Goal: Transaction & Acquisition: Purchase product/service

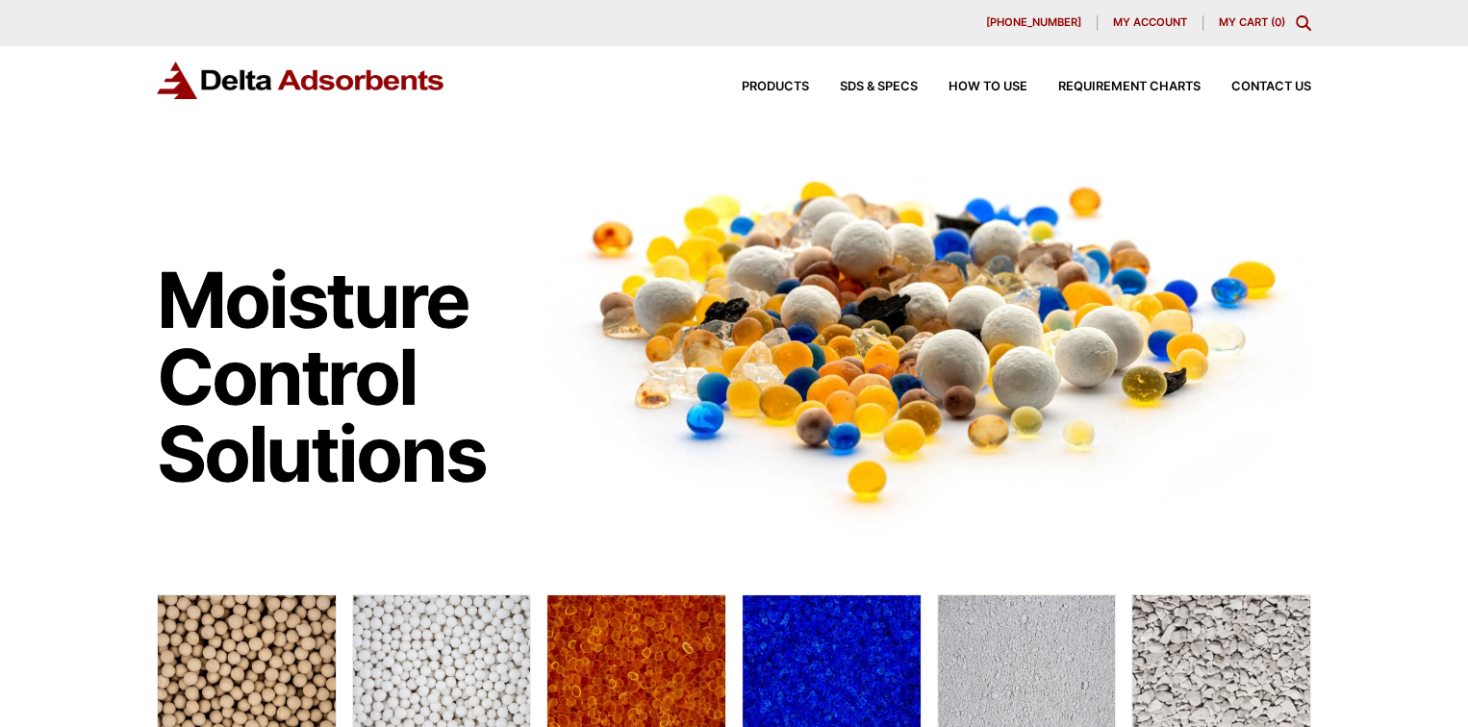
click at [1140, 23] on span "My account" at bounding box center [1150, 22] width 74 height 11
click at [768, 74] on div "Products SDS & SPECS How to Use Requirement Charts Contact Us" at bounding box center [1010, 87] width 615 height 28
click at [766, 81] on span "Products" at bounding box center [774, 87] width 67 height 13
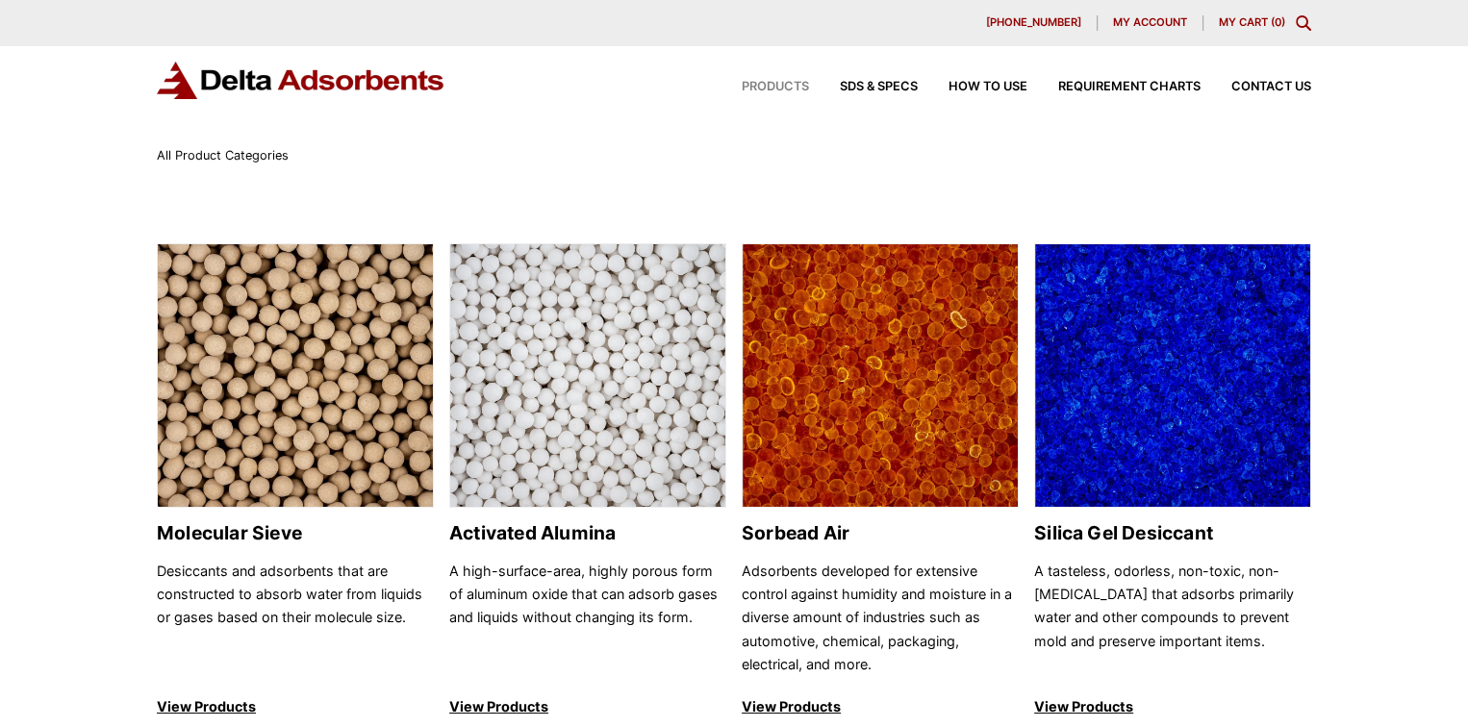
click at [1136, 17] on span "My account" at bounding box center [1150, 22] width 74 height 11
click at [781, 88] on span "Products" at bounding box center [774, 87] width 67 height 13
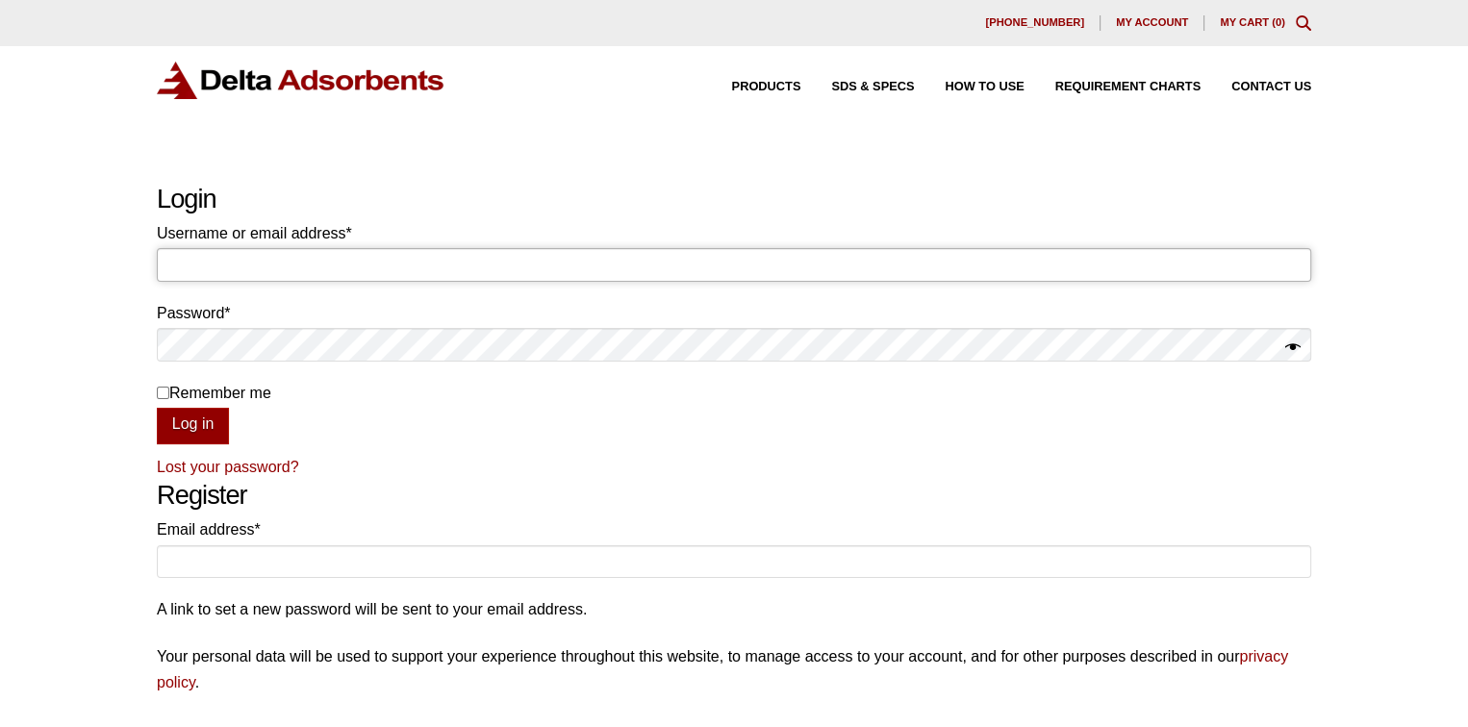
click at [381, 254] on input "Username or email address * Required" at bounding box center [734, 264] width 1154 height 33
type input "jjfritter@mfgsci.com"
click at [1294, 341] on button "Show password" at bounding box center [1292, 348] width 15 height 27
click at [1294, 341] on button "Hide password" at bounding box center [1292, 348] width 15 height 27
click at [903, 176] on div "Our website has detected that you are using an outdated browser that will preve…" at bounding box center [734, 615] width 1468 height 1231
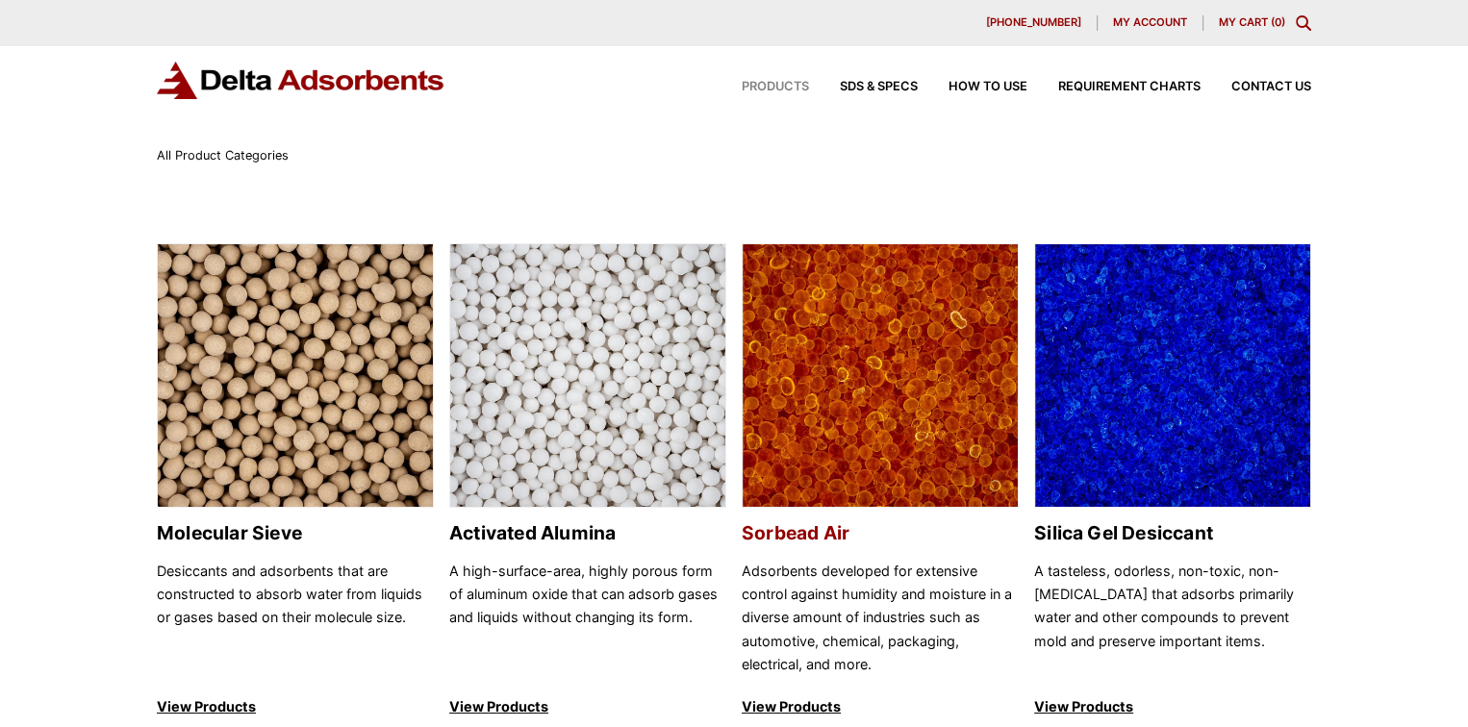
click at [818, 504] on img at bounding box center [879, 376] width 275 height 264
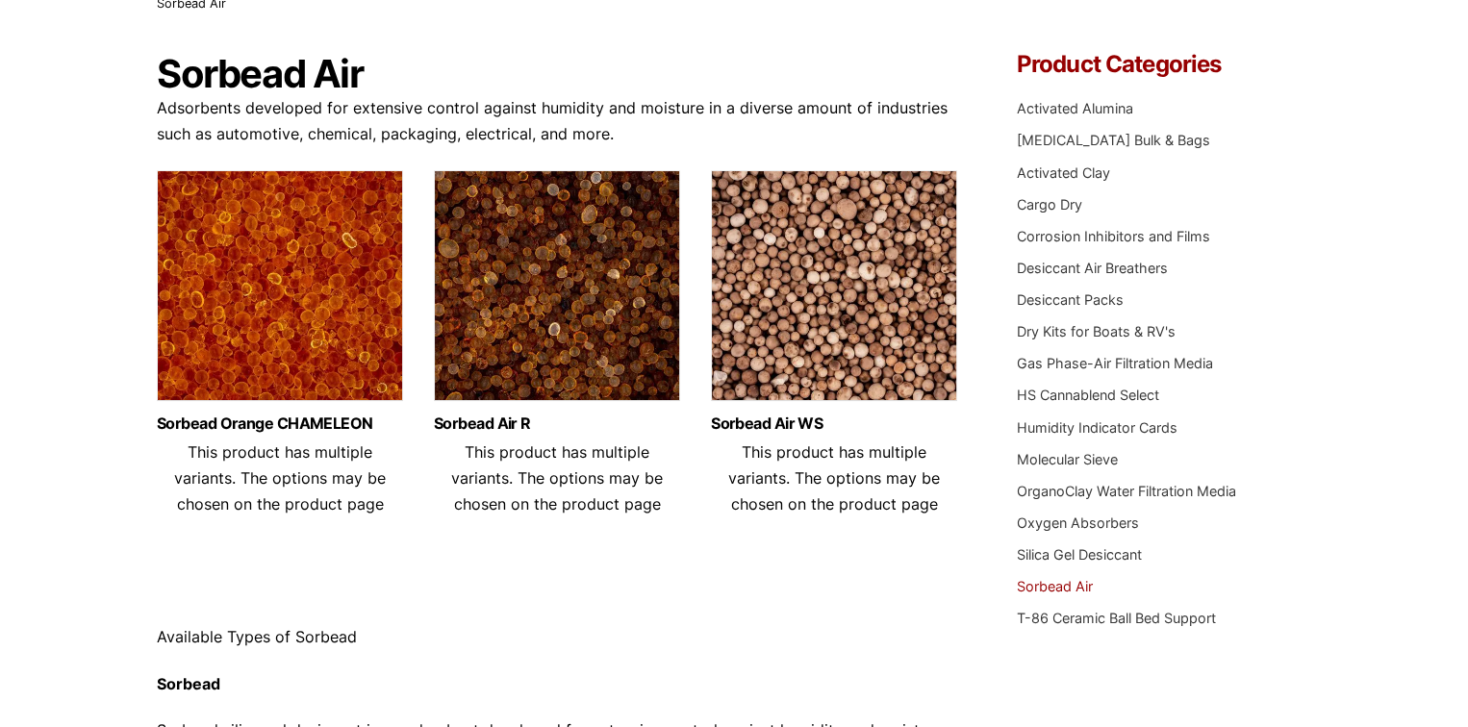
scroll to position [288, 0]
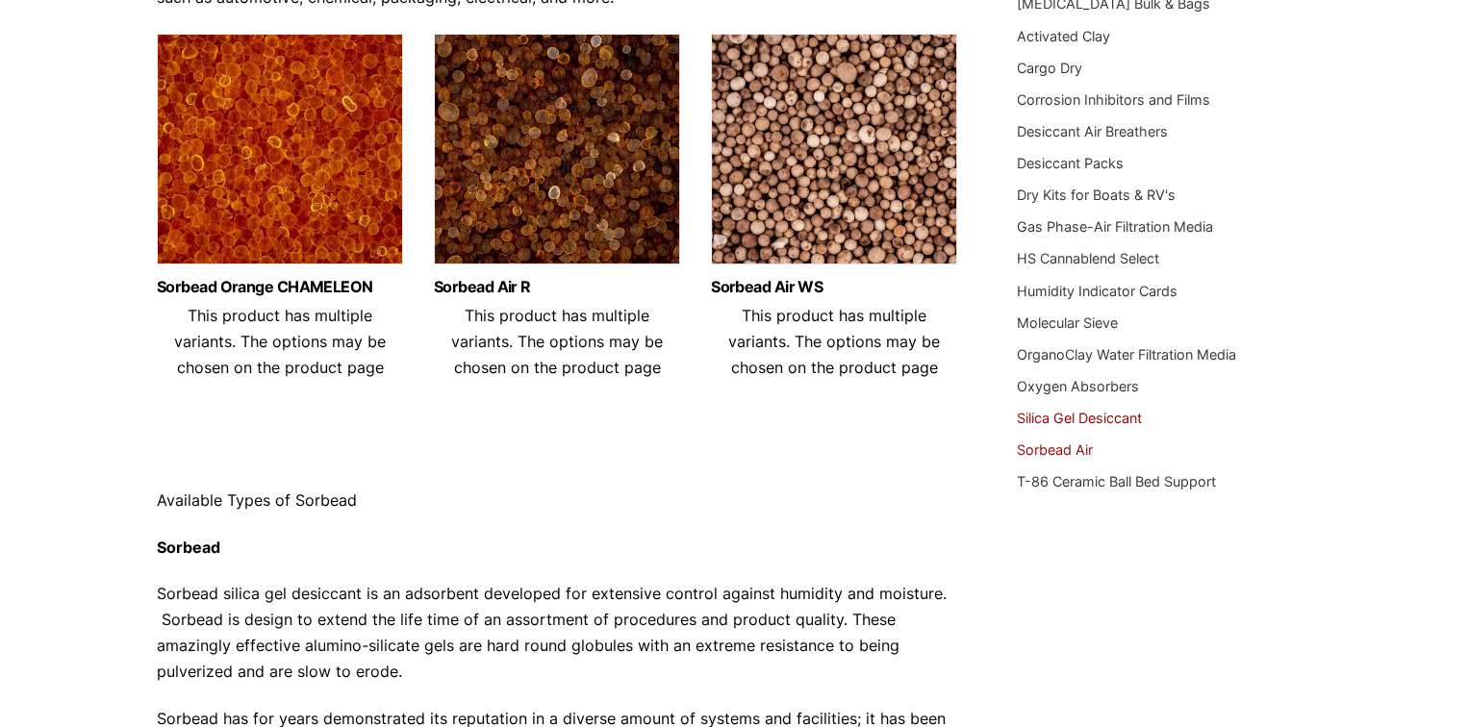
click at [1075, 414] on link "Silica Gel Desiccant" at bounding box center [1078, 418] width 125 height 16
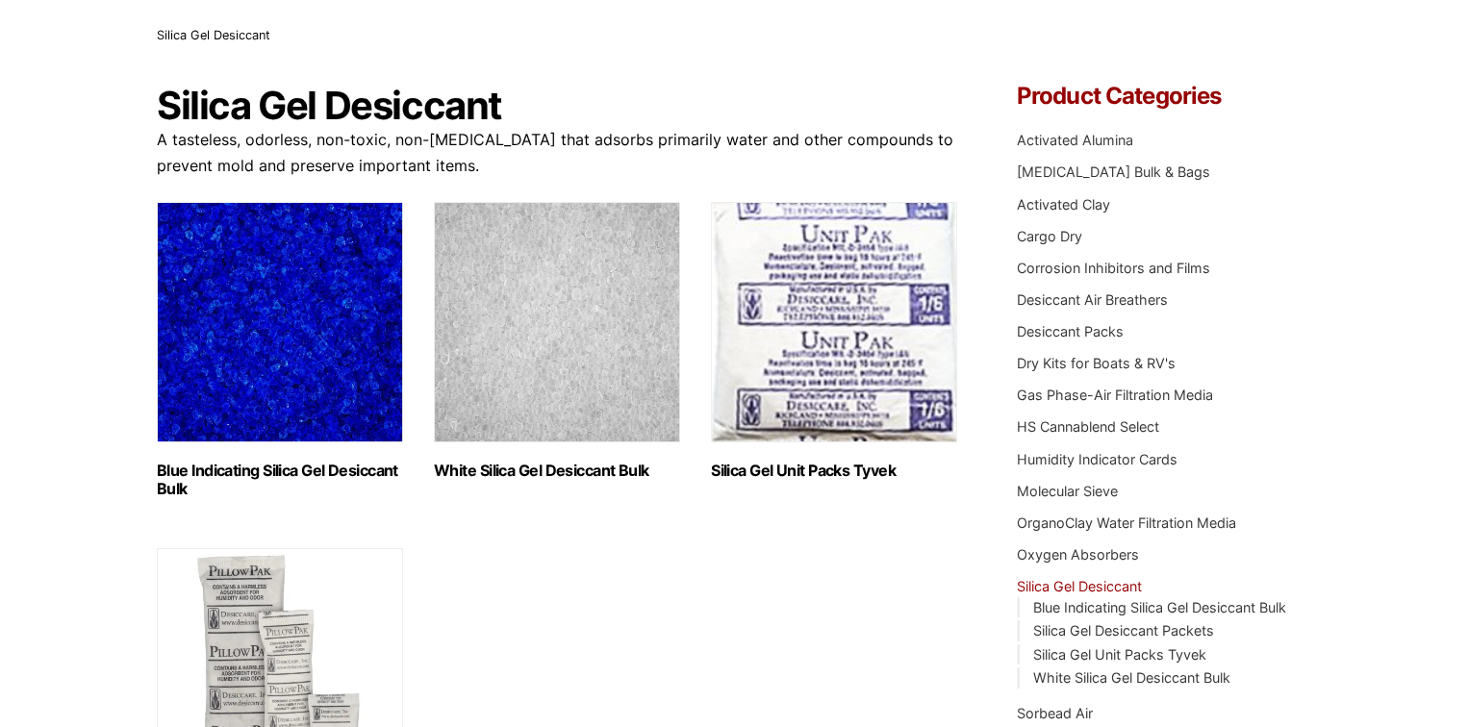
scroll to position [192, 0]
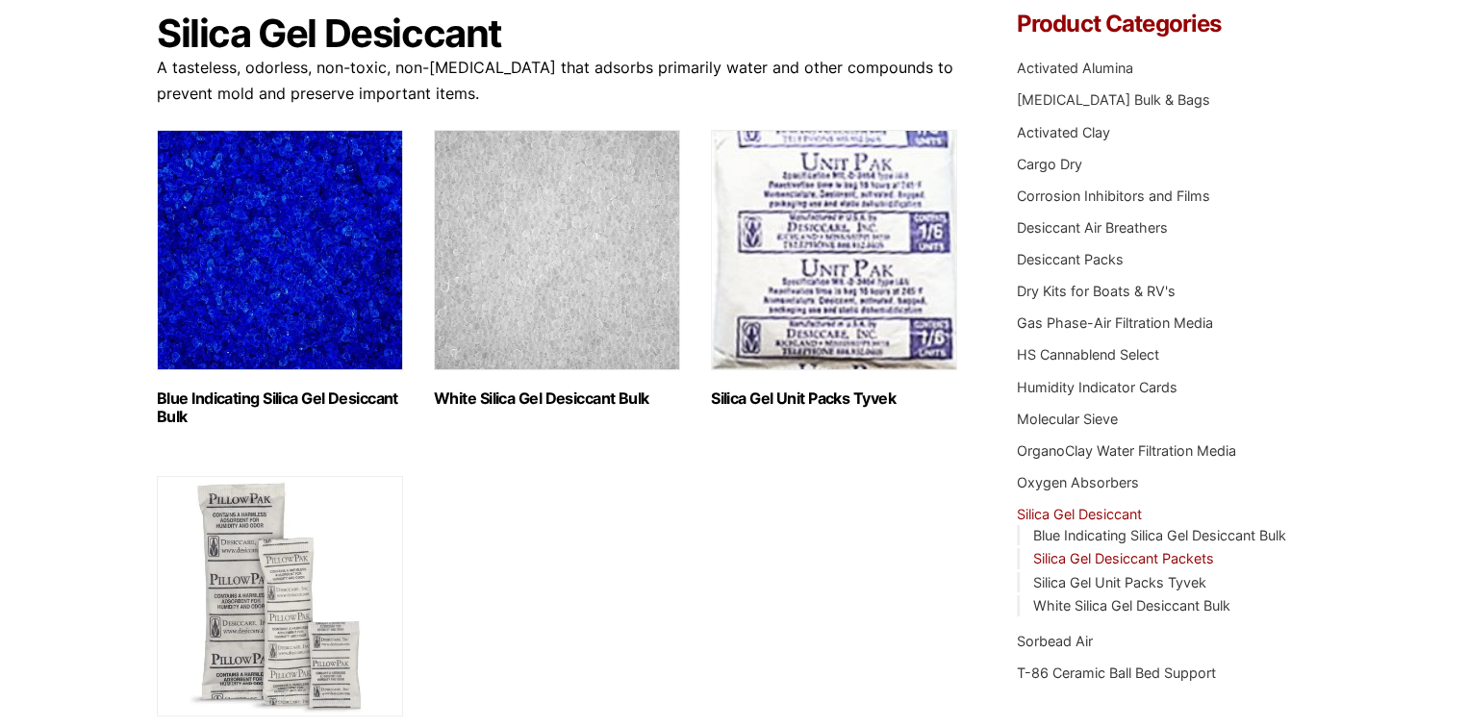
click at [1119, 559] on link "Silica Gel Desiccant Packets" at bounding box center [1123, 558] width 181 height 16
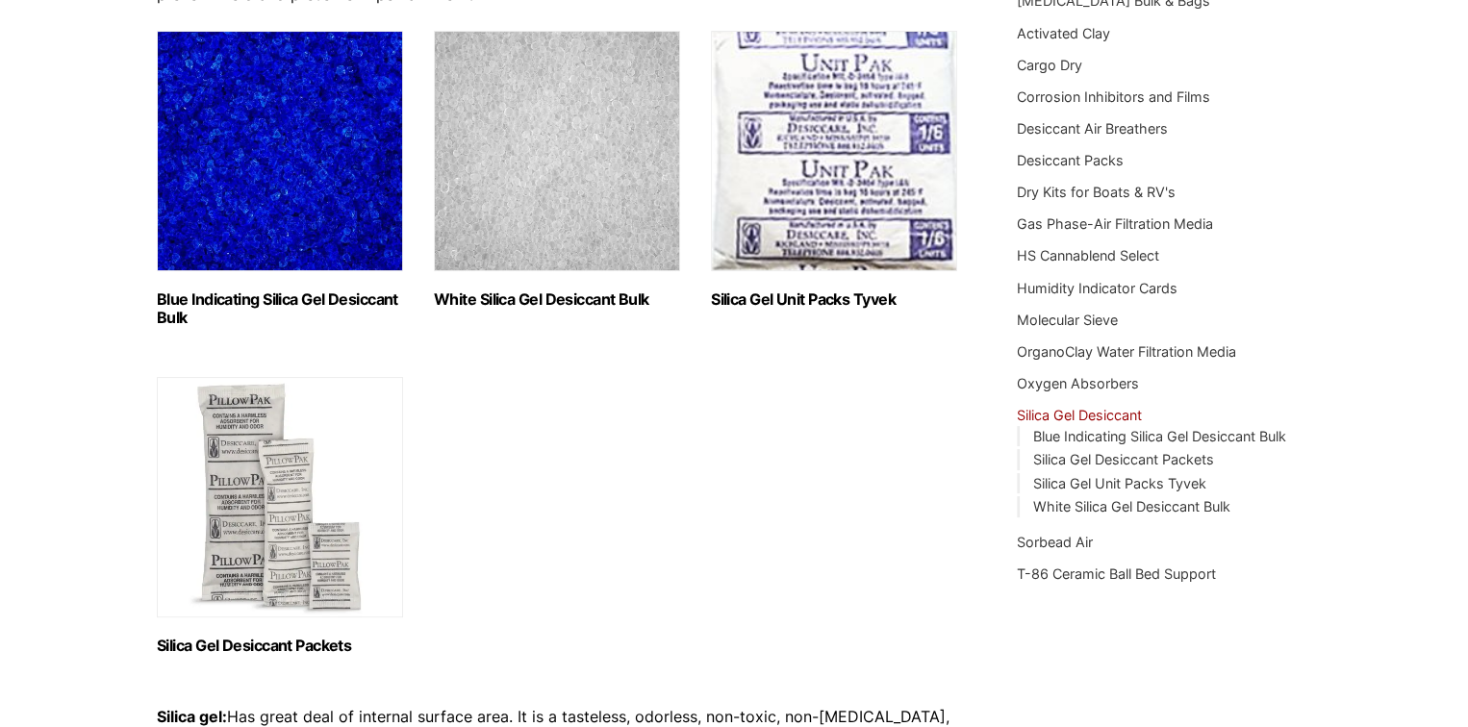
scroll to position [0, 0]
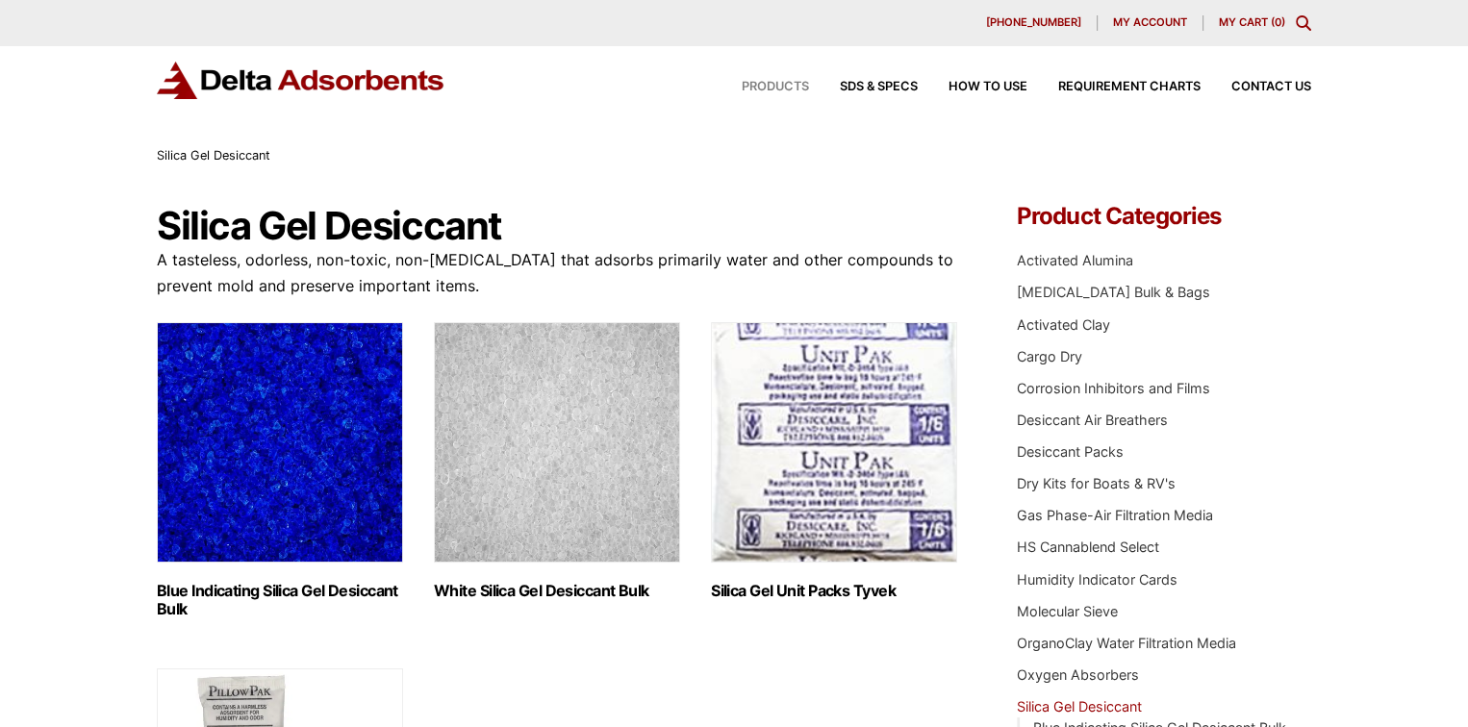
click at [797, 90] on span "Products" at bounding box center [774, 87] width 67 height 13
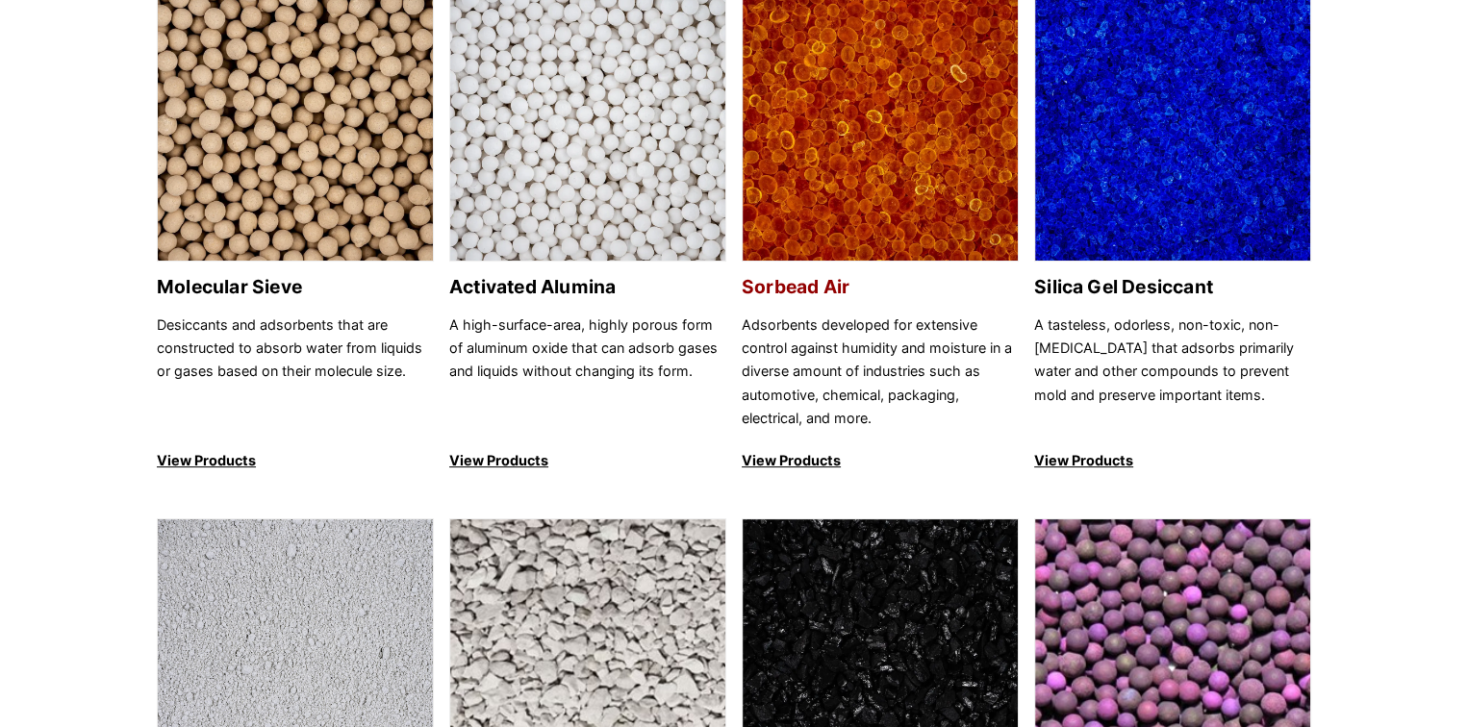
scroll to position [385, 0]
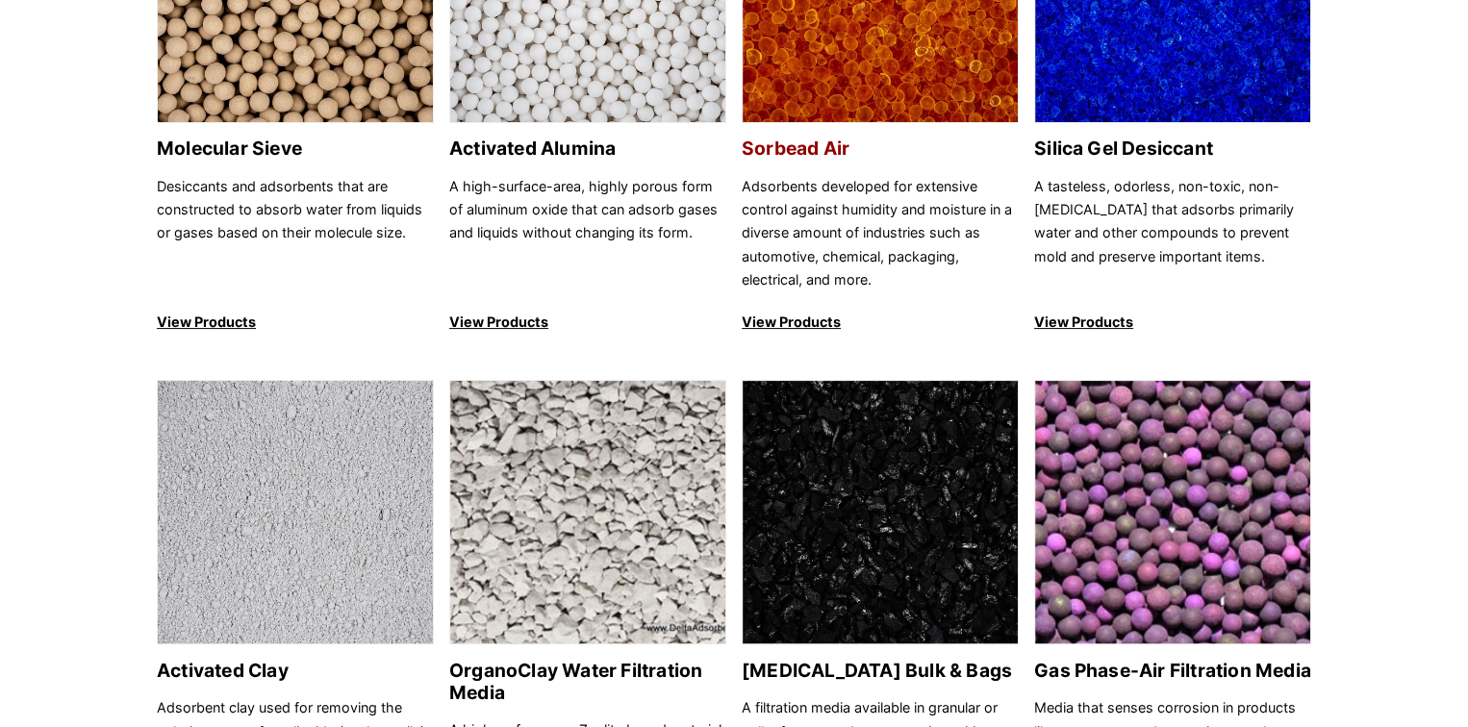
click at [811, 323] on p "View Products" at bounding box center [879, 322] width 277 height 23
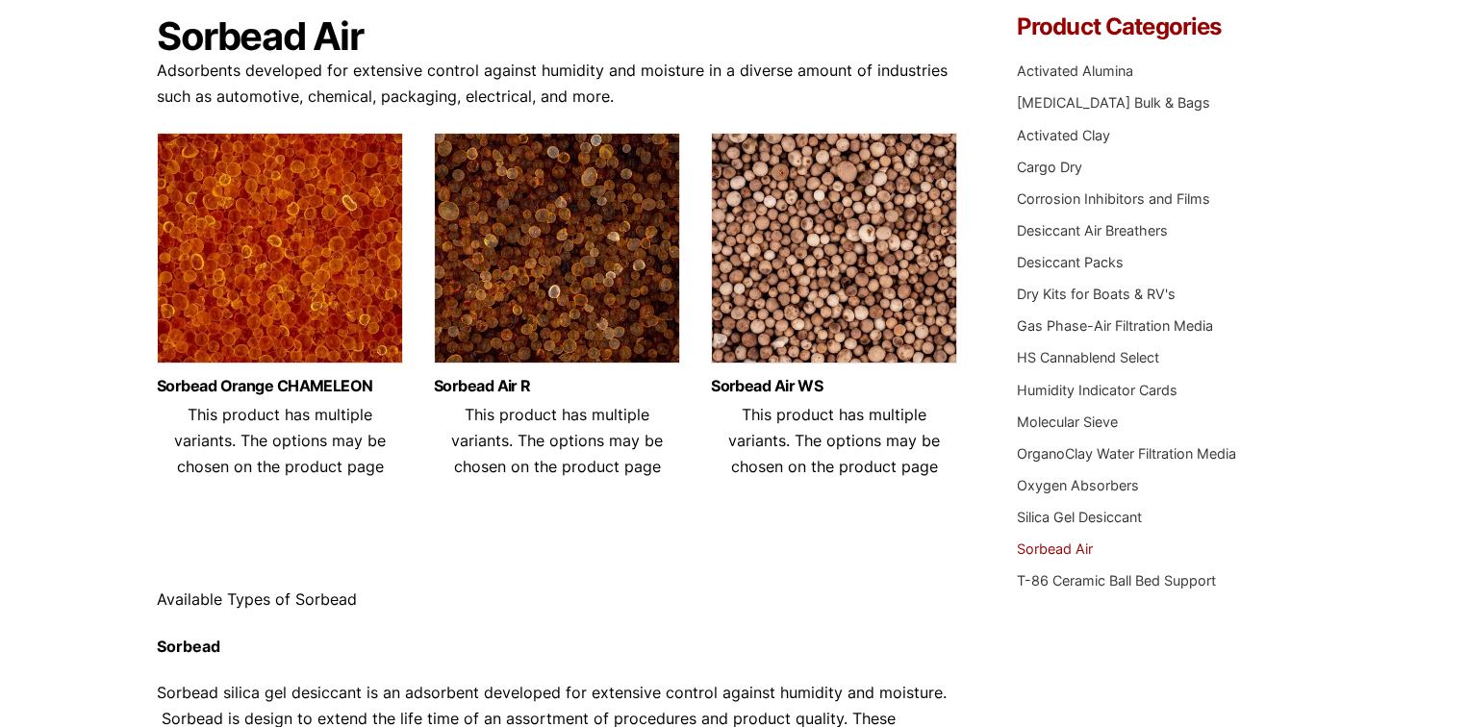
scroll to position [192, 0]
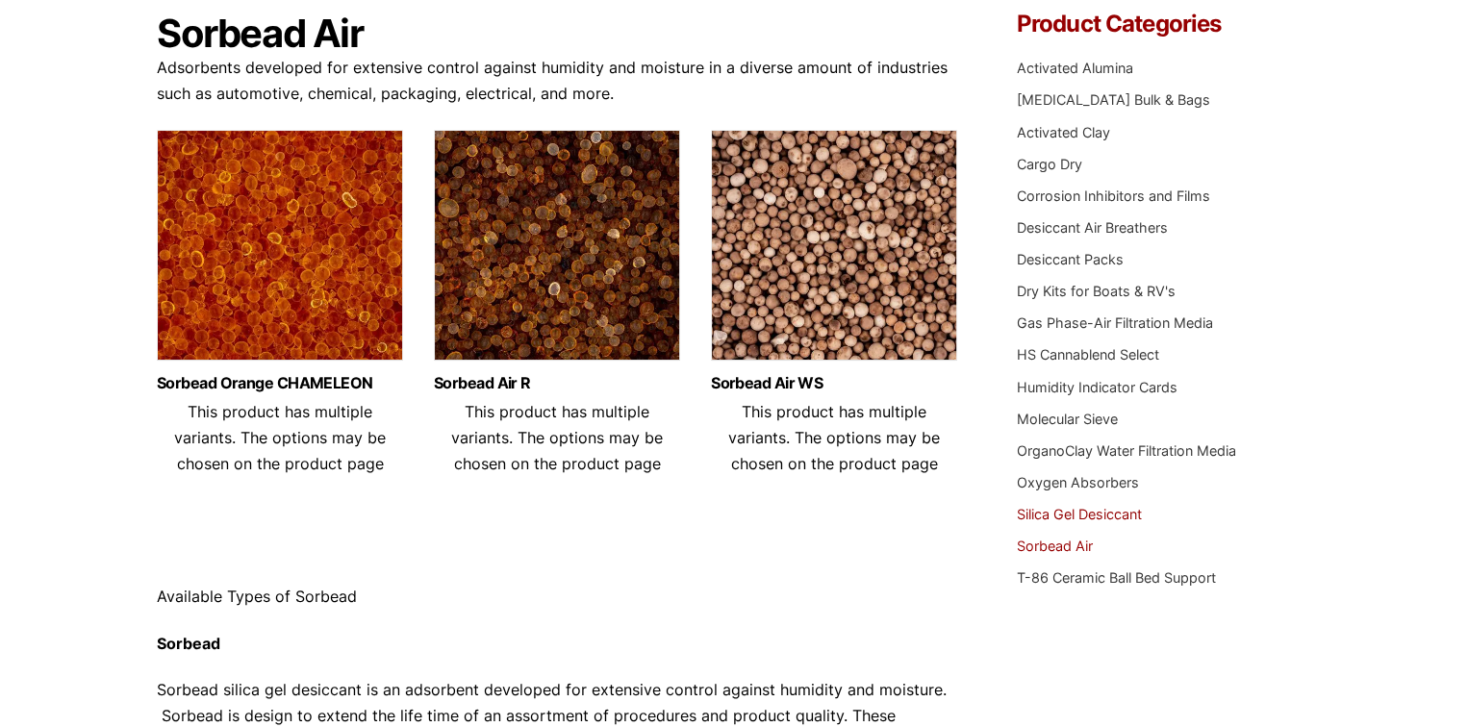
click at [1091, 514] on link "Silica Gel Desiccant" at bounding box center [1078, 514] width 125 height 16
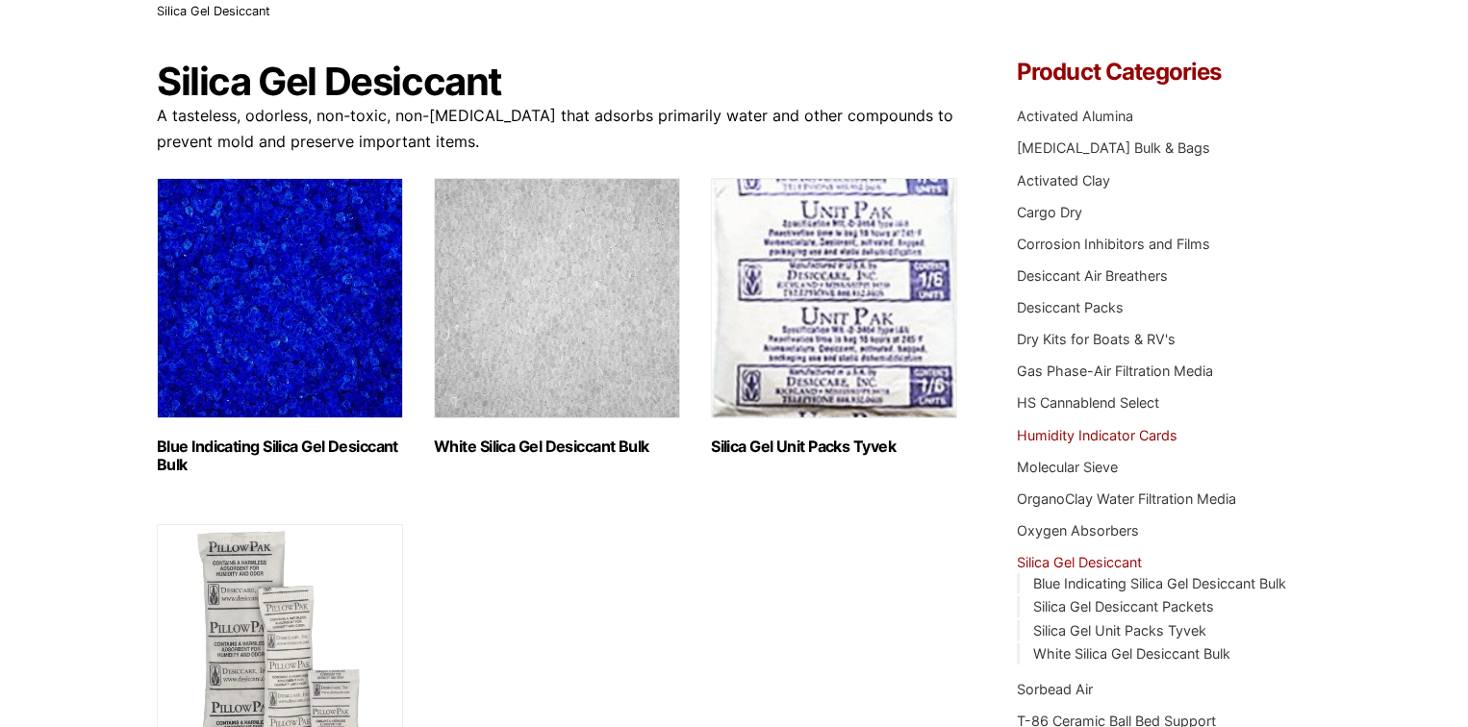
scroll to position [192, 0]
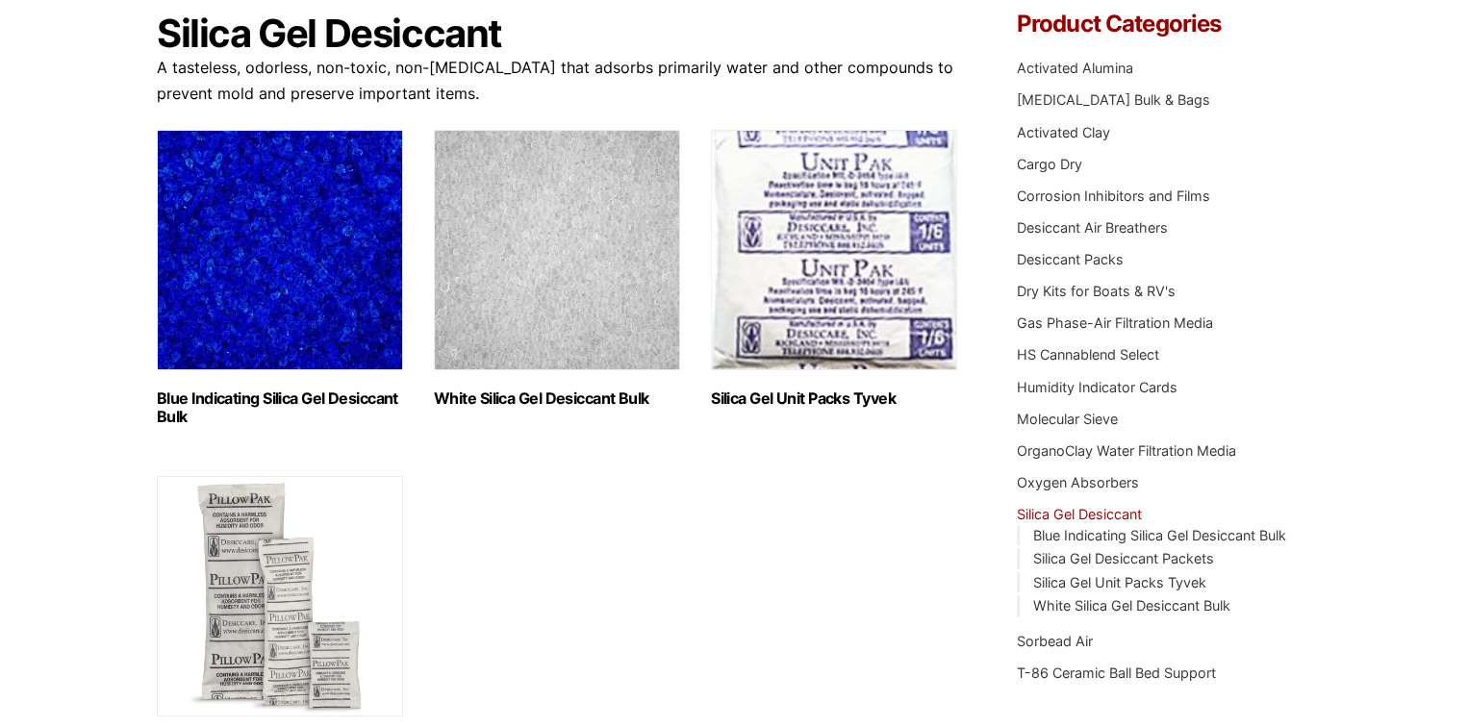
click at [1104, 514] on link "Silica Gel Desiccant" at bounding box center [1078, 514] width 125 height 16
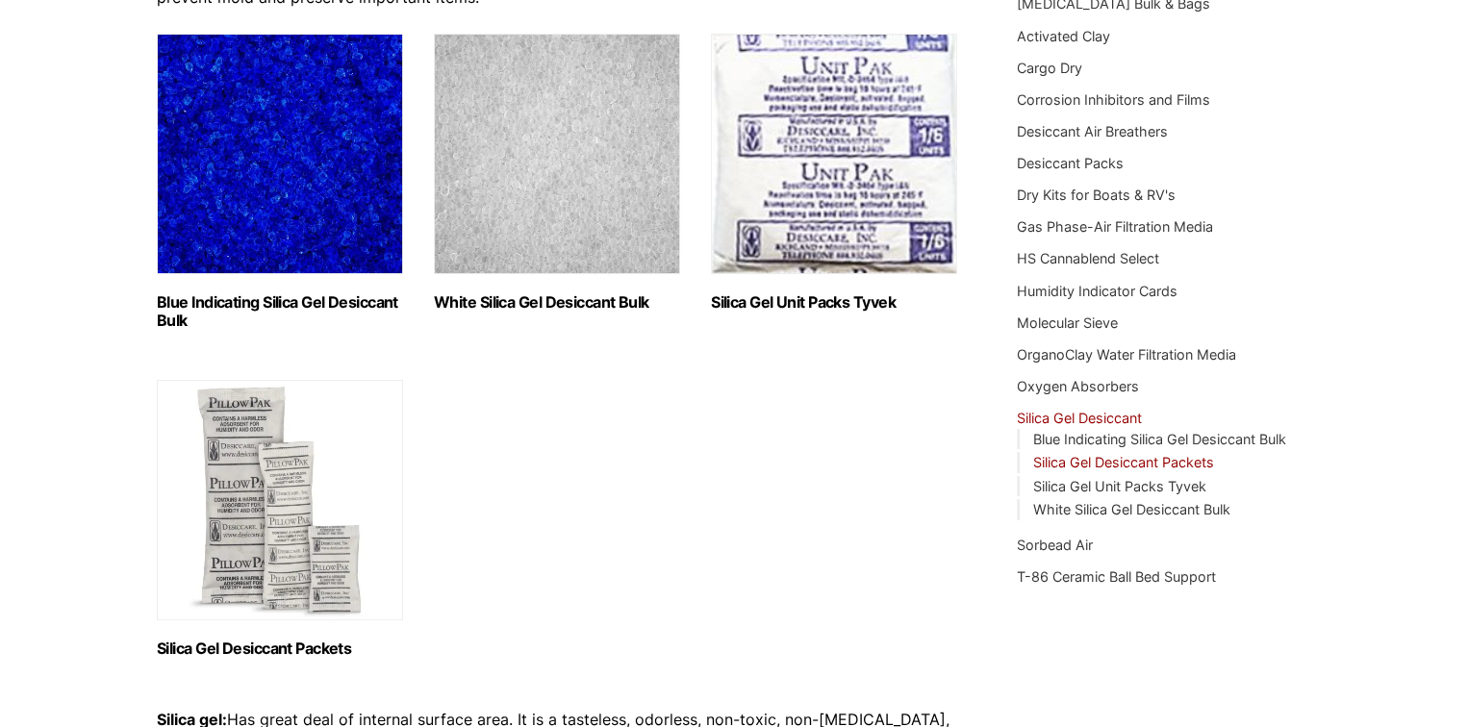
click at [1158, 458] on link "Silica Gel Desiccant Packets" at bounding box center [1123, 462] width 181 height 16
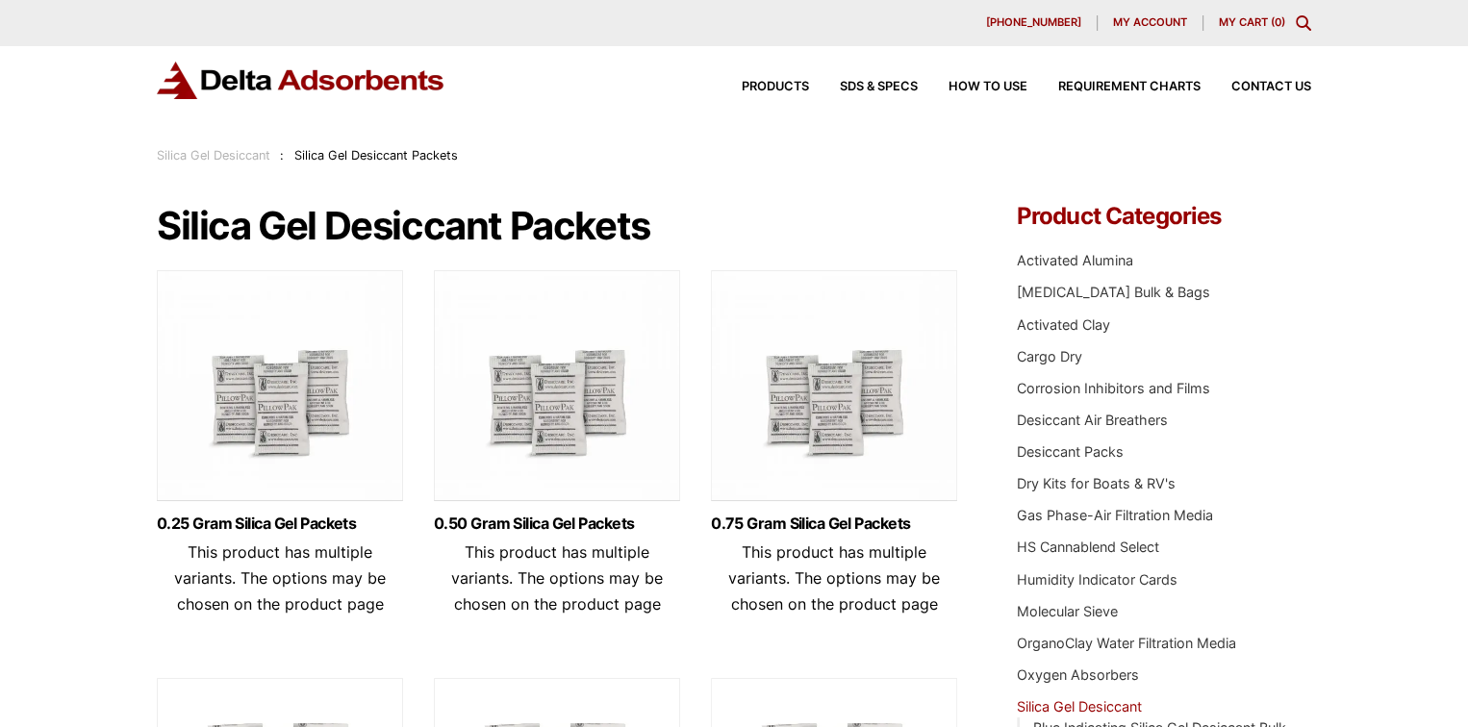
click at [854, 78] on div "Products SDS & SPECS How to Use Requirement Charts Contact Us" at bounding box center [1010, 87] width 615 height 28
click at [854, 85] on span "SDS & SPECS" at bounding box center [879, 87] width 78 height 13
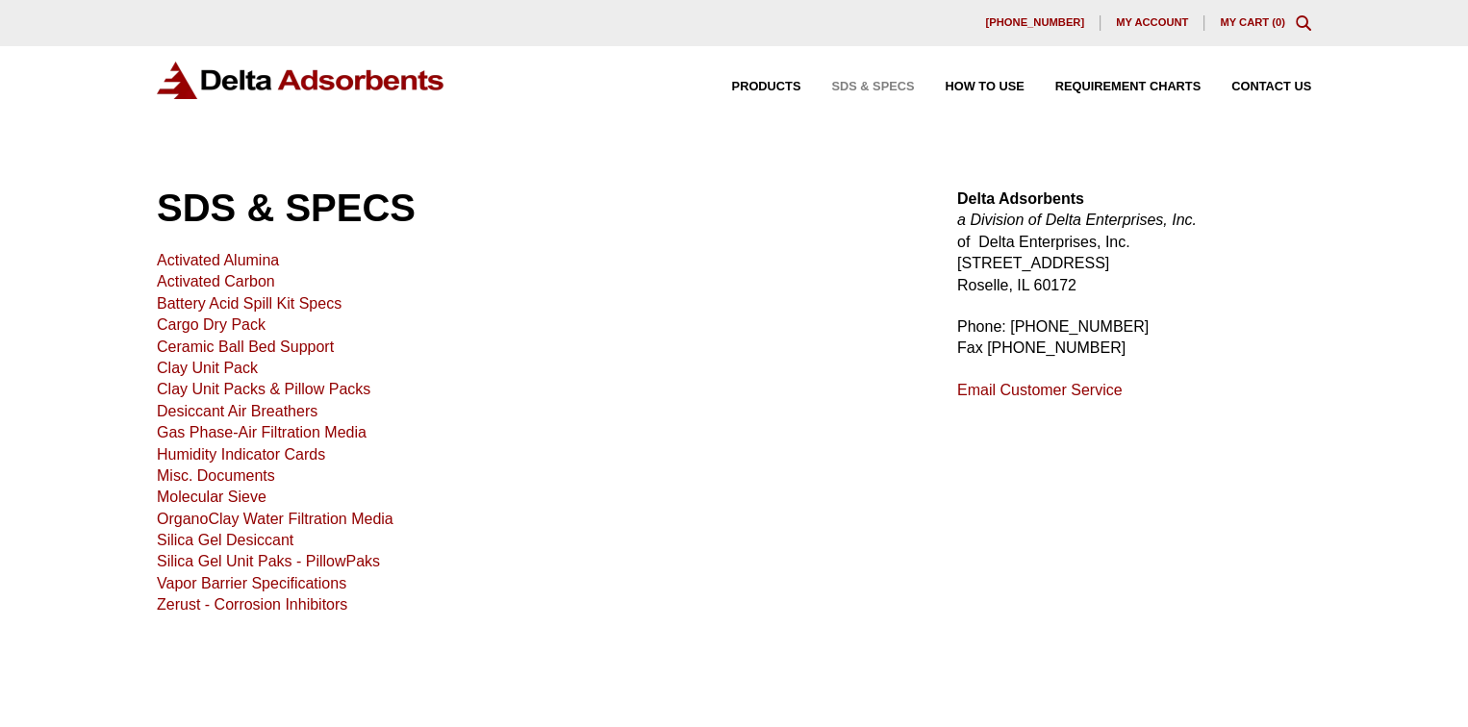
click at [229, 538] on link "Silica Gel Desiccant" at bounding box center [225, 540] width 137 height 16
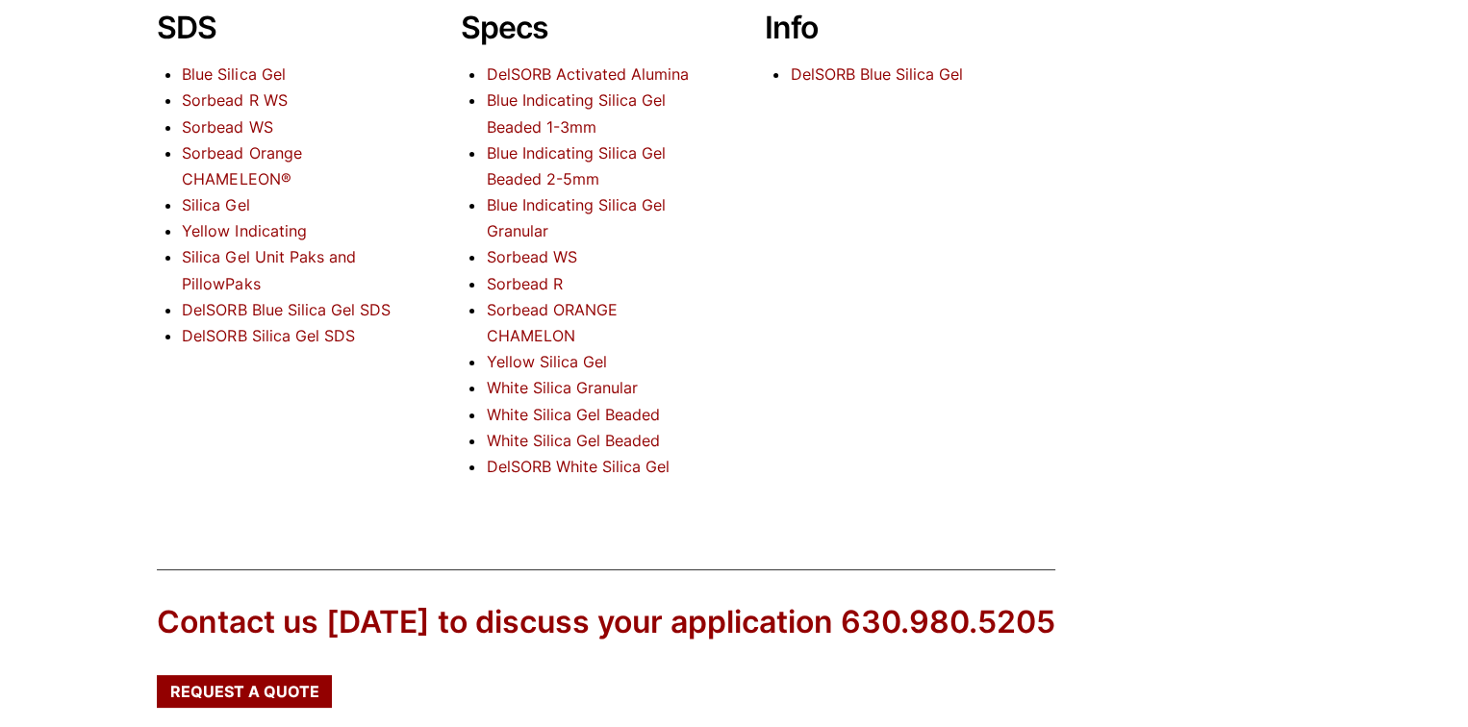
scroll to position [288, 0]
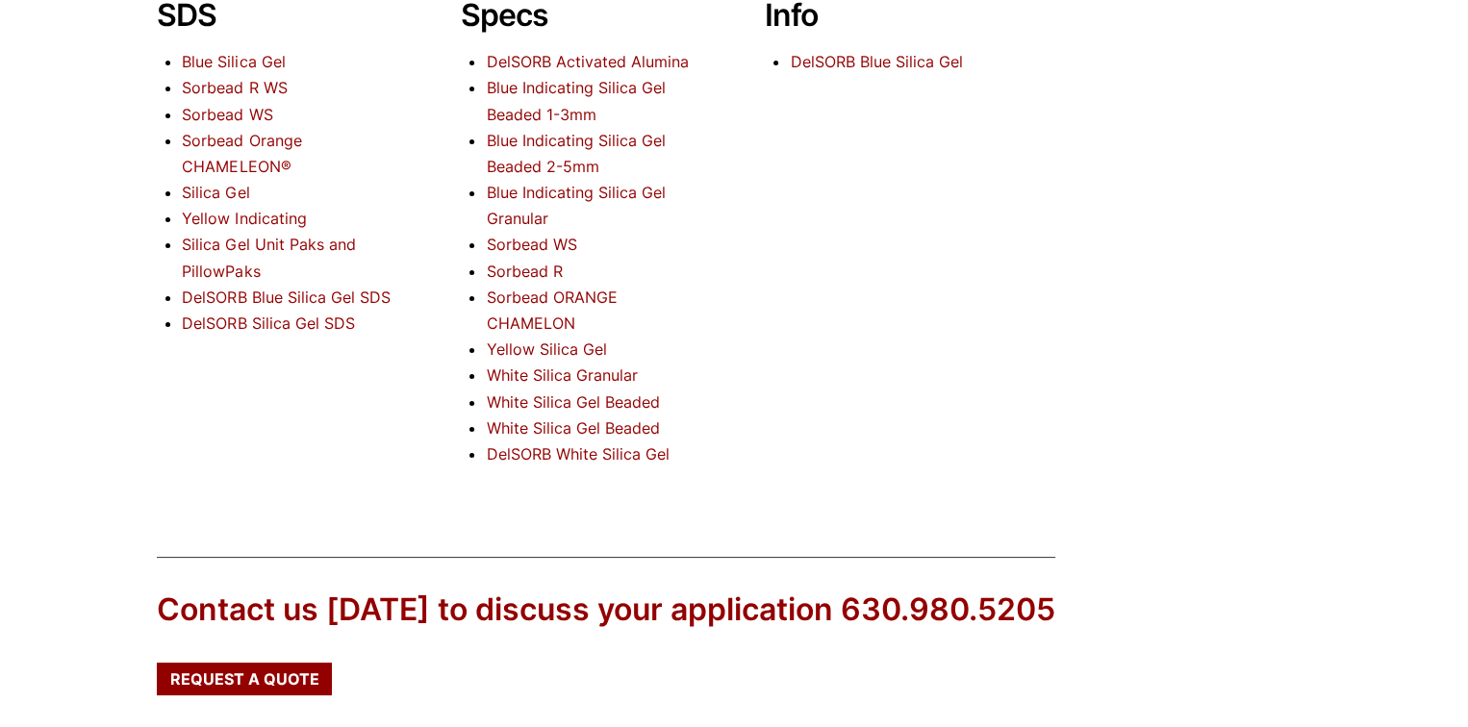
click at [567, 296] on link "Sorbead ORANGE CHAMELON" at bounding box center [551, 310] width 131 height 45
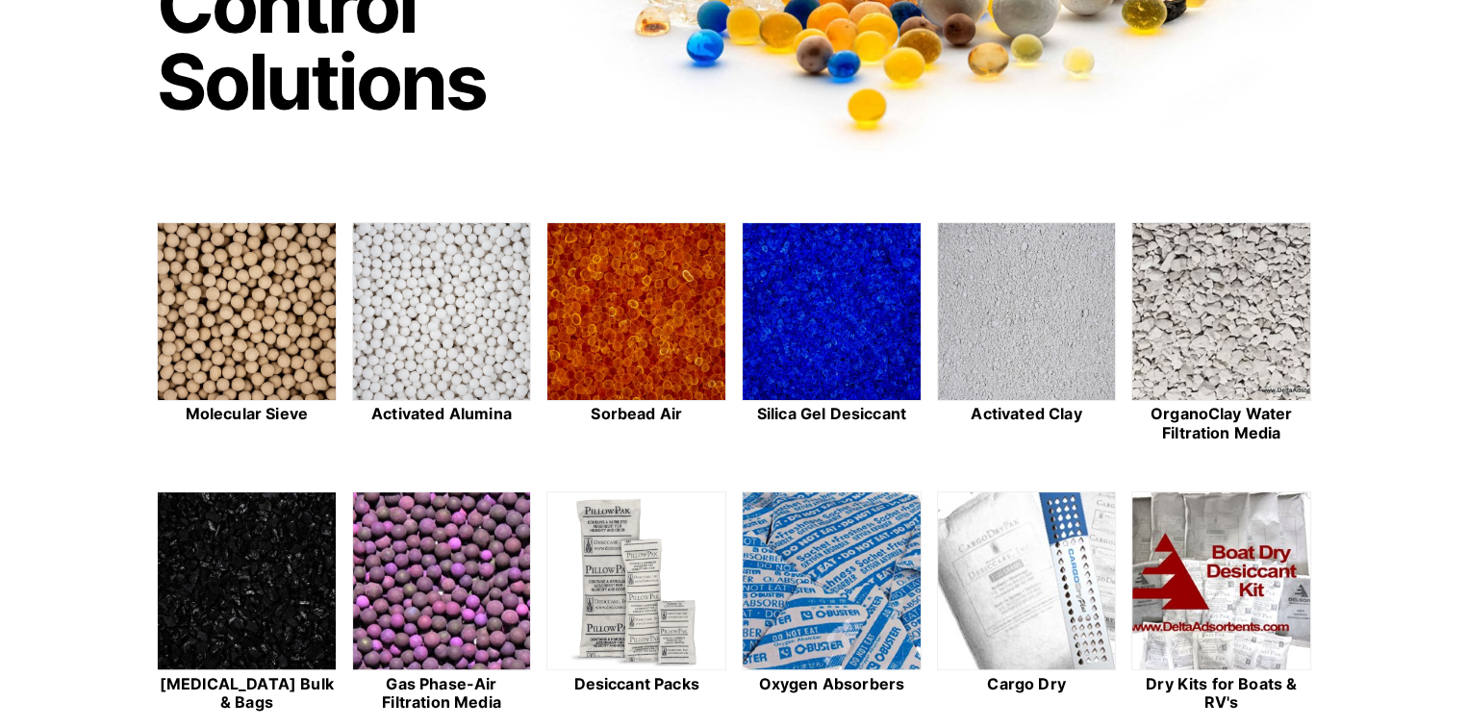
scroll to position [385, 0]
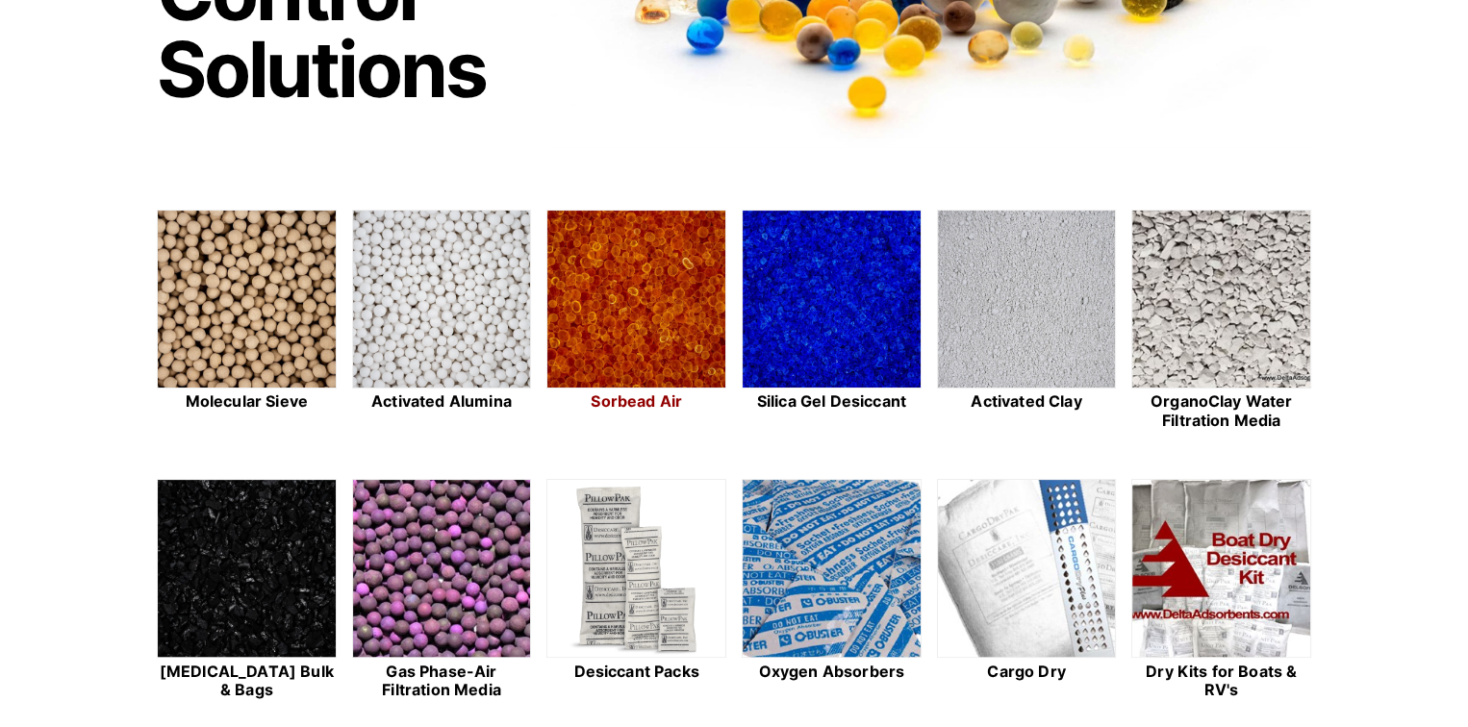
click at [628, 322] on img at bounding box center [636, 300] width 178 height 179
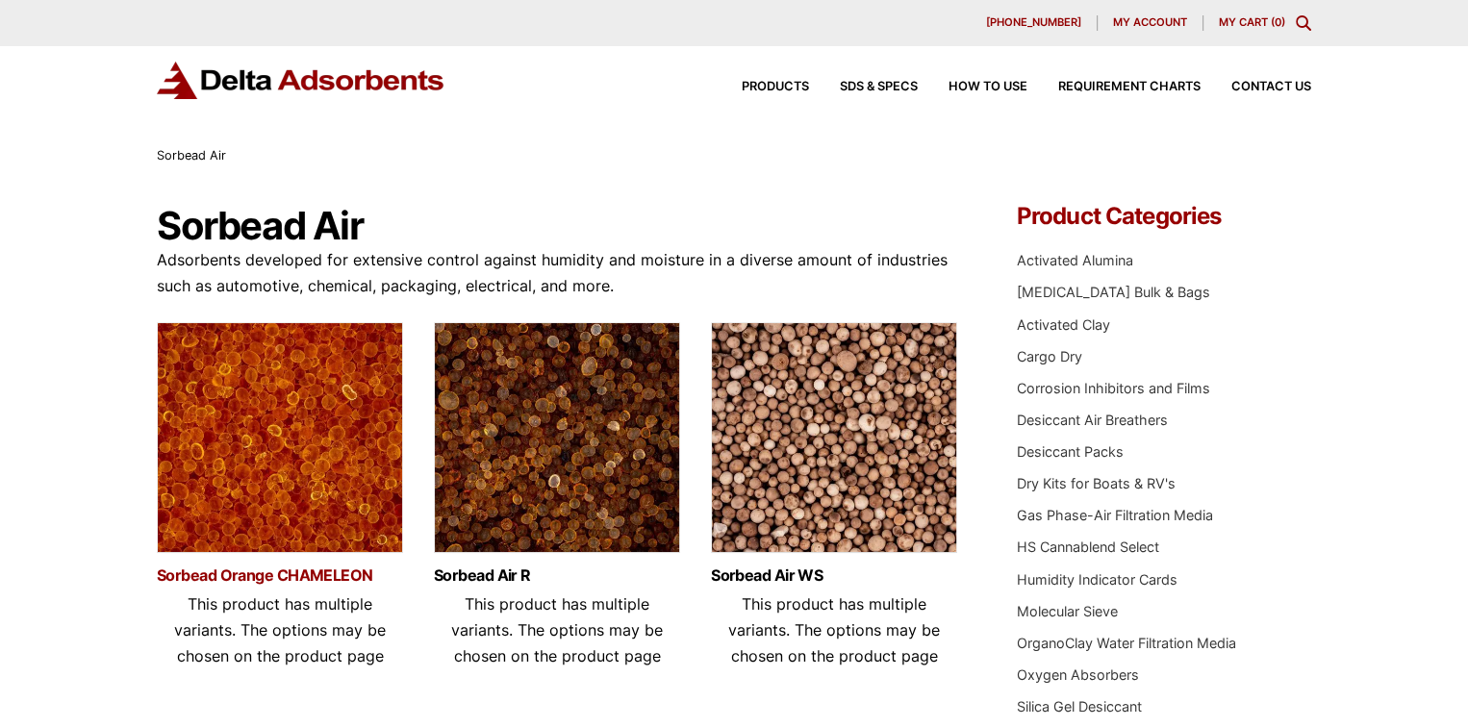
scroll to position [96, 0]
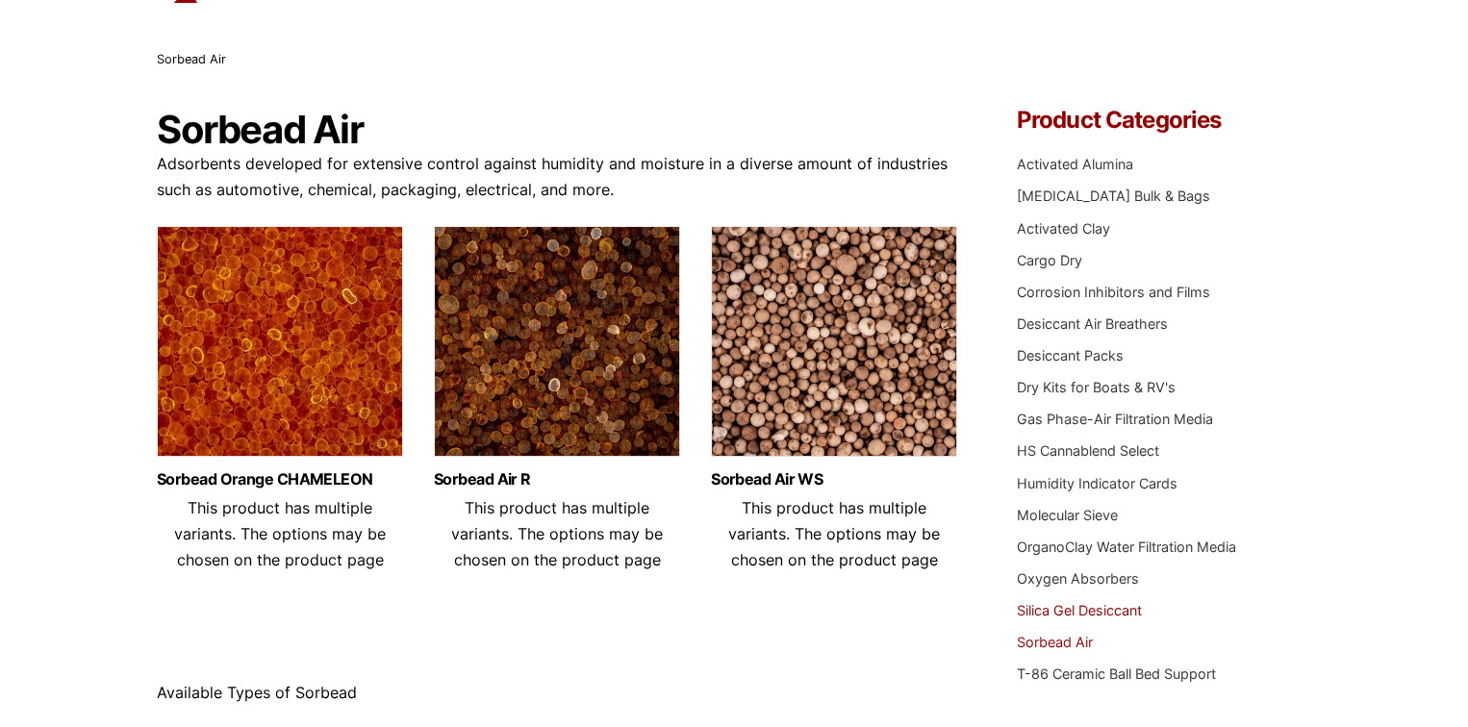
click at [1113, 611] on link "Silica Gel Desiccant" at bounding box center [1078, 610] width 125 height 16
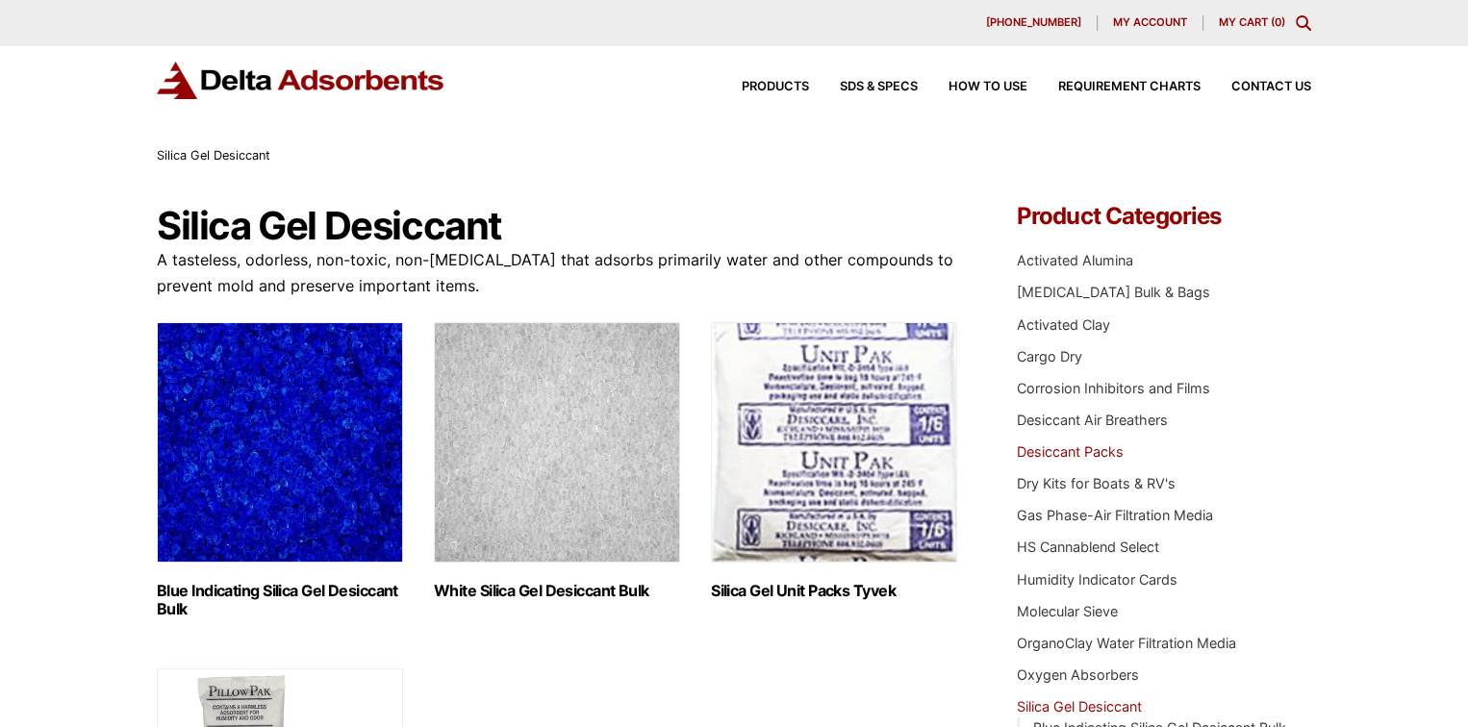
click at [1106, 451] on link "Desiccant Packs" at bounding box center [1069, 451] width 107 height 16
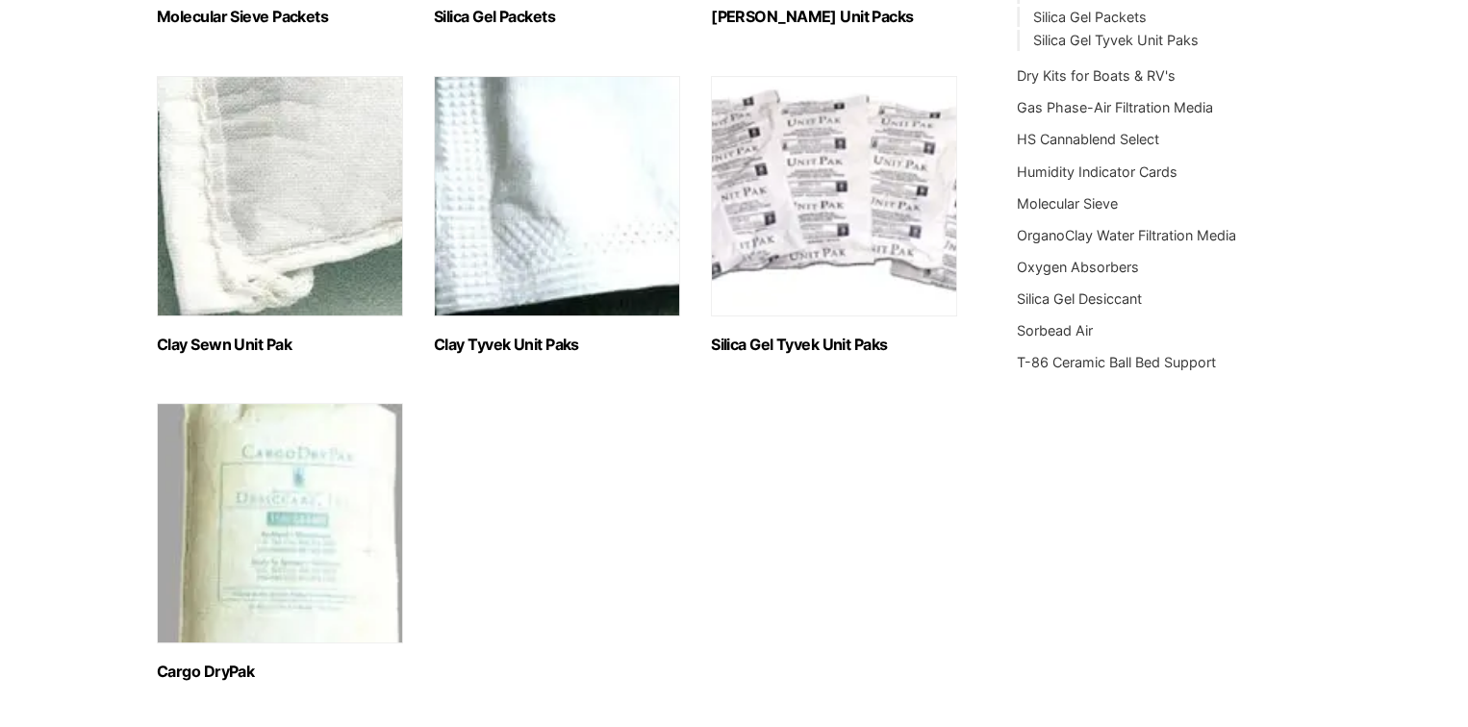
scroll to position [577, 0]
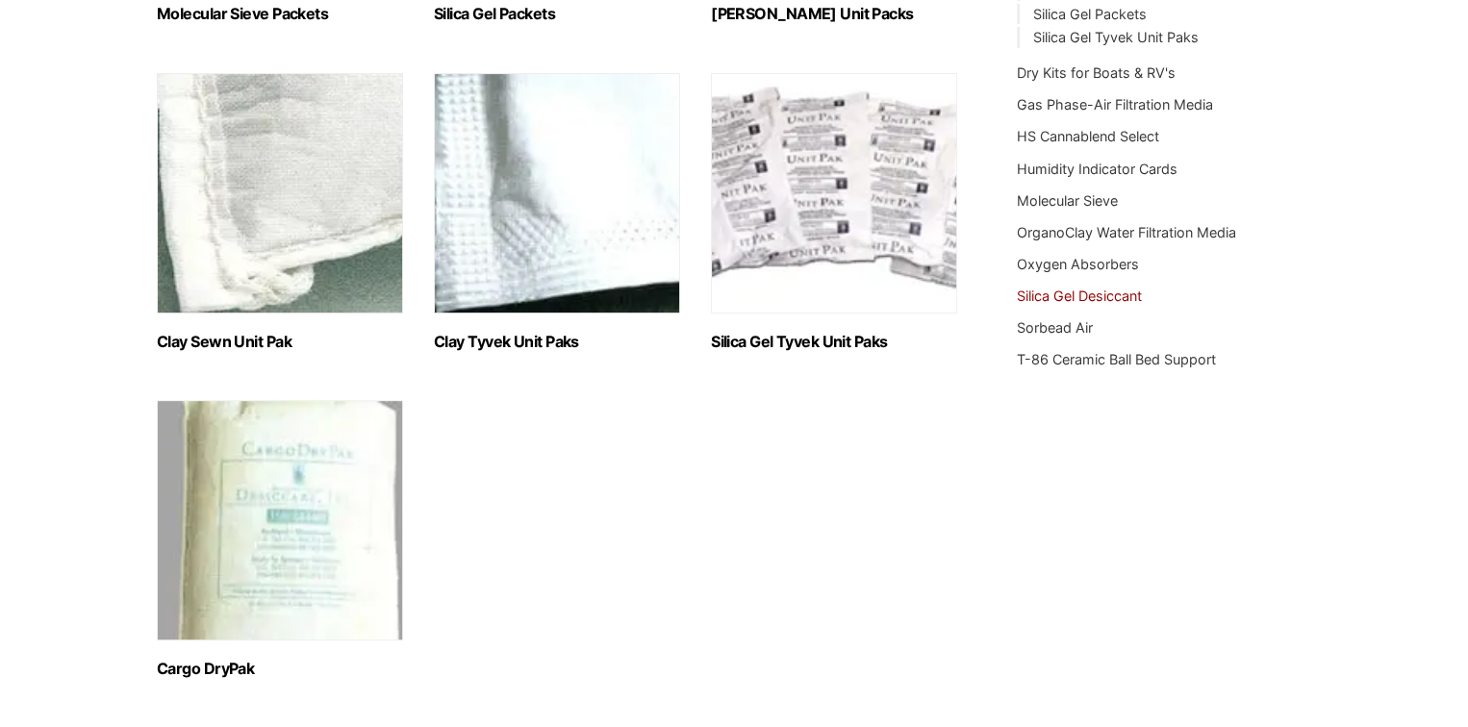
click at [1068, 297] on link "Silica Gel Desiccant" at bounding box center [1078, 296] width 125 height 16
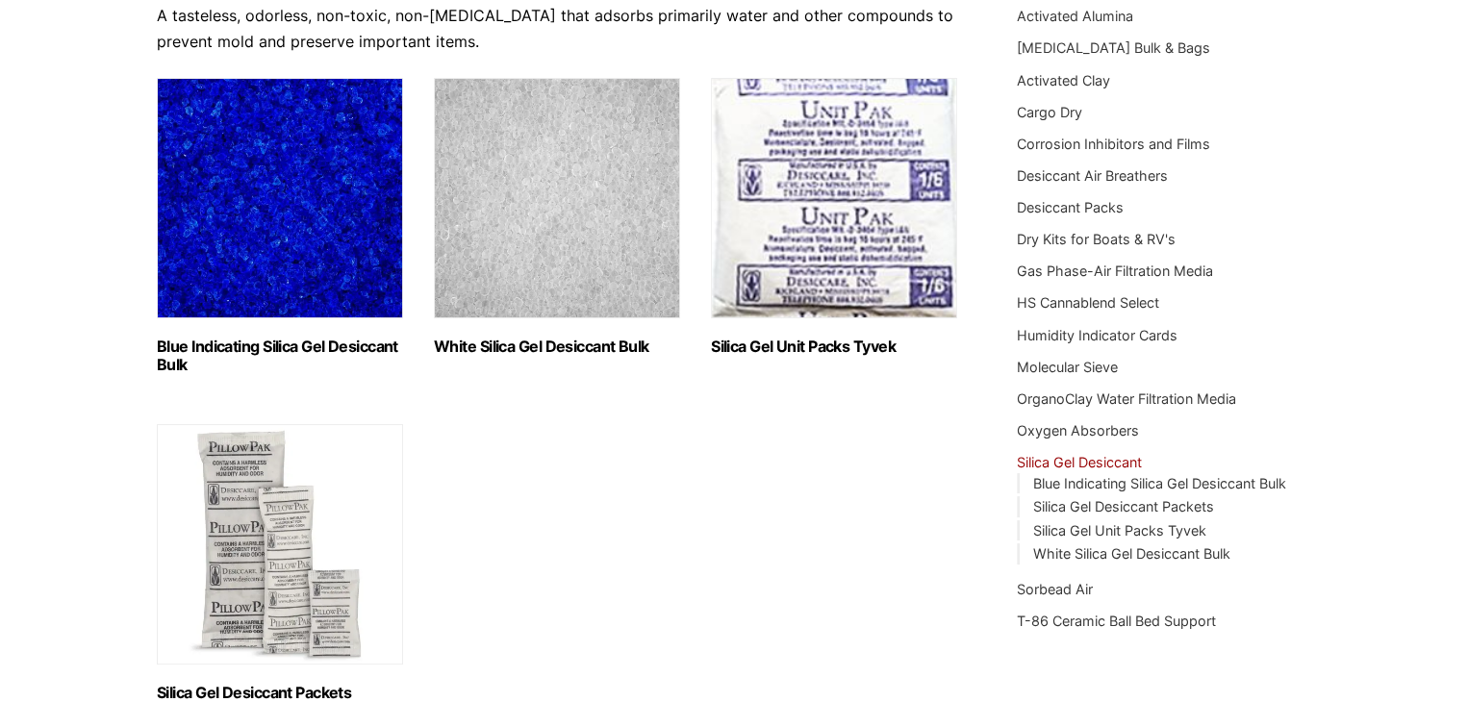
scroll to position [288, 0]
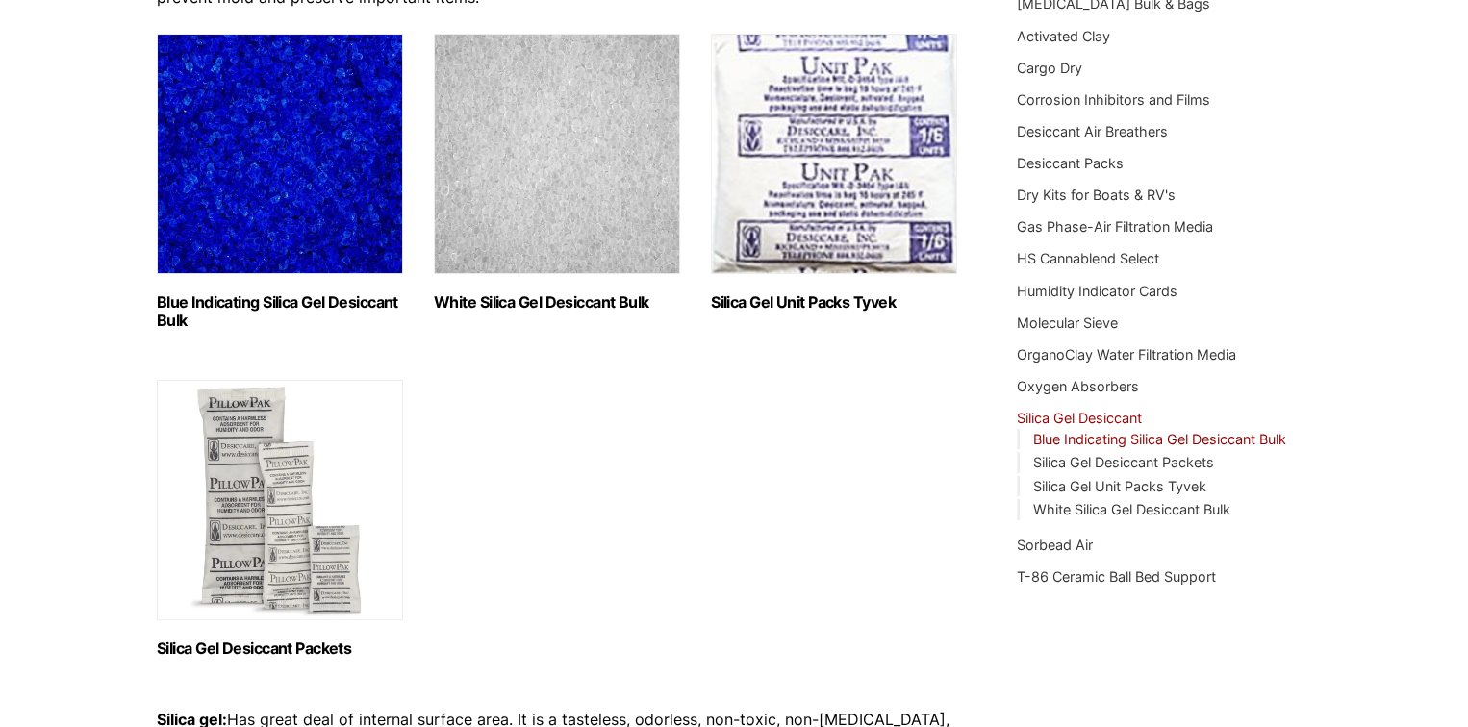
click at [1238, 443] on link "Blue Indicating Silica Gel Desiccant Bulk" at bounding box center [1159, 439] width 253 height 16
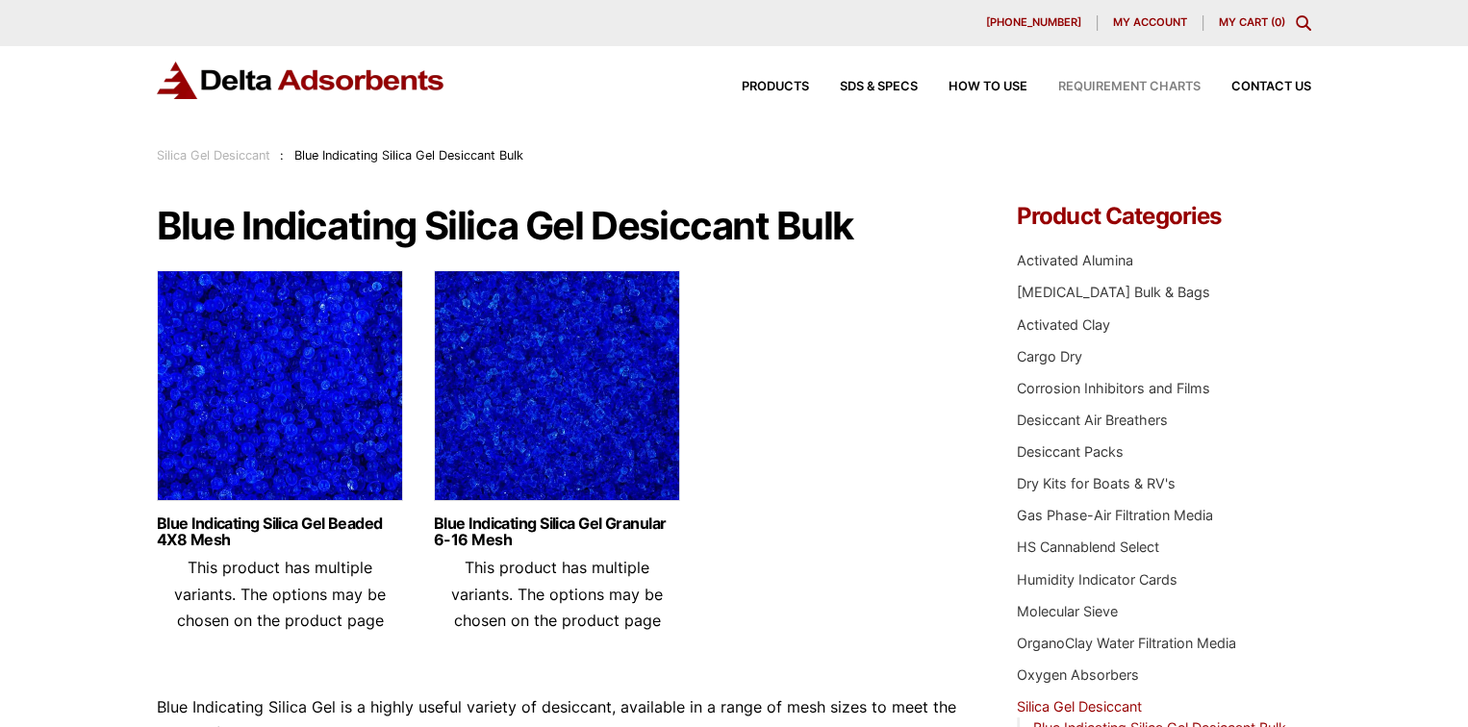
click at [1136, 85] on span "Requirement Charts" at bounding box center [1129, 87] width 142 height 13
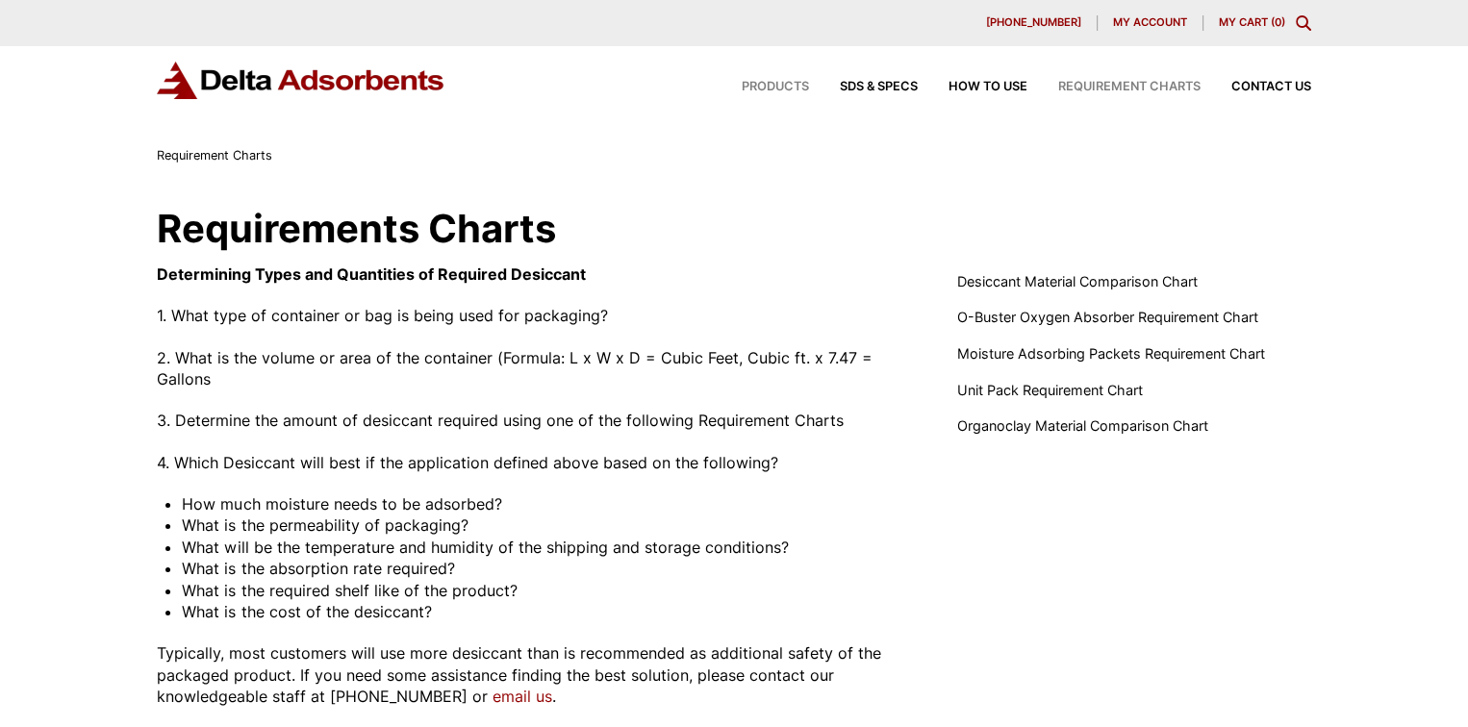
click at [786, 84] on span "Products" at bounding box center [774, 87] width 67 height 13
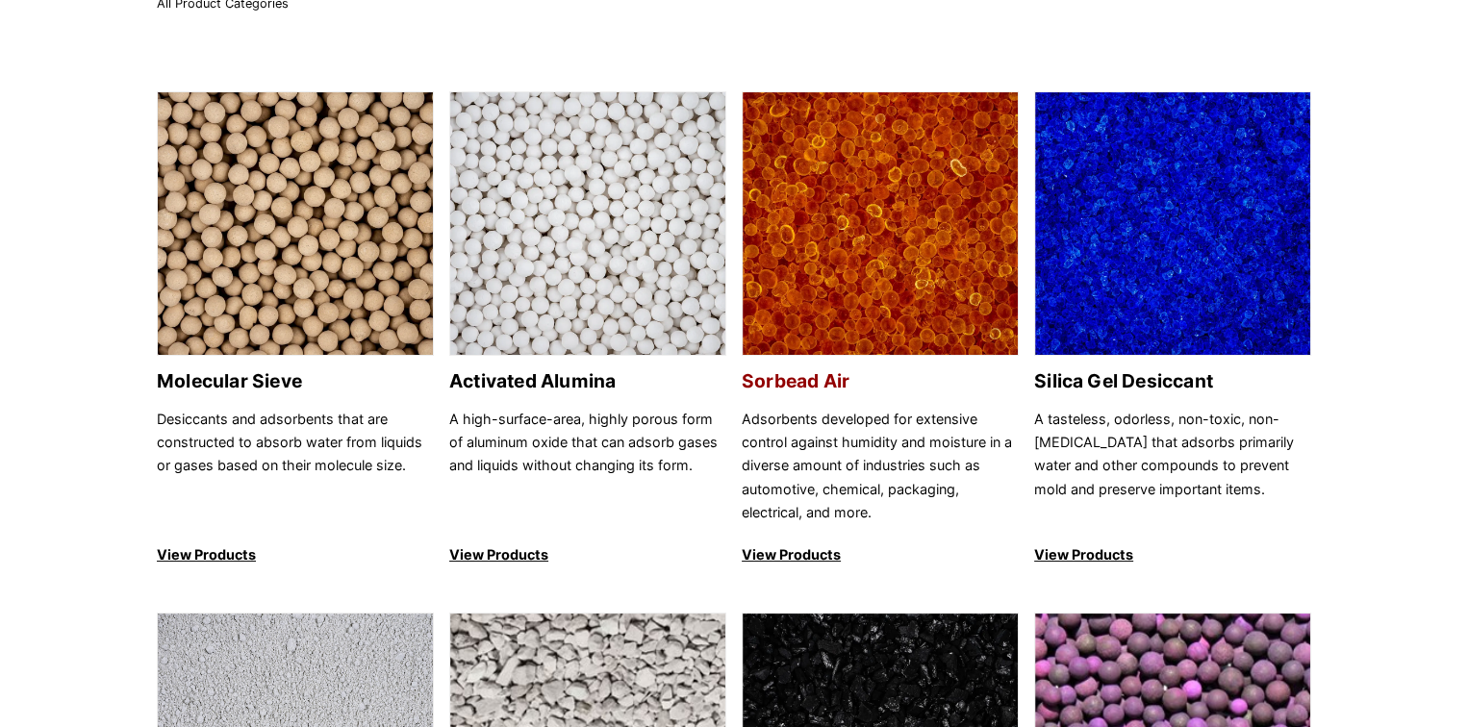
scroll to position [192, 0]
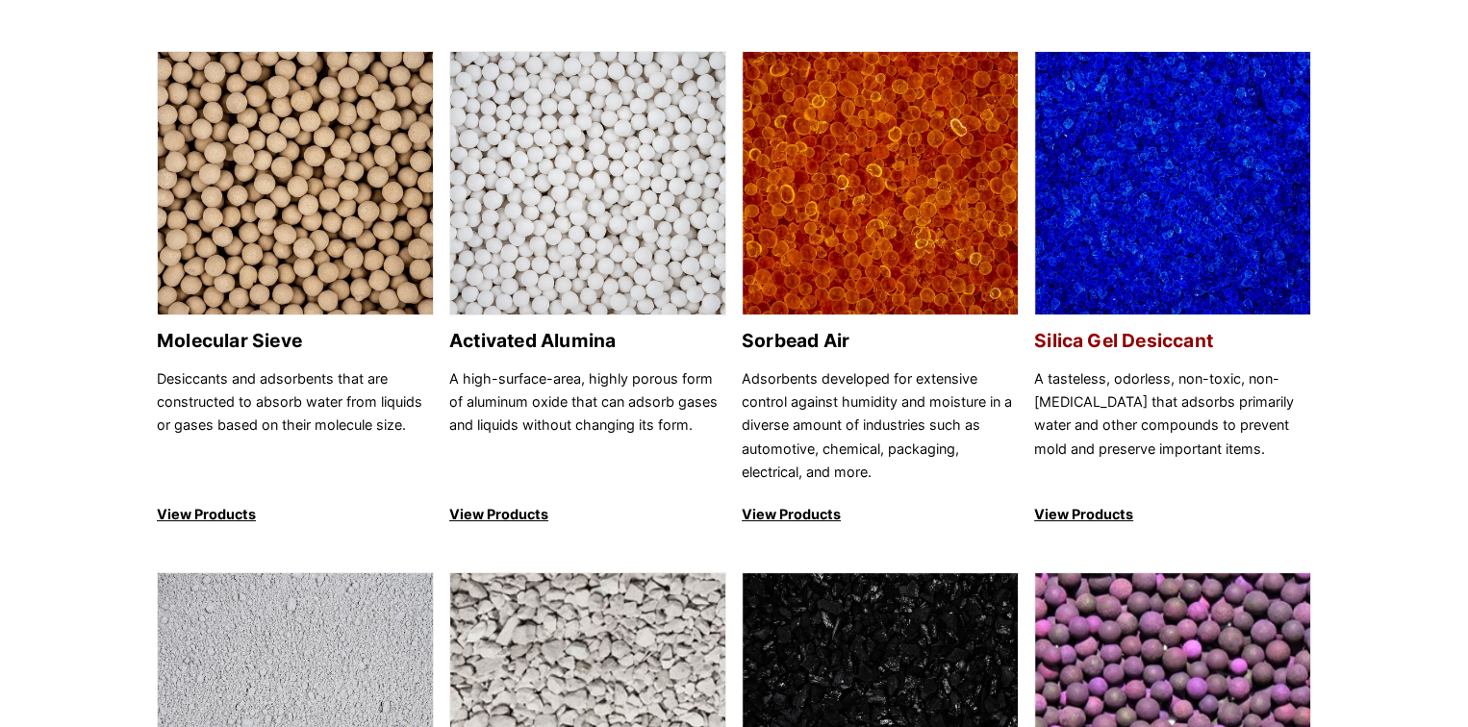
click at [1102, 513] on p "View Products" at bounding box center [1172, 514] width 277 height 23
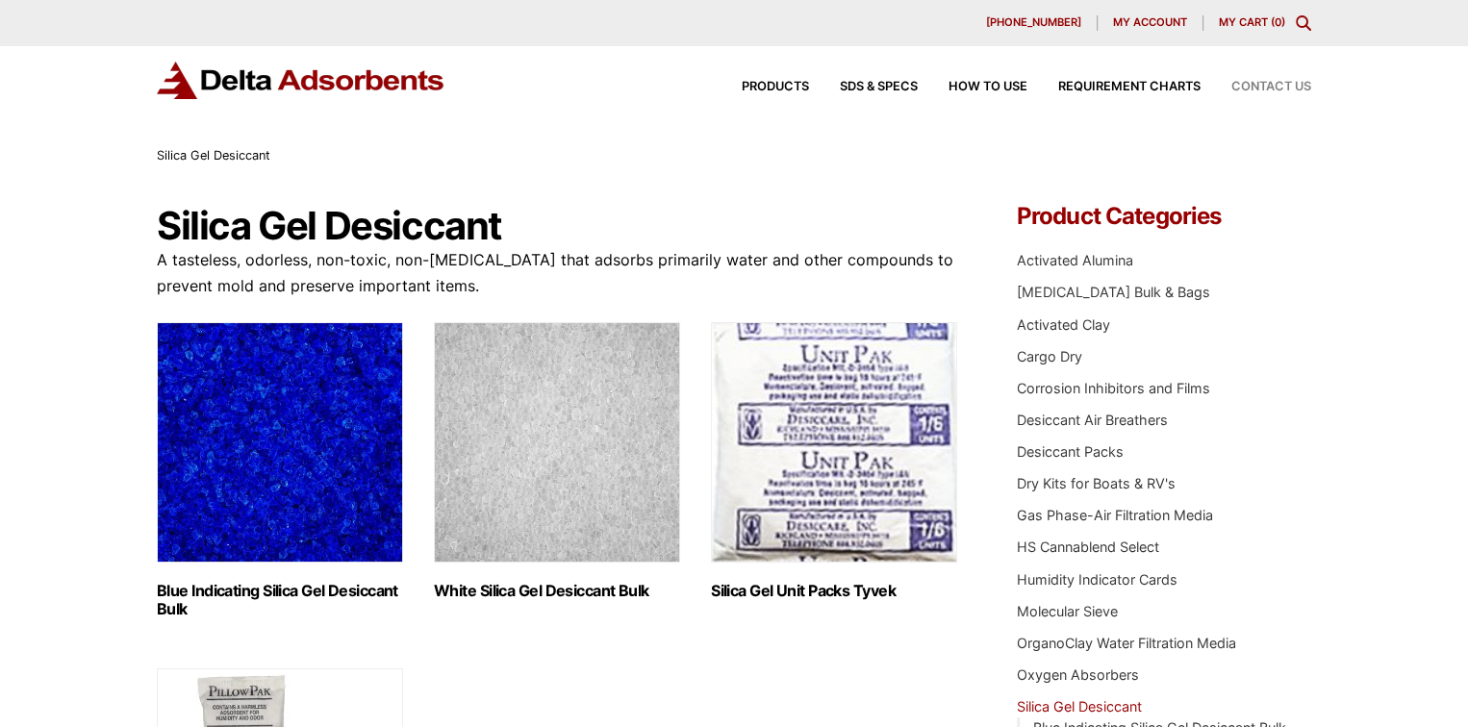
click at [1255, 85] on span "Contact Us" at bounding box center [1271, 87] width 80 height 13
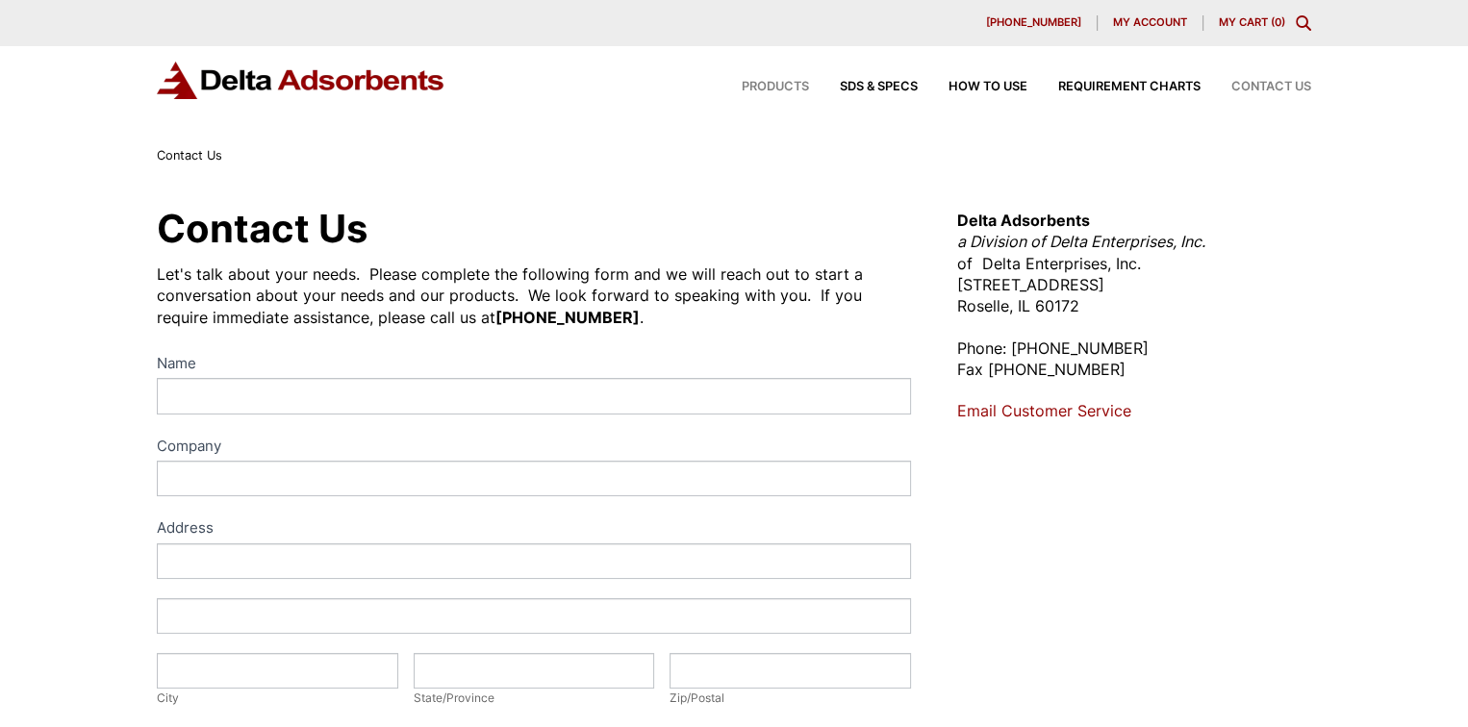
click at [775, 81] on span "Products" at bounding box center [774, 87] width 67 height 13
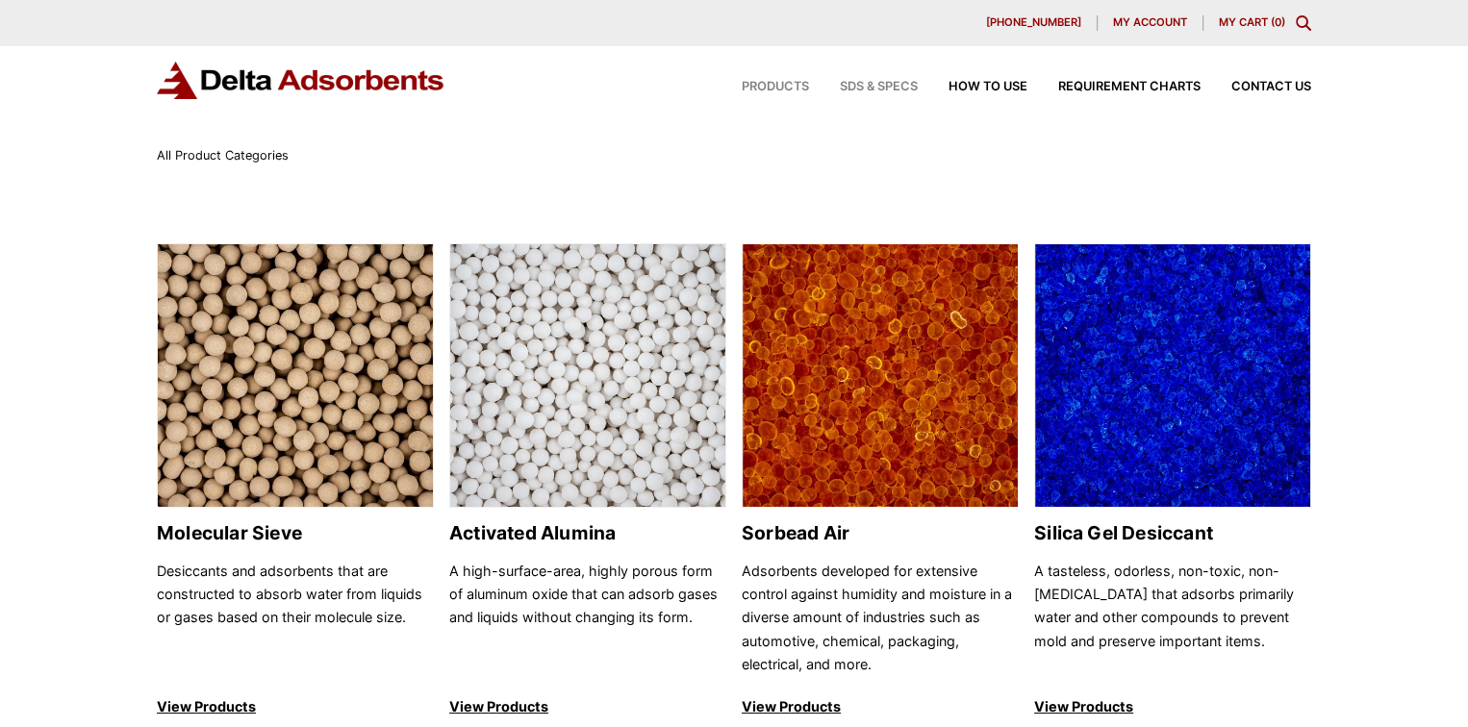
click at [882, 87] on span "SDS & SPECS" at bounding box center [879, 87] width 78 height 13
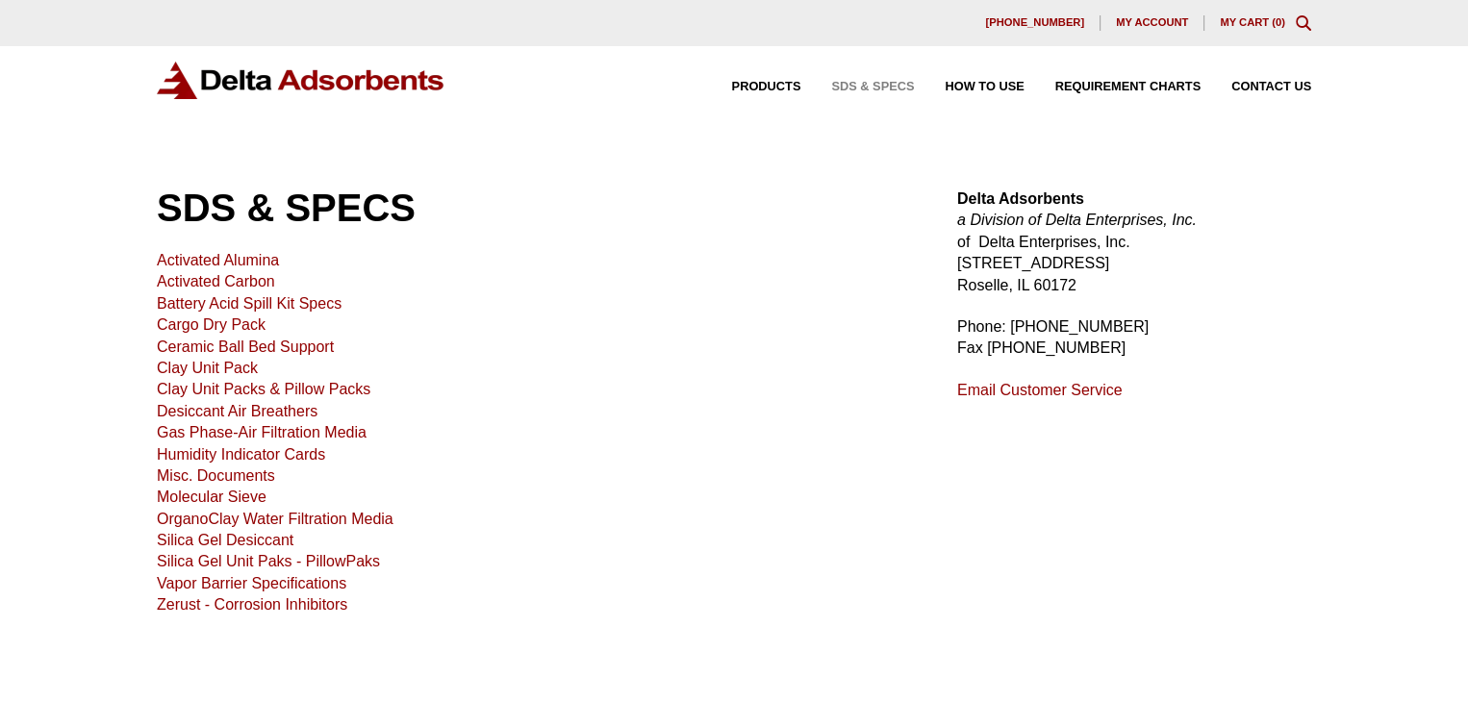
click at [219, 407] on link "Desiccant Air Breathers" at bounding box center [237, 411] width 161 height 16
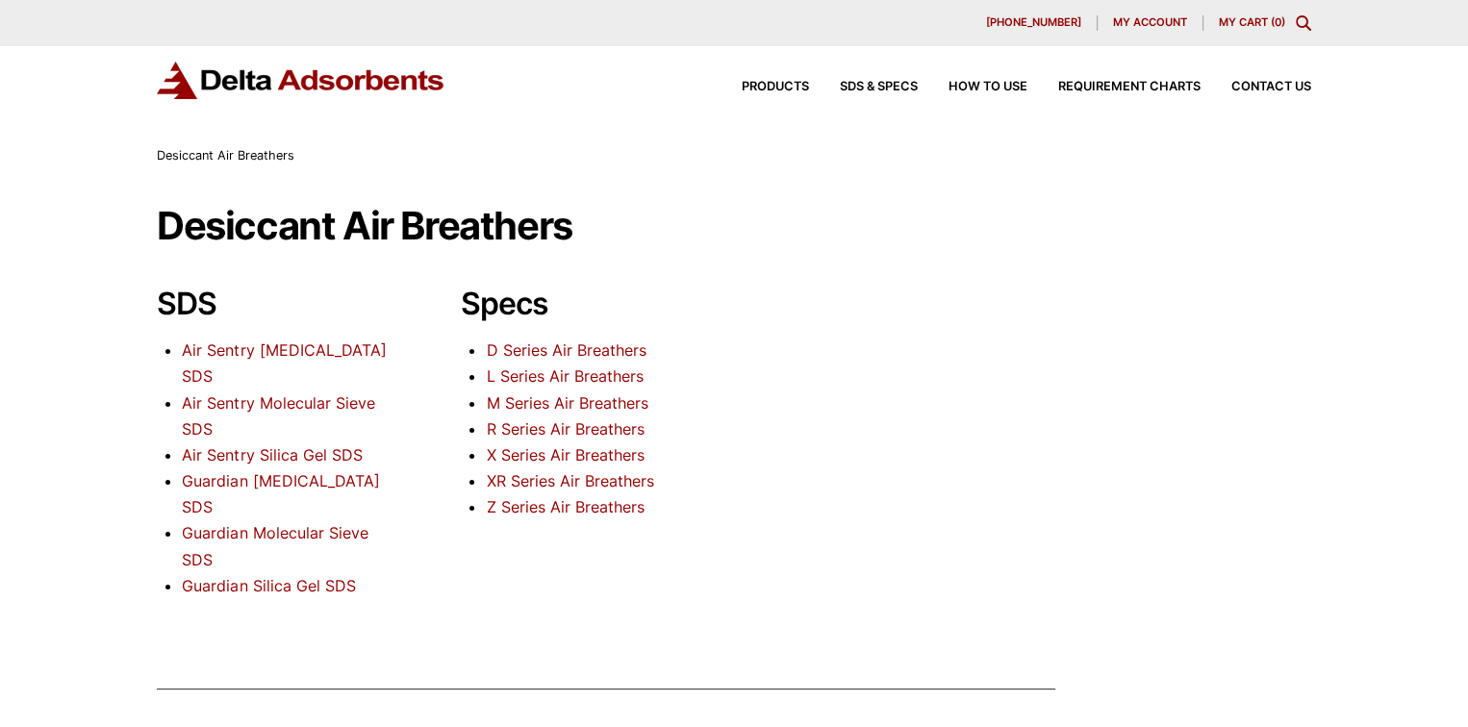
click at [765, 77] on div "Products SDS & SPECS How to Use Requirement Charts Contact Us" at bounding box center [1010, 87] width 615 height 28
click at [773, 86] on span "Products" at bounding box center [774, 87] width 67 height 13
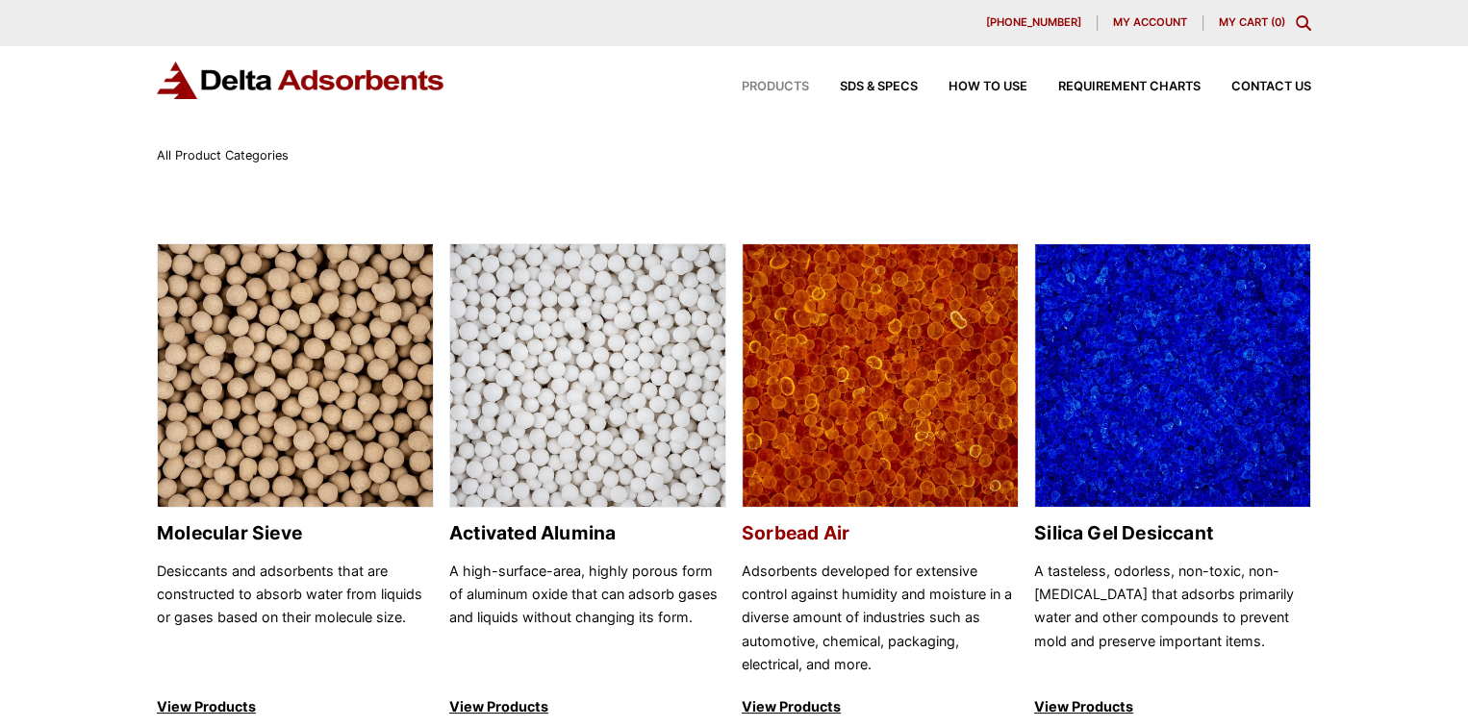
click at [793, 701] on p "View Products" at bounding box center [879, 706] width 277 height 23
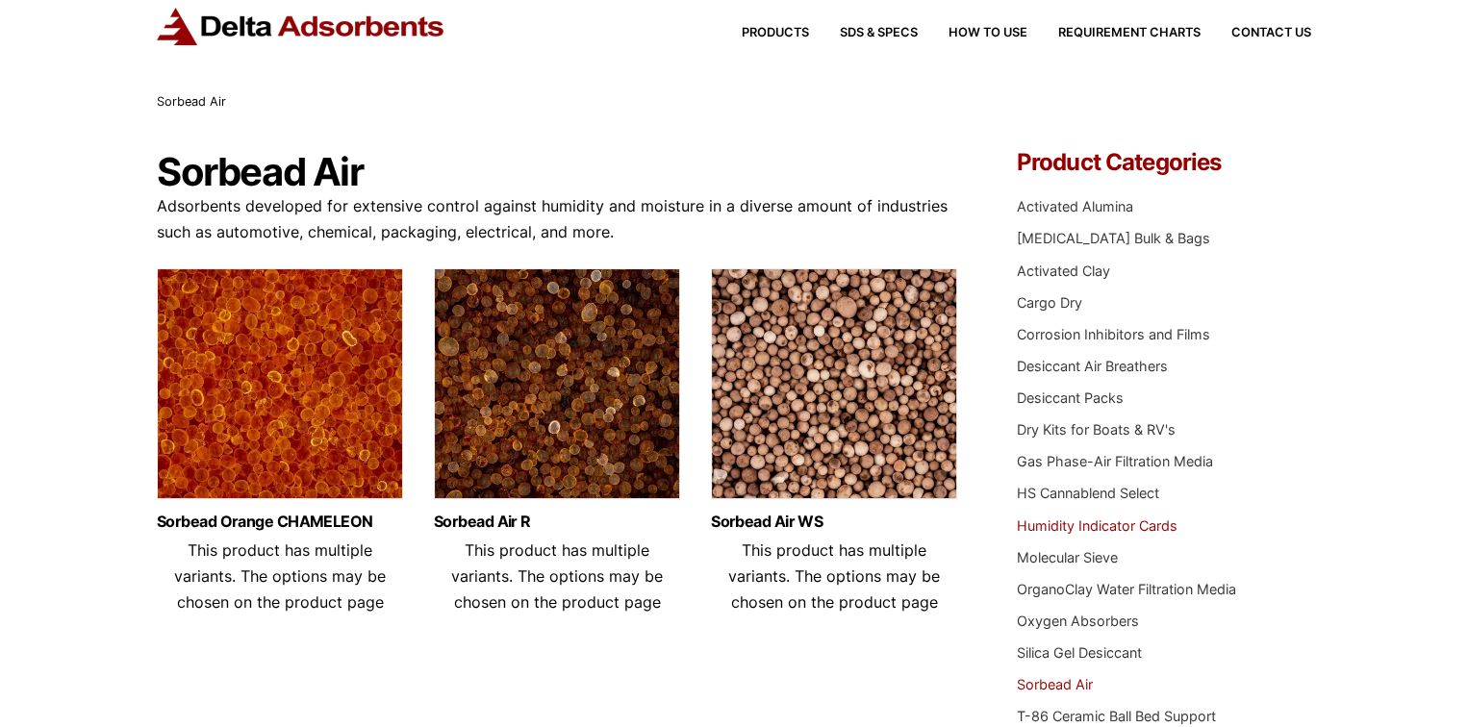
scroll to position [96, 0]
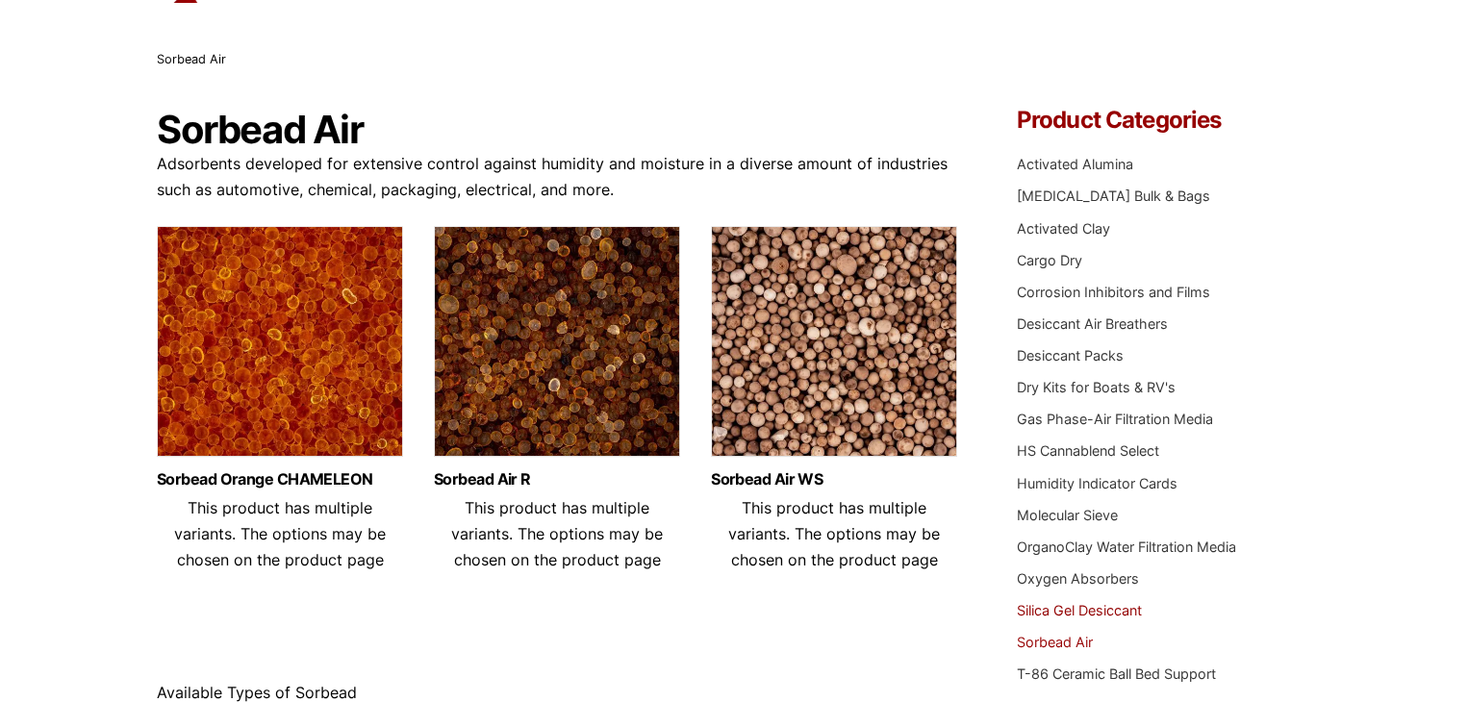
click at [1070, 609] on link "Silica Gel Desiccant" at bounding box center [1078, 610] width 125 height 16
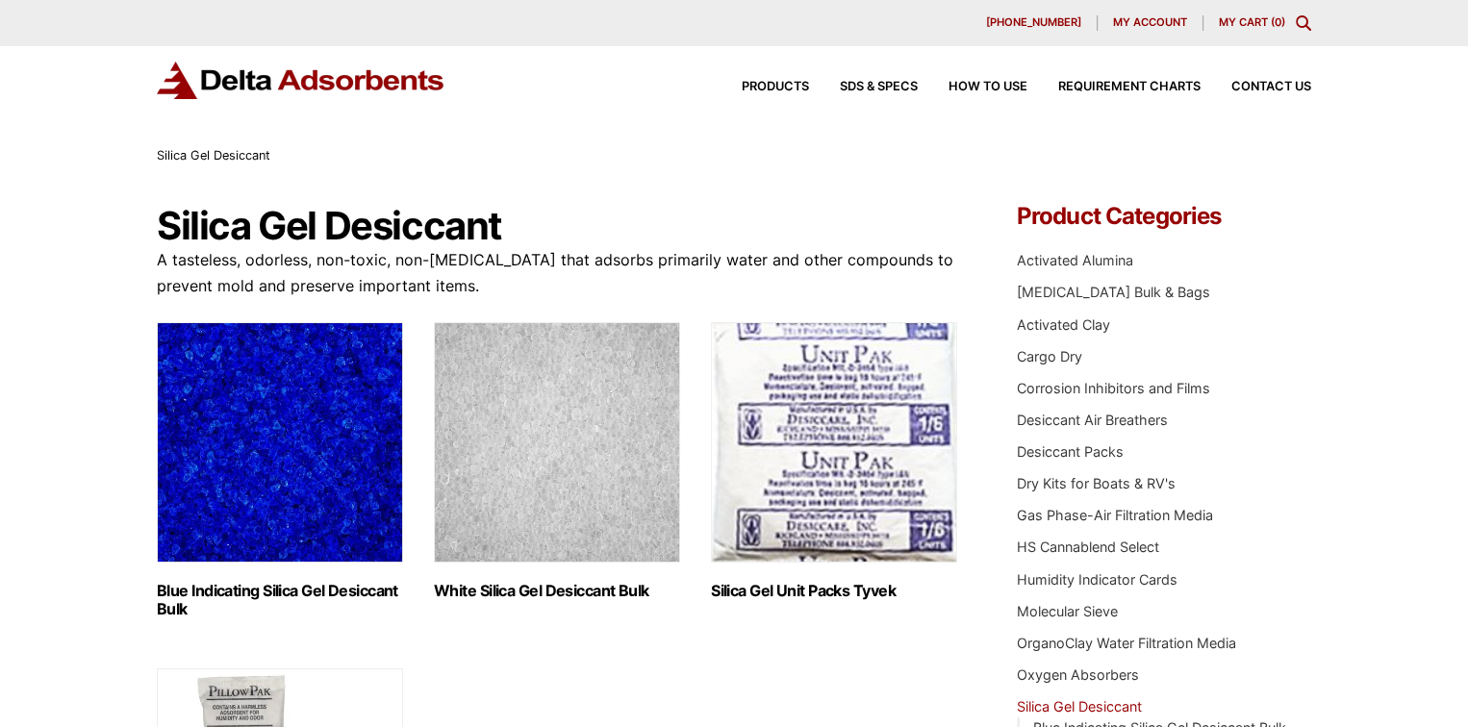
click at [1304, 24] on icon "Toggle Modal Content" at bounding box center [1302, 22] width 15 height 15
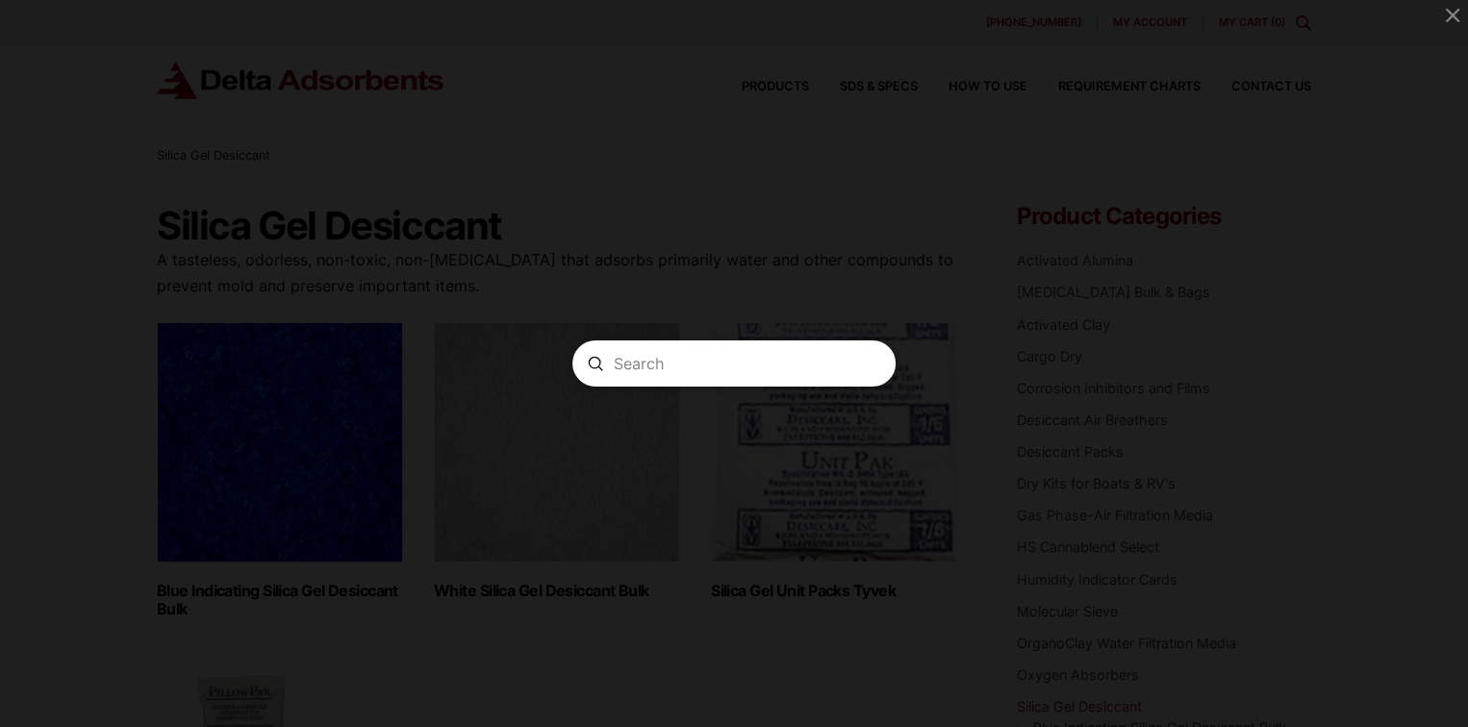
click at [785, 344] on form "Search Submit Clear" at bounding box center [733, 363] width 322 height 46
type input "Sorbead ORANGE CHAMELEON 2050"
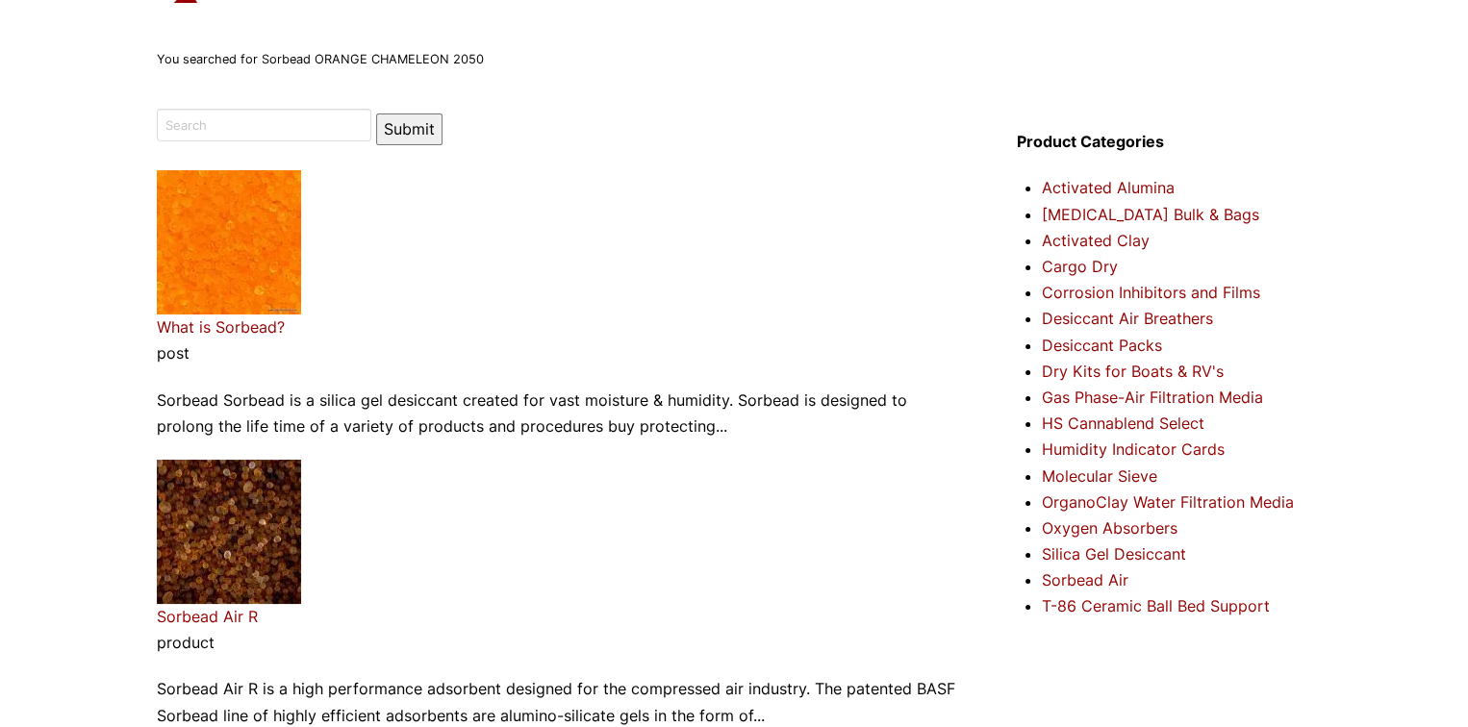
scroll to position [96, 0]
click at [262, 121] on input "search" at bounding box center [264, 125] width 214 height 33
click at [371, 44] on div "Products SDS & SPECS How to Use Requirement Charts Contact Us" at bounding box center [734, -1] width 1468 height 99
click at [244, 272] on img at bounding box center [229, 242] width 144 height 144
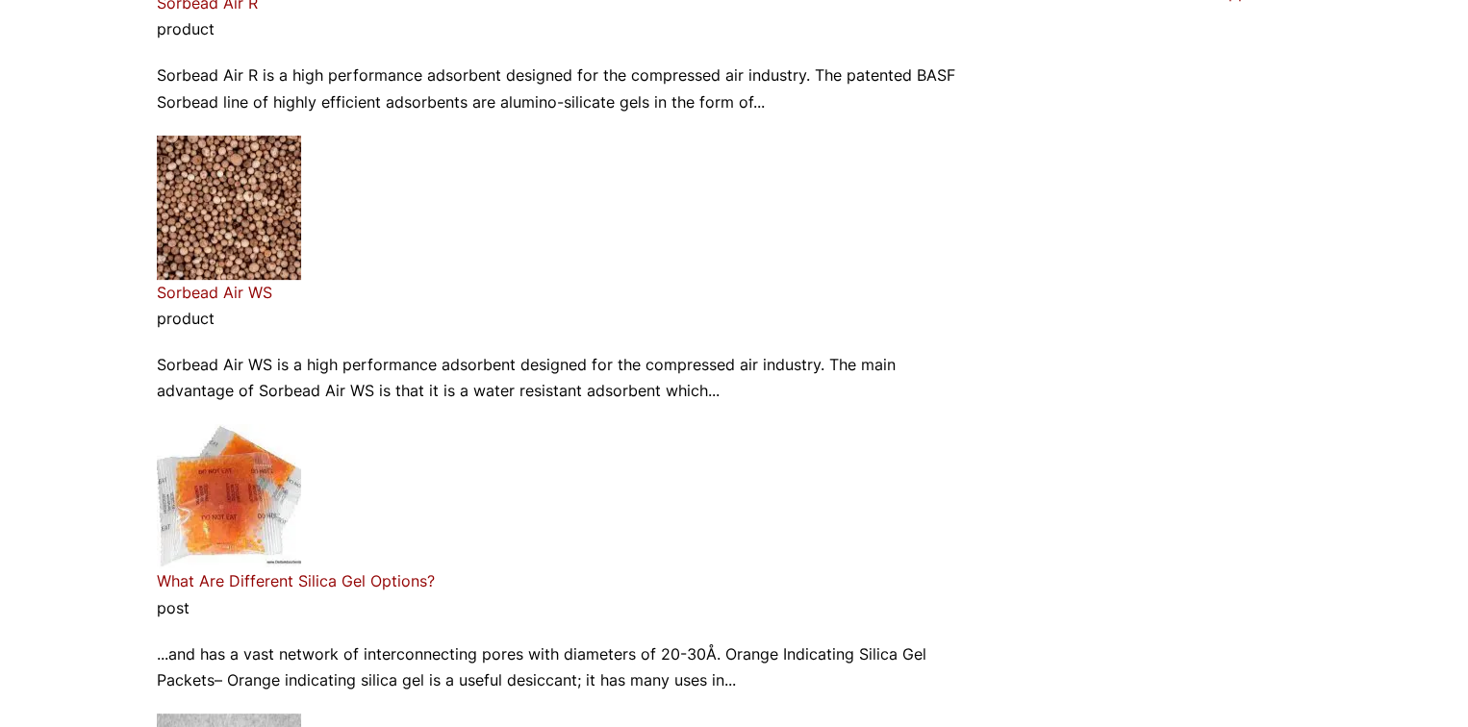
scroll to position [769, 0]
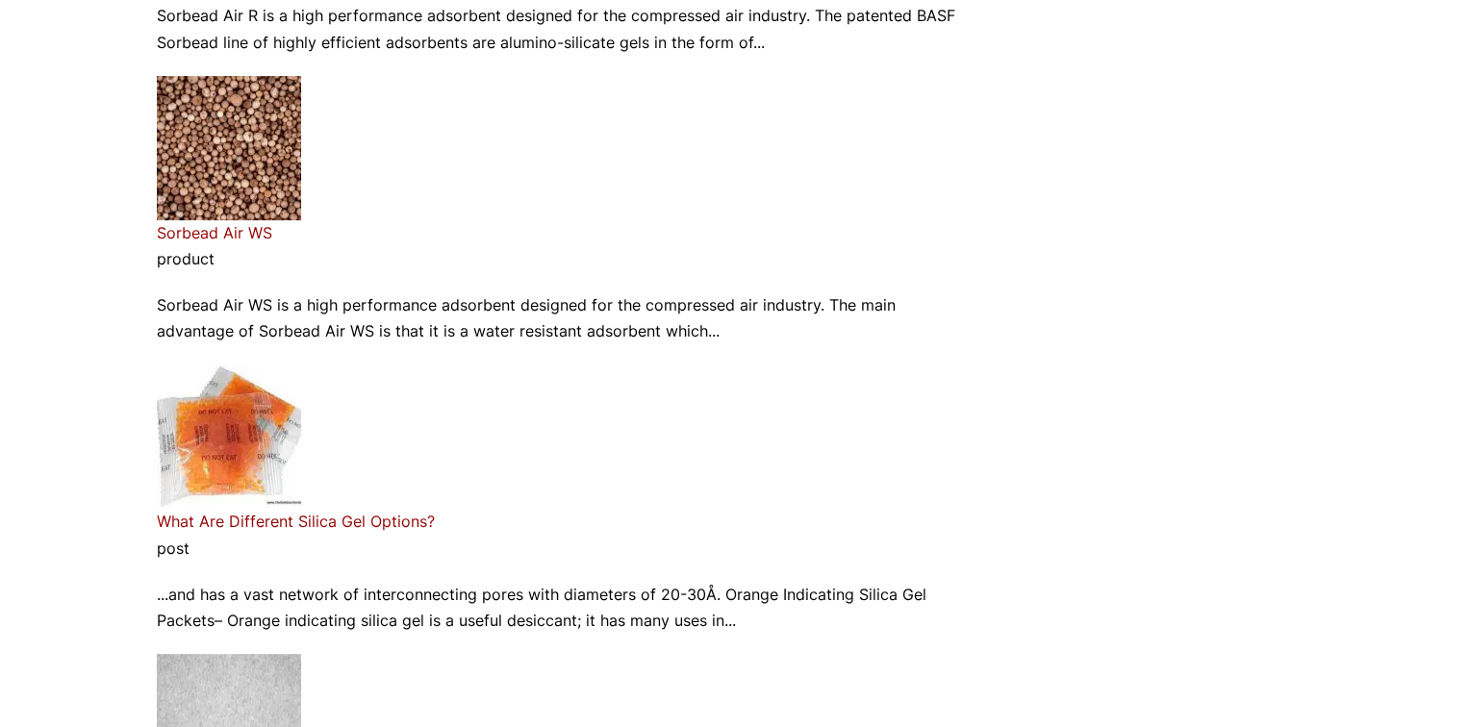
click at [335, 517] on link "What Are Different Silica Gel Options?" at bounding box center [296, 521] width 278 height 19
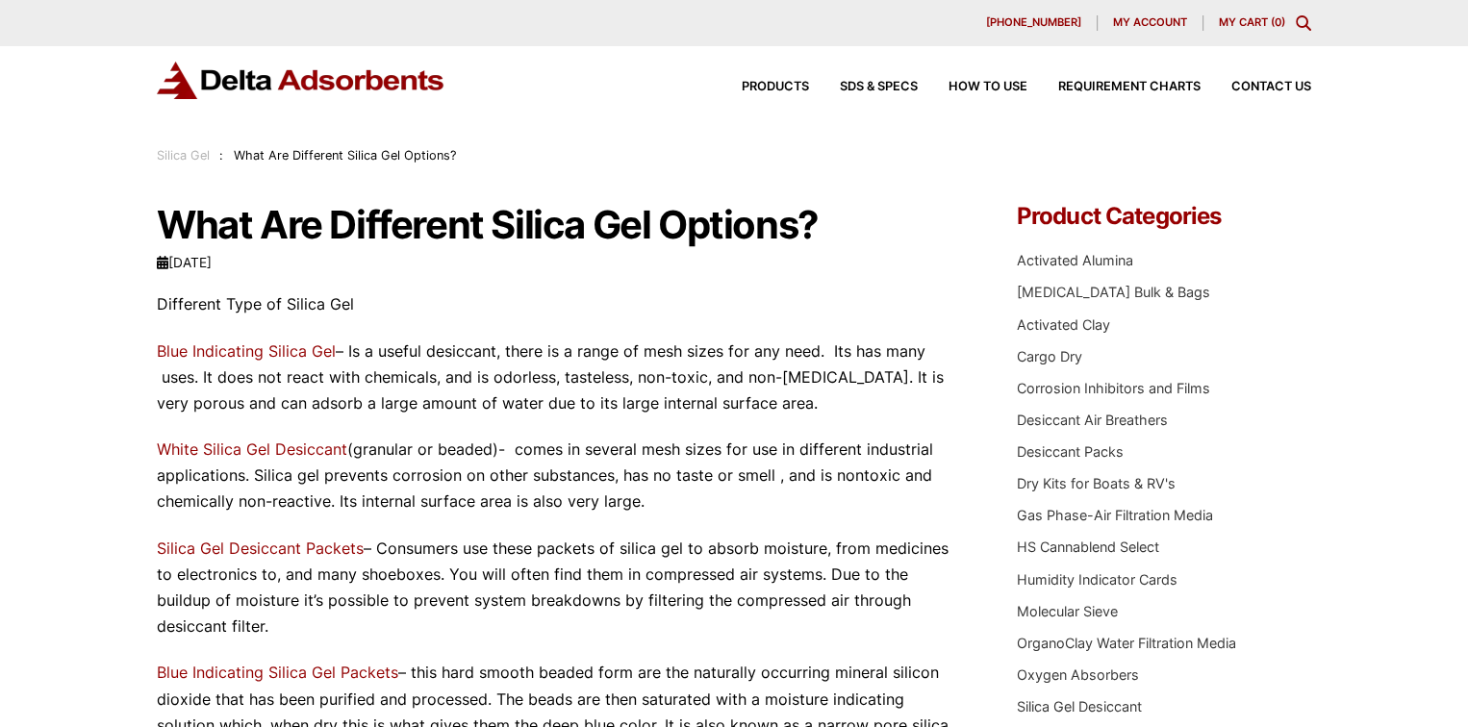
click at [1042, 17] on span "[PHONE_NUMBER]" at bounding box center [1033, 22] width 95 height 11
click at [1262, 85] on span "Contact Us" at bounding box center [1271, 87] width 80 height 13
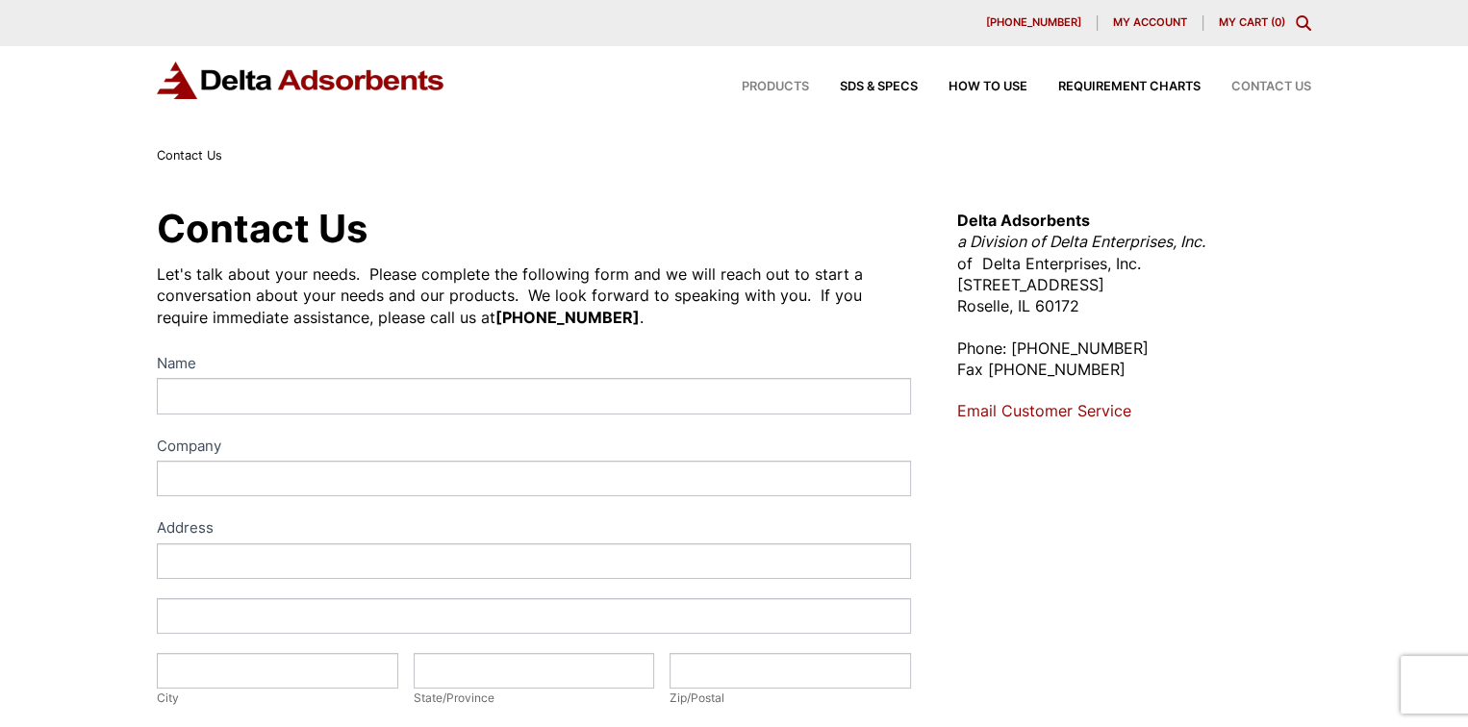
click at [776, 85] on span "Products" at bounding box center [774, 87] width 67 height 13
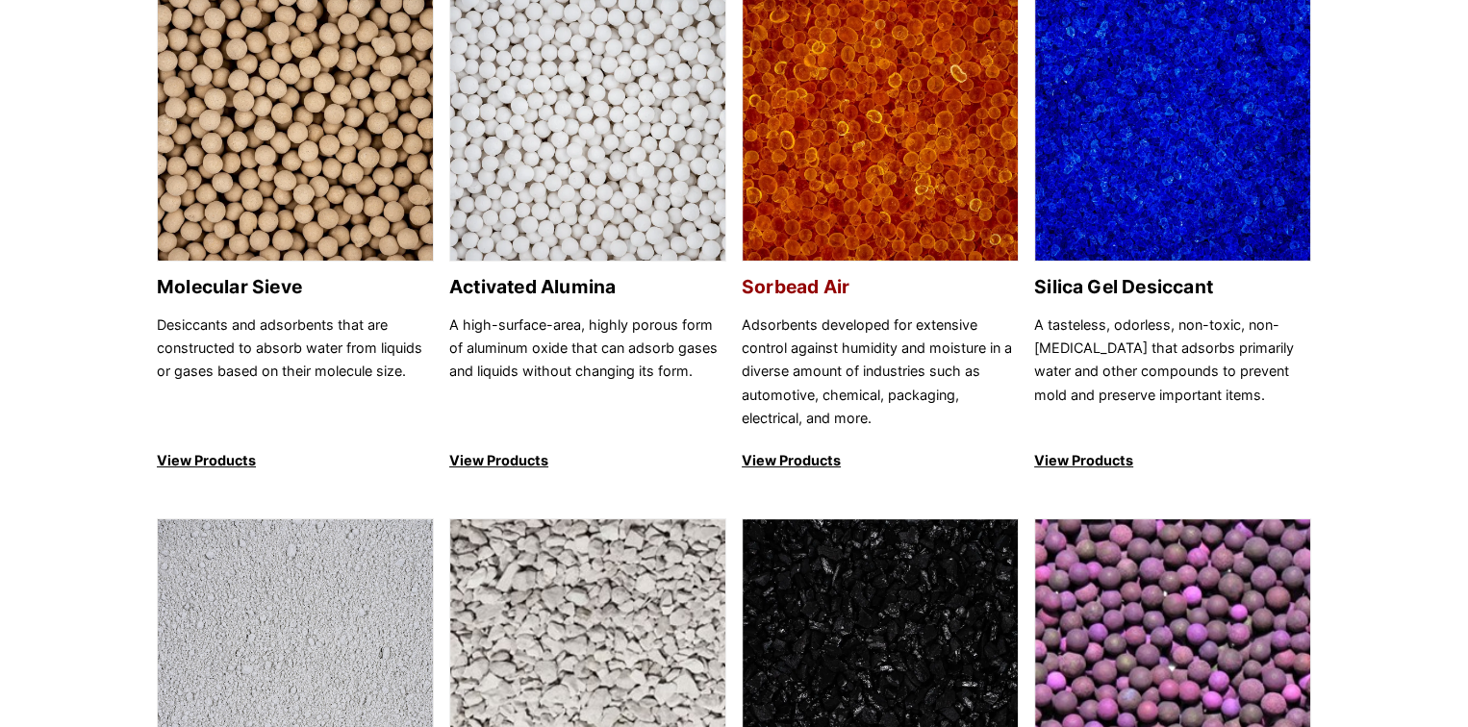
scroll to position [288, 0]
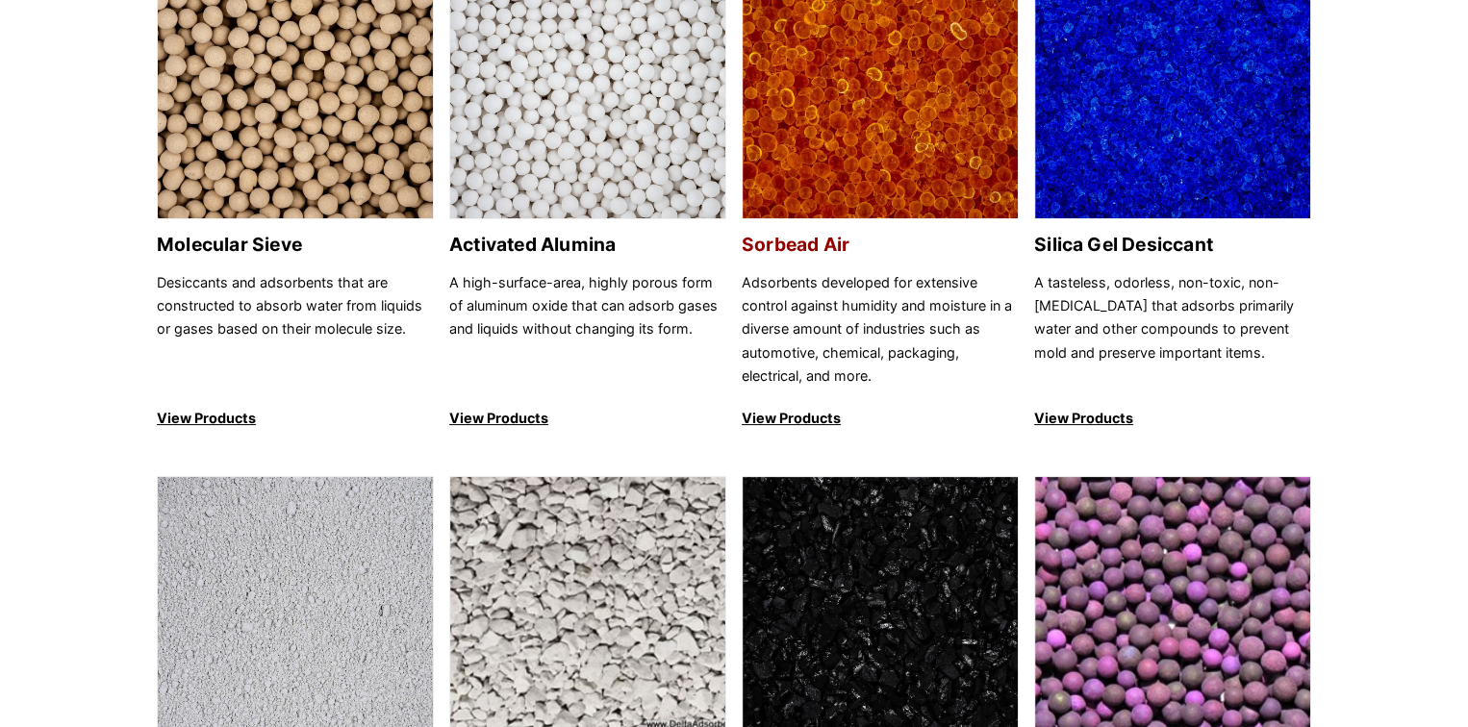
click at [803, 417] on p "View Products" at bounding box center [879, 418] width 277 height 23
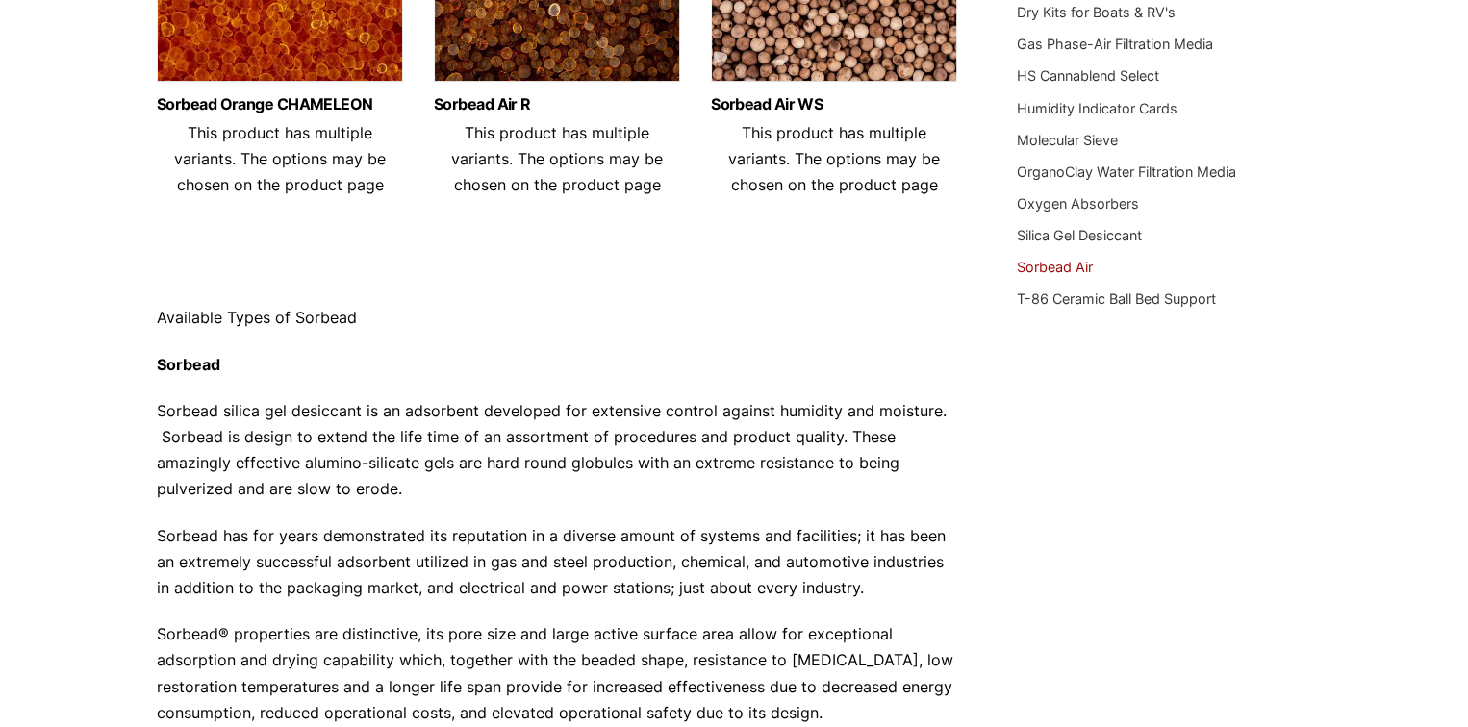
scroll to position [481, 0]
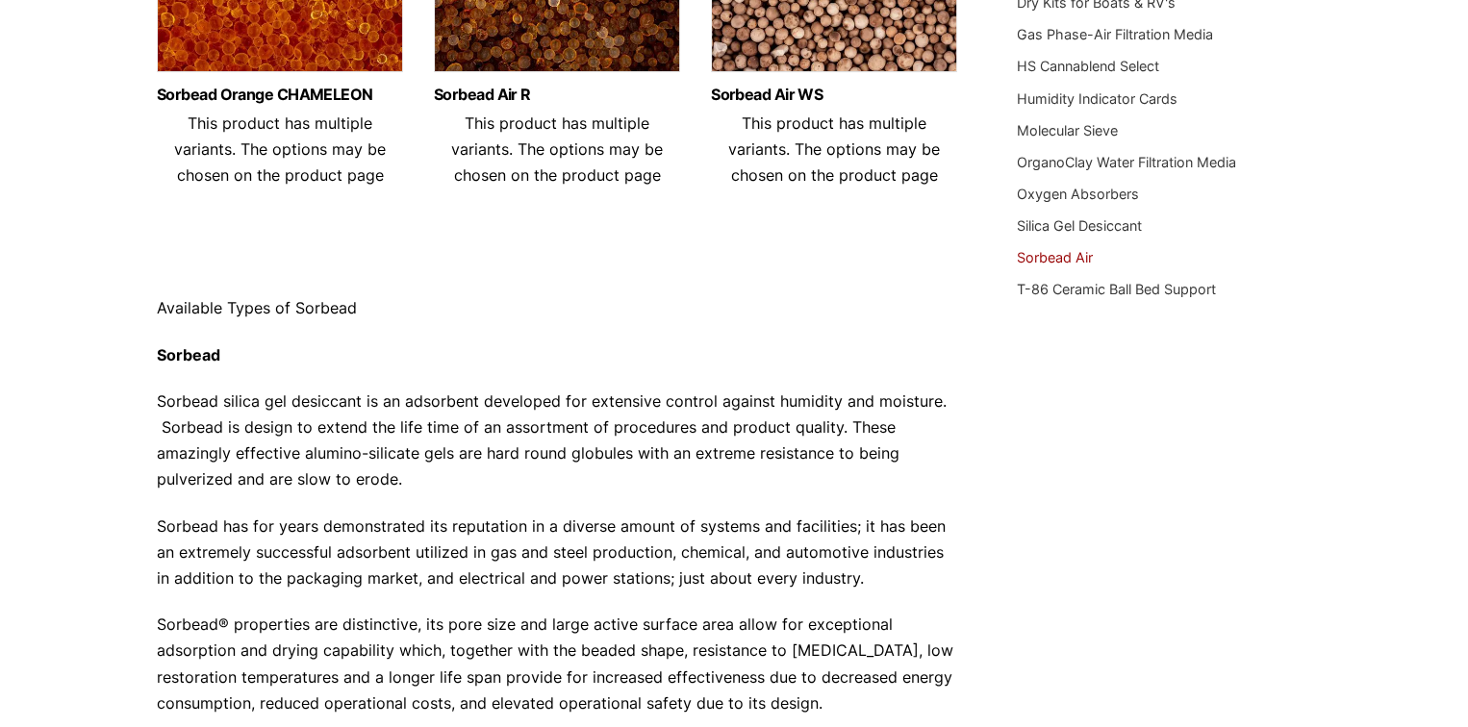
click at [1071, 253] on link "Sorbead Air" at bounding box center [1054, 257] width 76 height 16
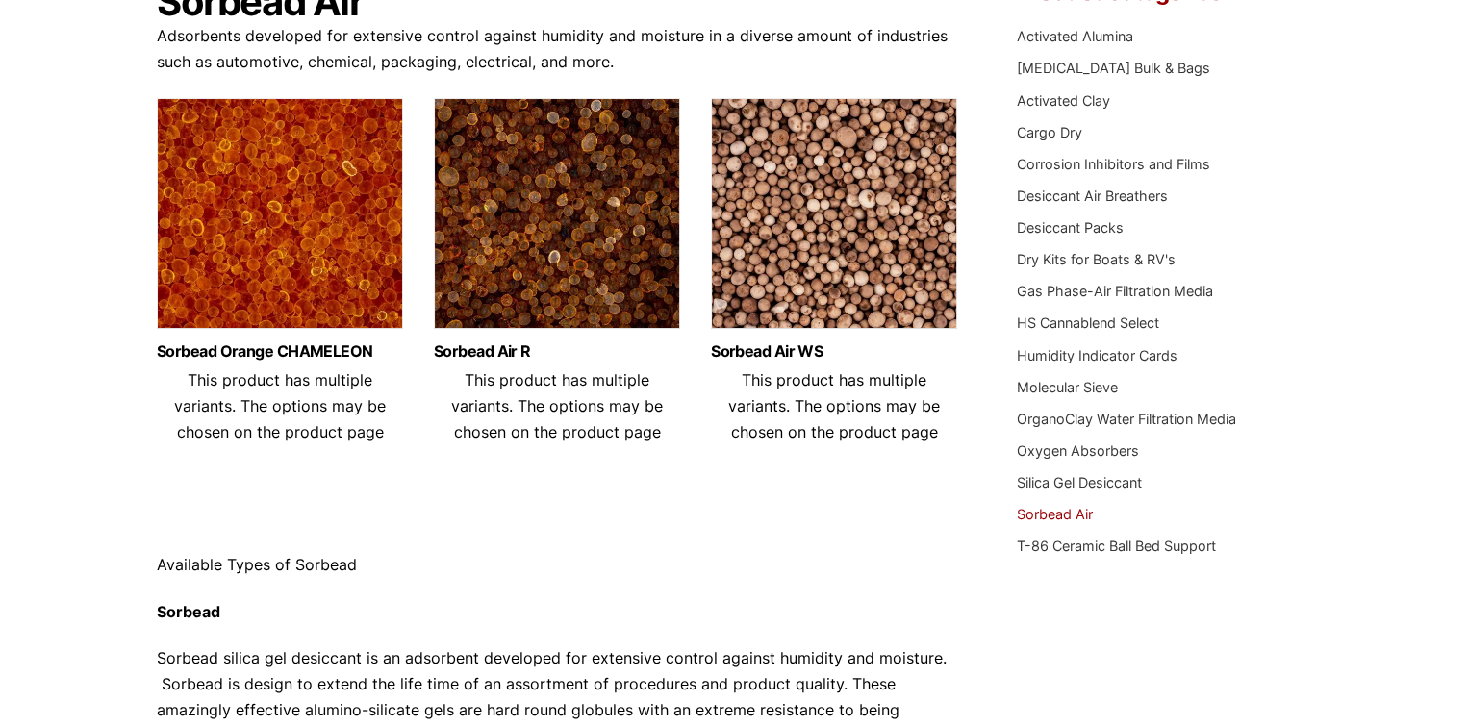
scroll to position [185, 0]
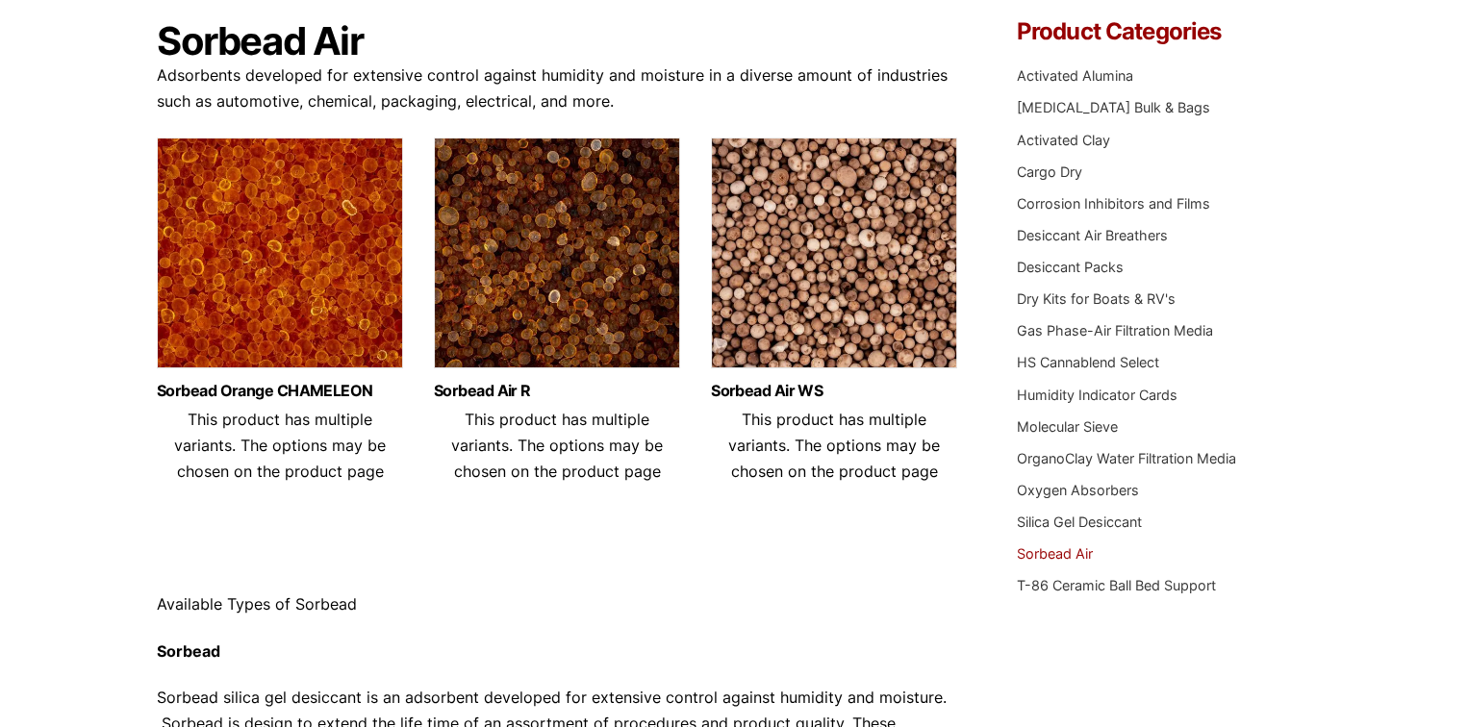
click at [318, 277] on img at bounding box center [280, 258] width 246 height 240
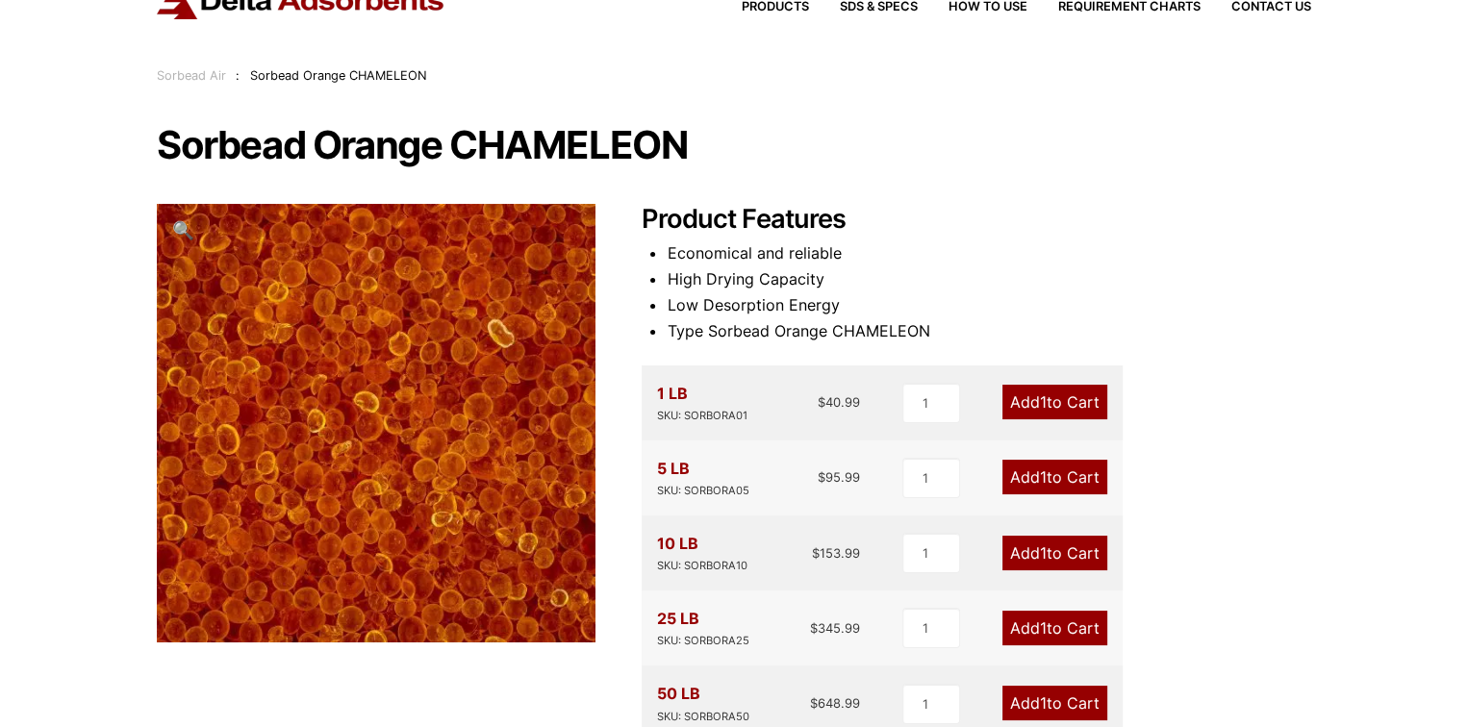
scroll to position [192, 0]
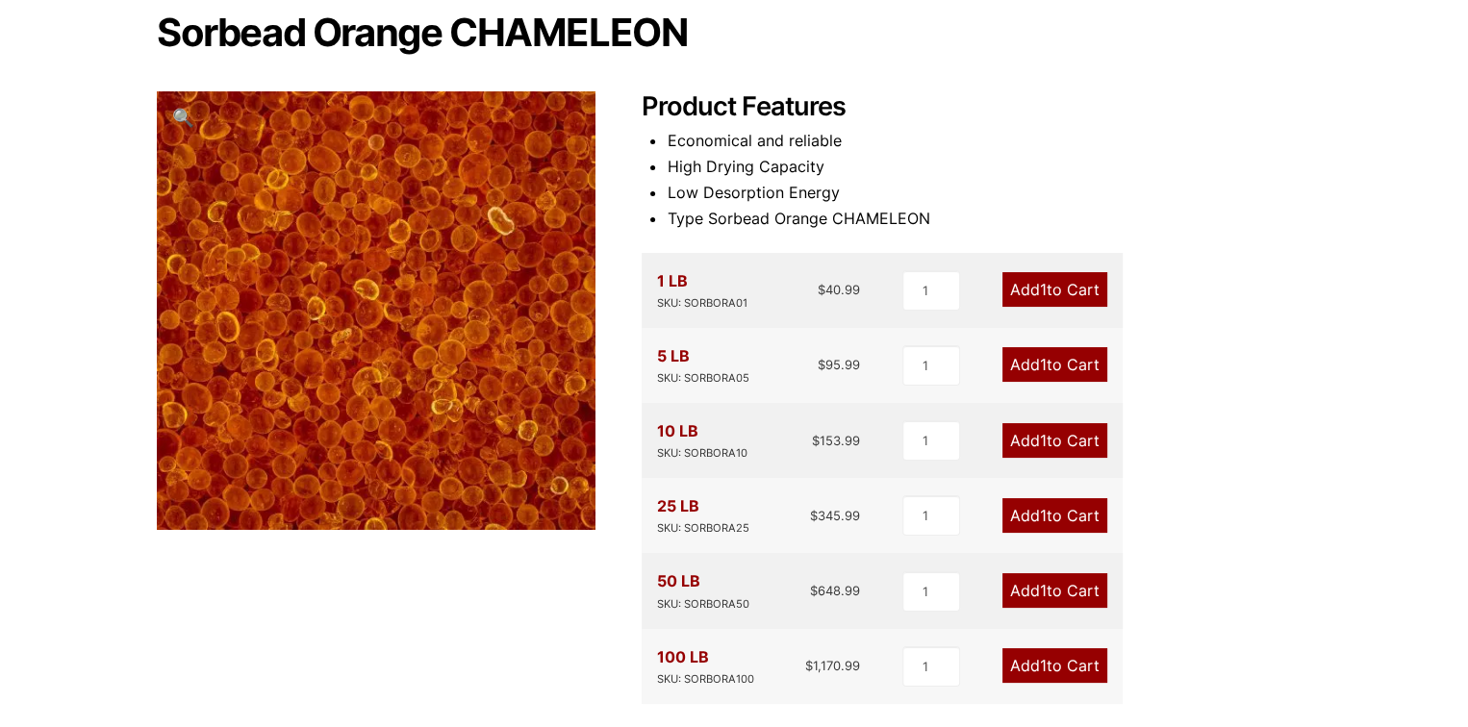
click at [1040, 362] on span "1" at bounding box center [1043, 364] width 7 height 19
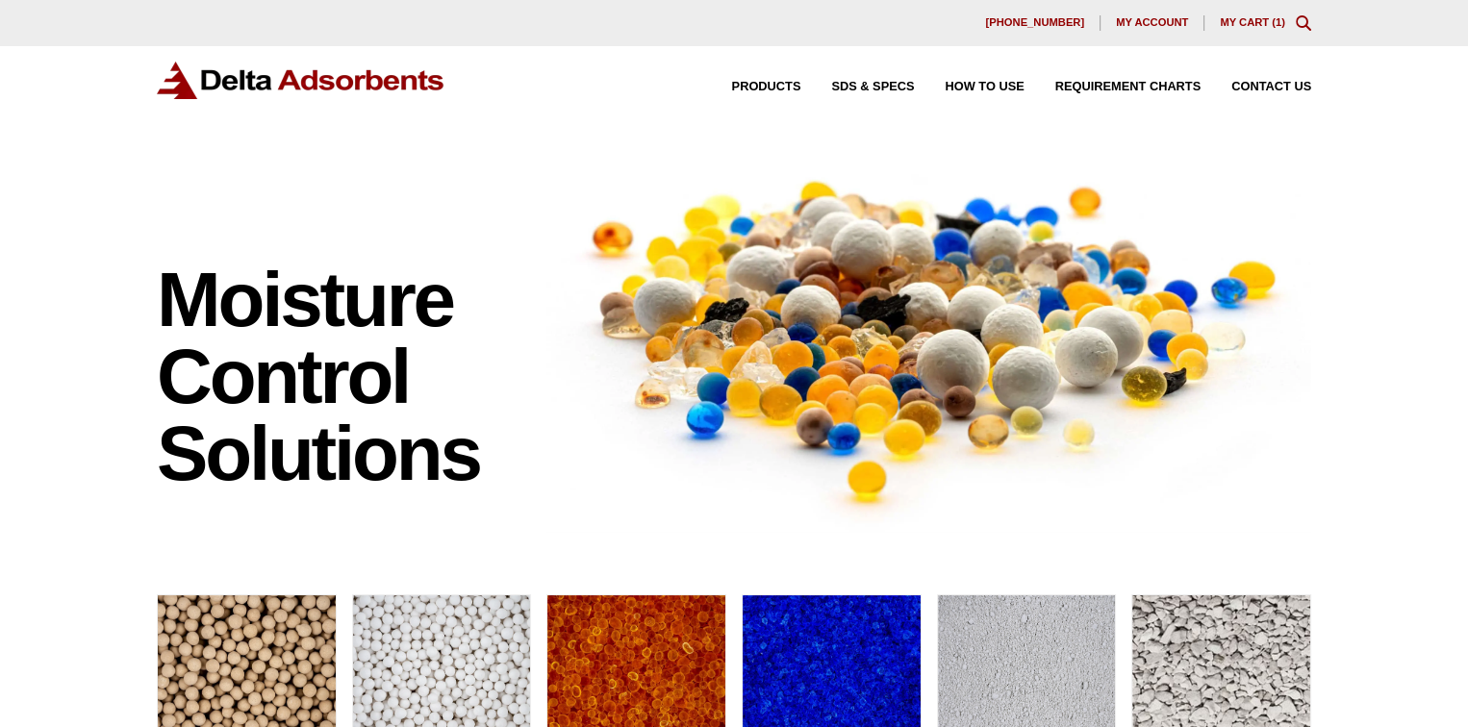
click at [1262, 22] on link "My Cart ( 1 )" at bounding box center [1251, 22] width 65 height 12
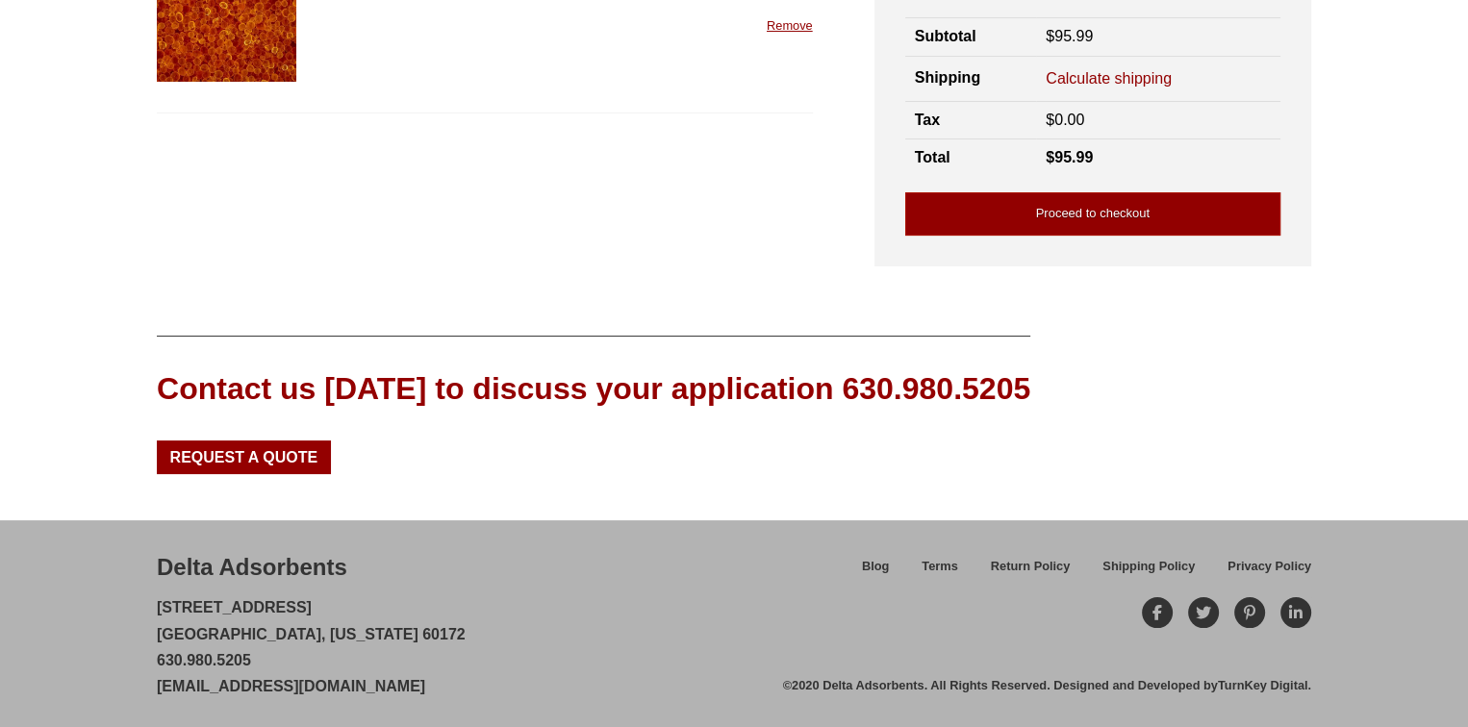
scroll to position [243, 0]
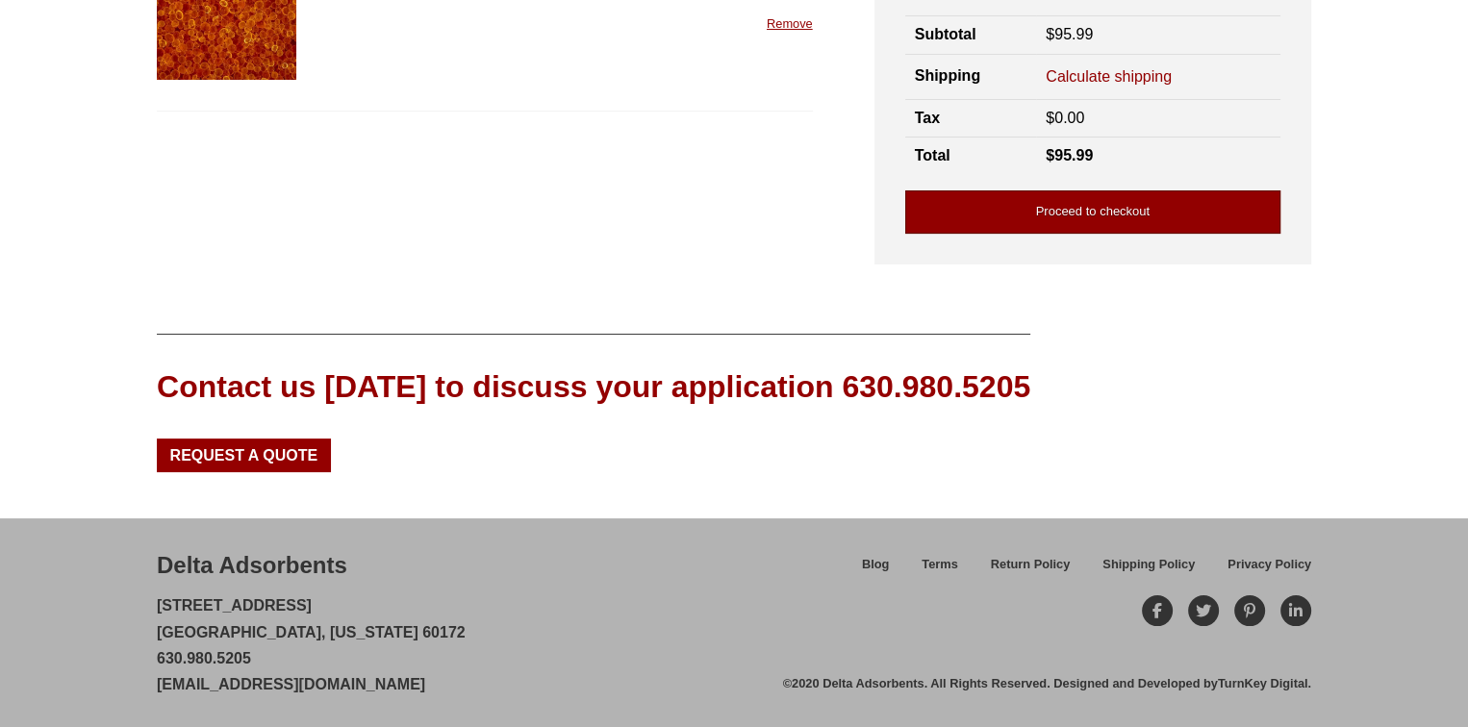
click at [1106, 204] on link "Proceed to checkout" at bounding box center [1092, 211] width 375 height 43
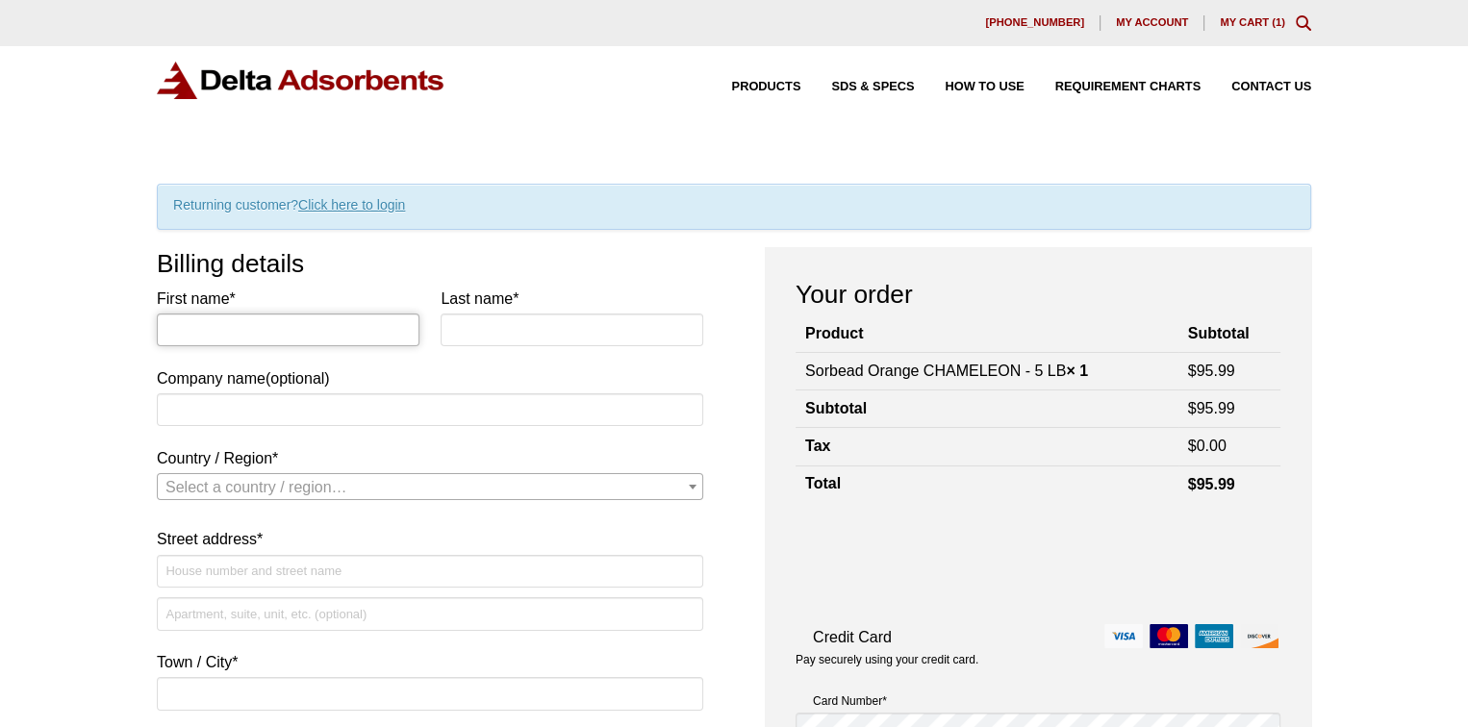
click at [274, 332] on input "First name *" at bounding box center [288, 330] width 263 height 33
type input "Janet"
type input "Fritter"
select select "US"
type input "[STREET_ADDRESS]"
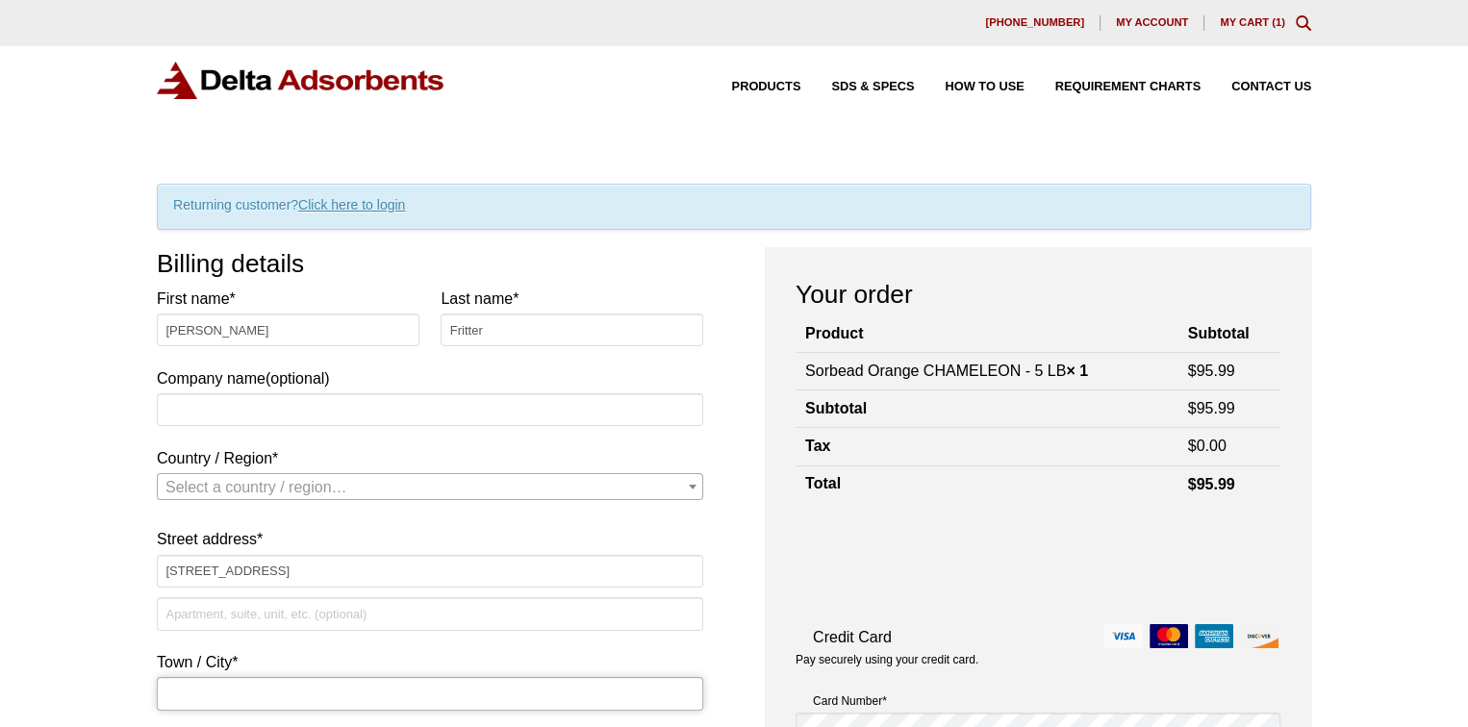
type input "Oak Ridge"
type input "37830"
type input "18177036243"
type input "ljfritter@yahoo.com"
select select "US"
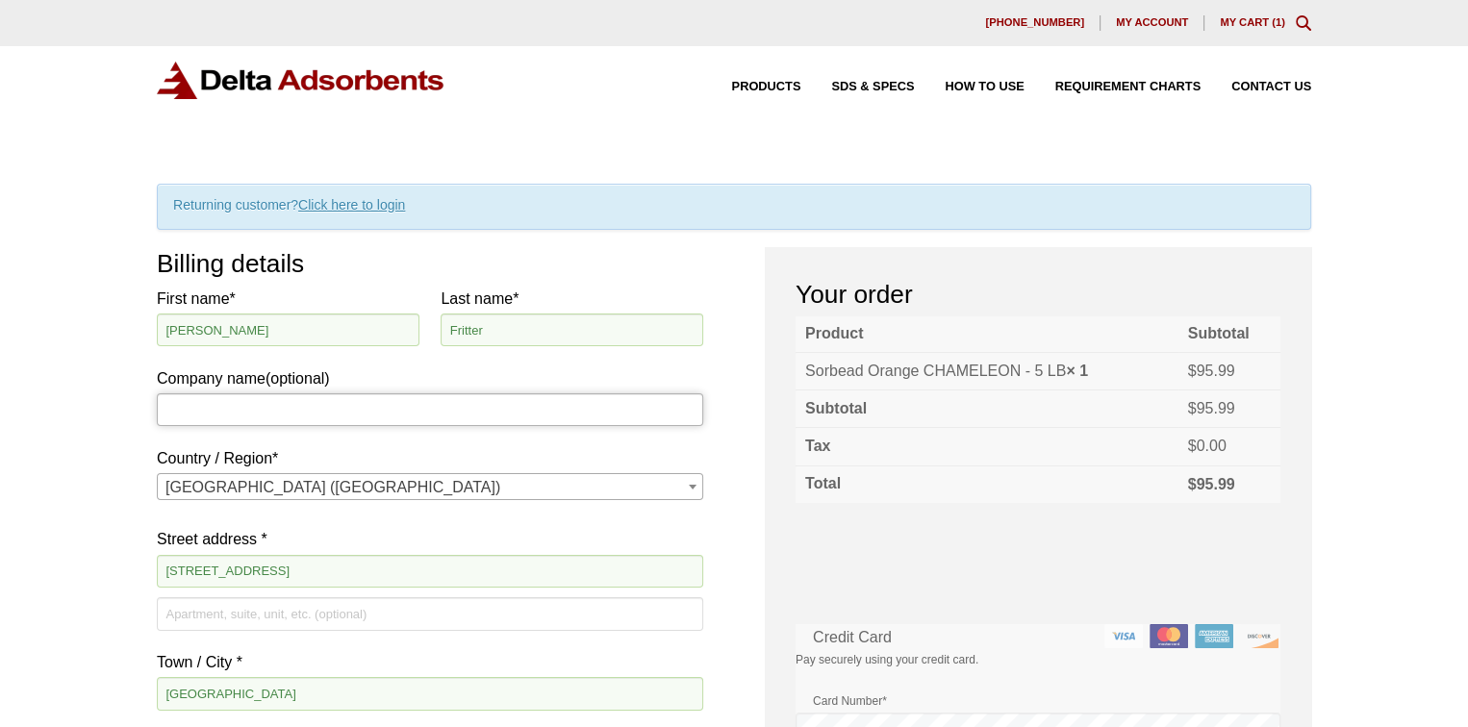
click at [261, 401] on input "Company name (optional)" at bounding box center [430, 409] width 546 height 33
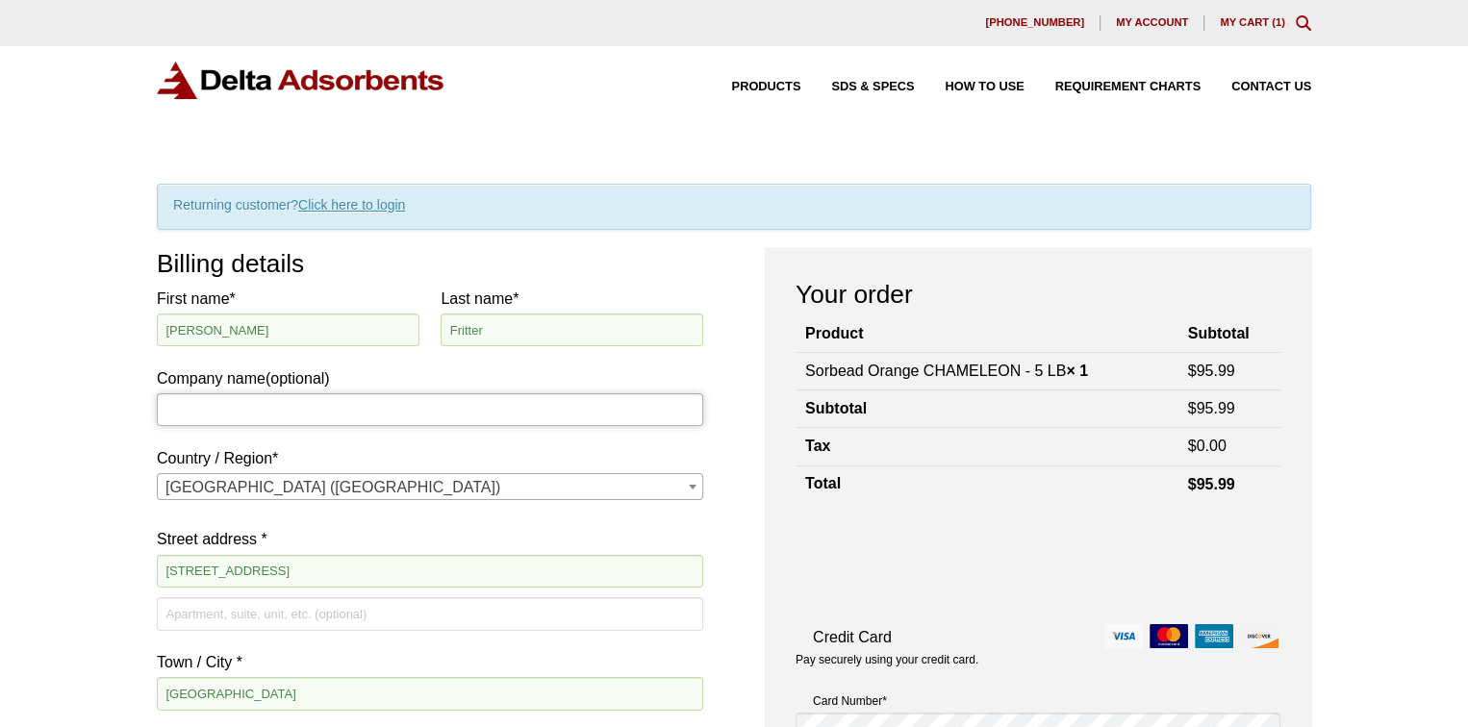
type input "Manufacturing Sciences Corporation"
type input "Accounts Payable"
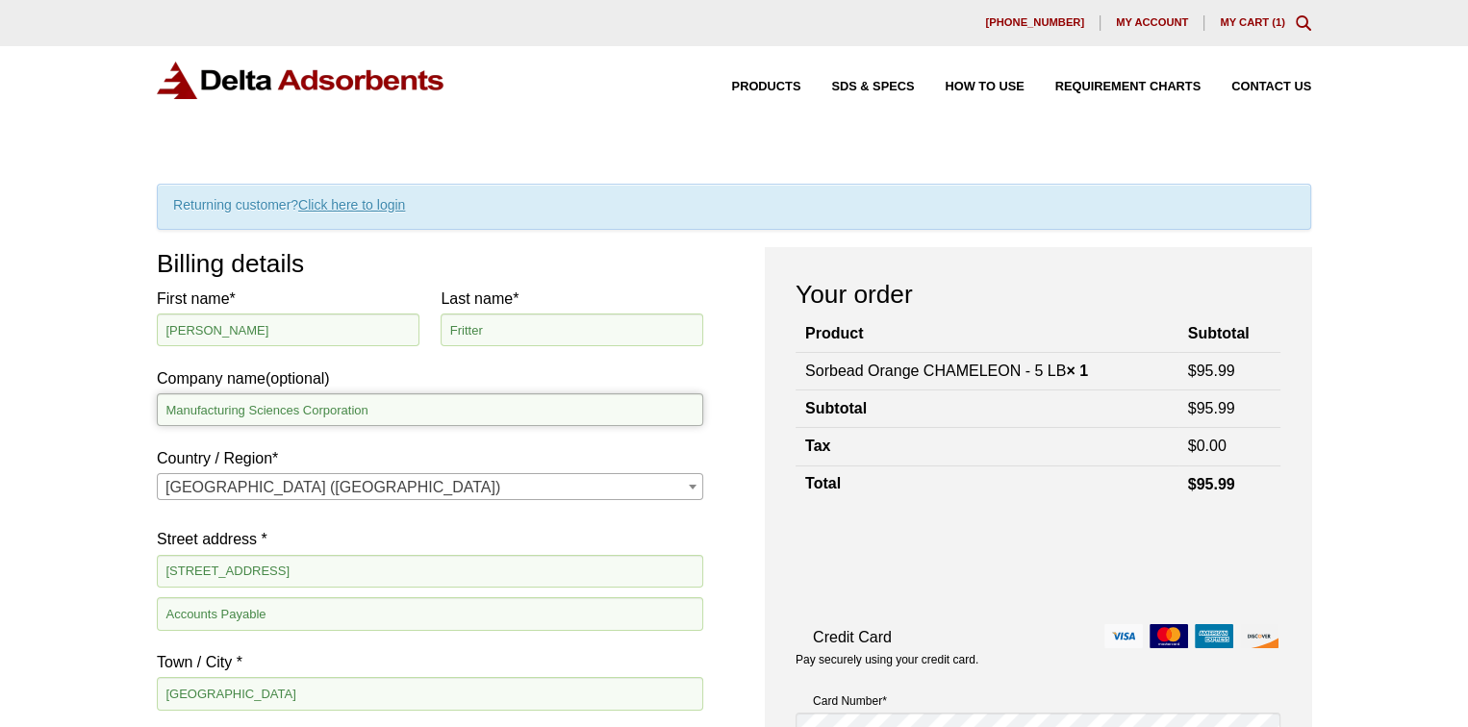
scroll to position [407, 0]
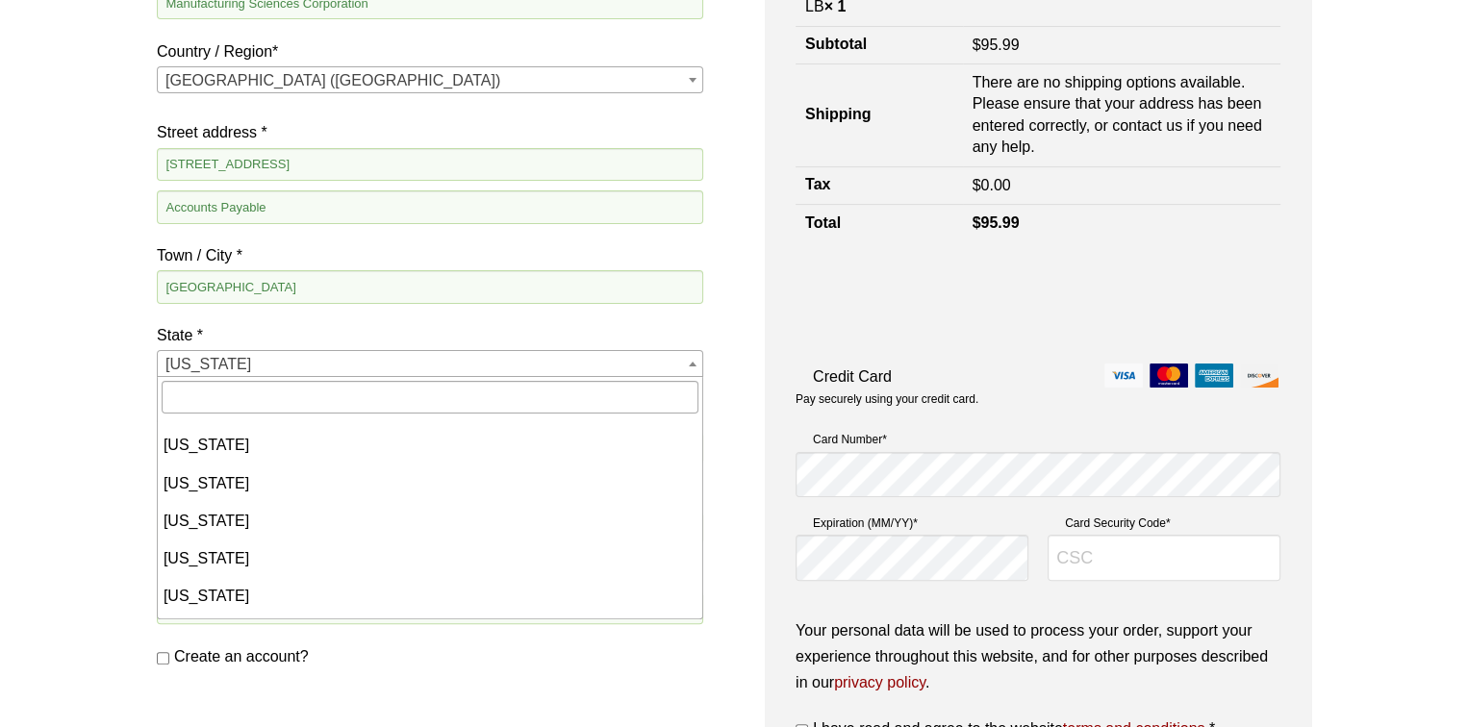
click at [687, 361] on span "State" at bounding box center [692, 363] width 19 height 25
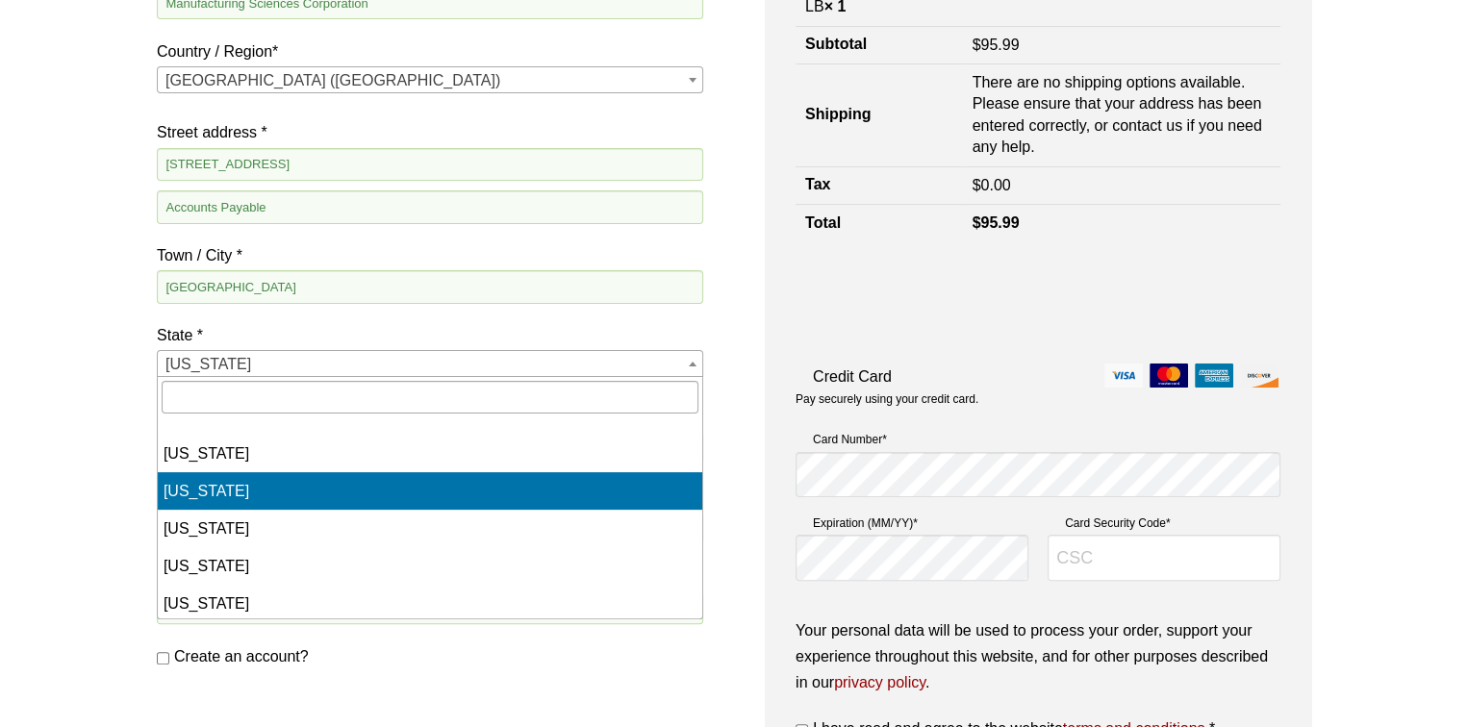
scroll to position [1554, 0]
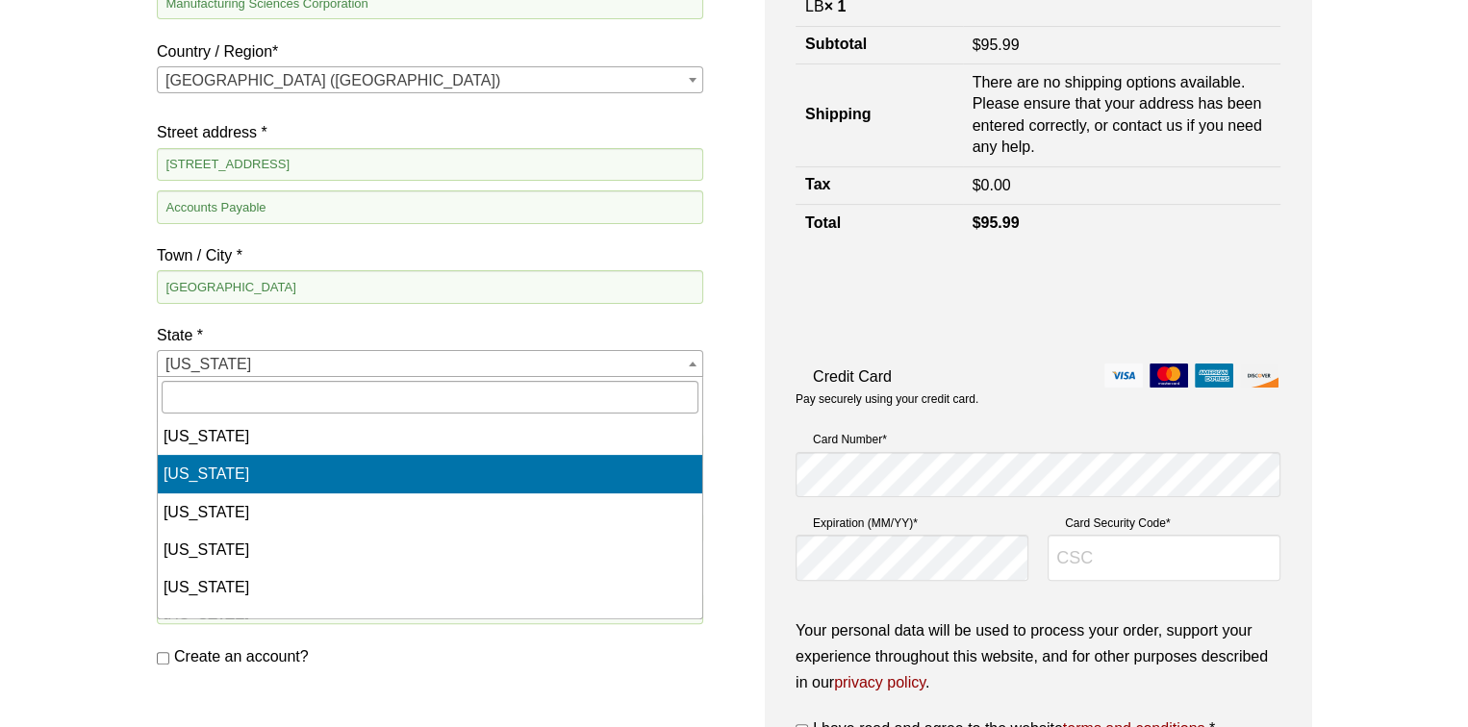
select select "TN"
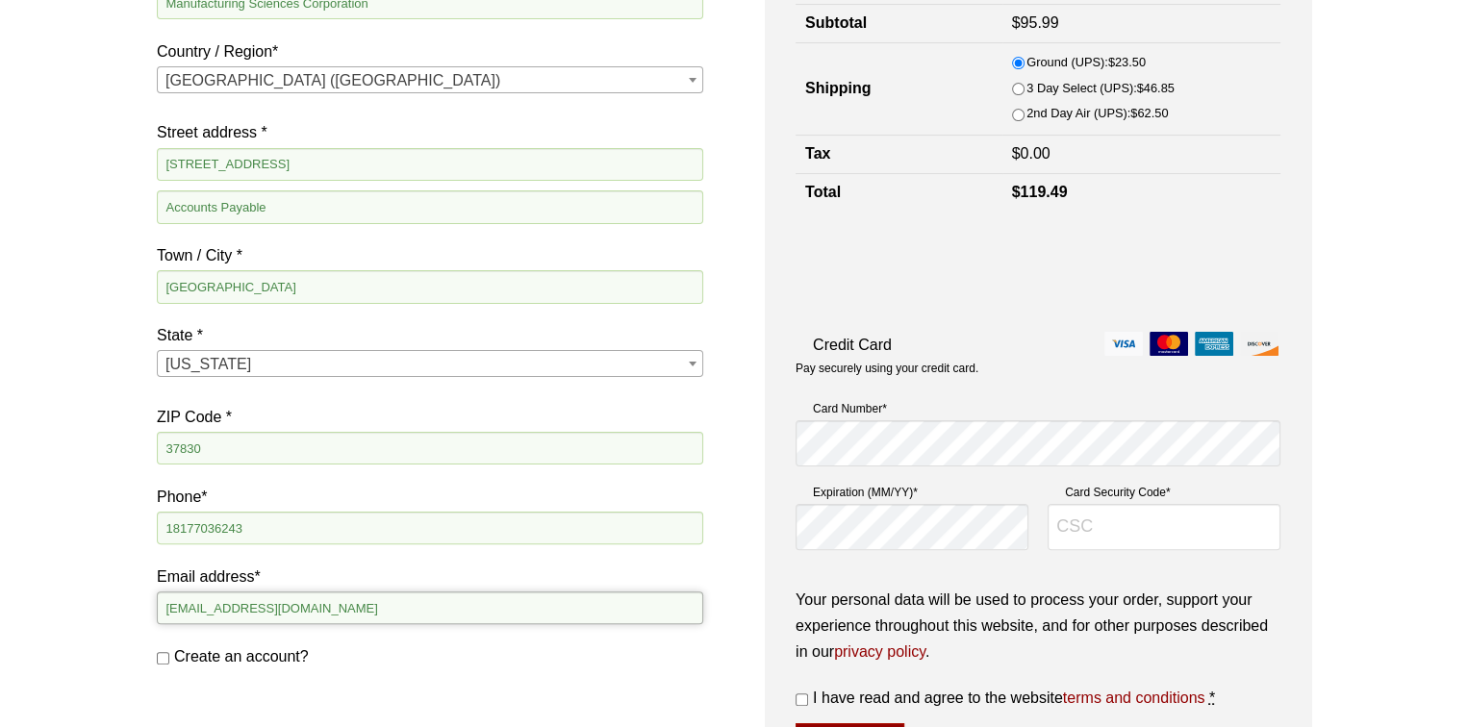
drag, startPoint x: 314, startPoint y: 609, endPoint x: 152, endPoint y: 606, distance: 162.5
click at [153, 605] on div "Our website has detected that you are using an outdated browser that will preve…" at bounding box center [734, 538] width 1468 height 1890
type input "[EMAIL_ADDRESS][DOMAIN_NAME]"
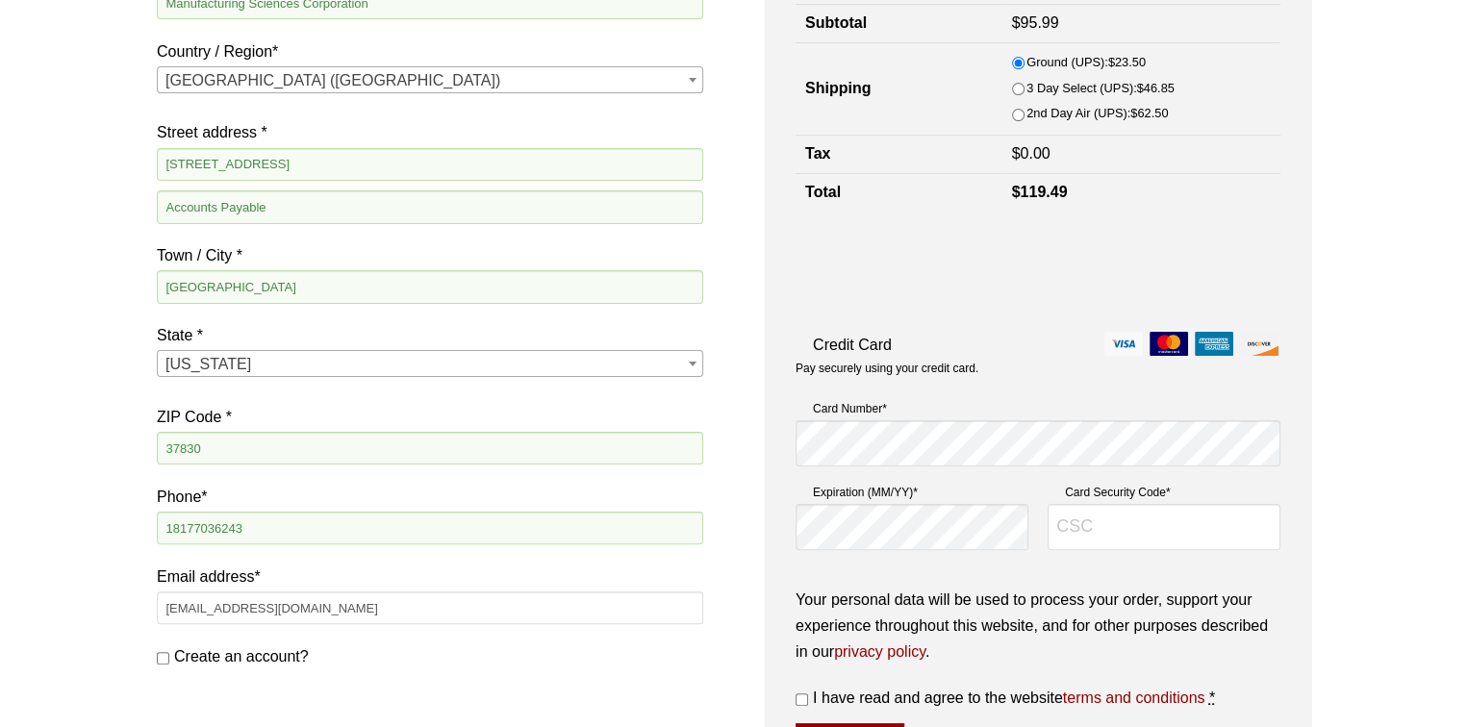
select select "IN"
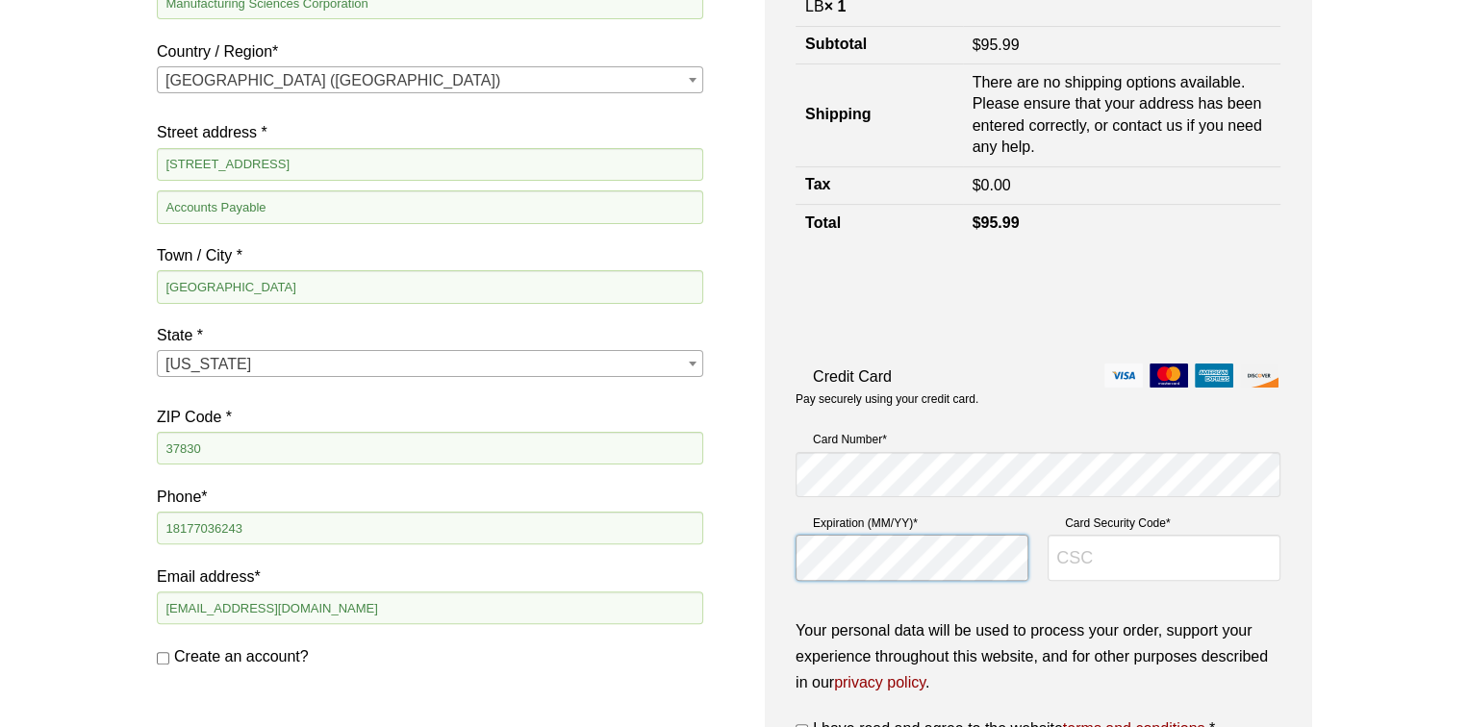
type input "461"
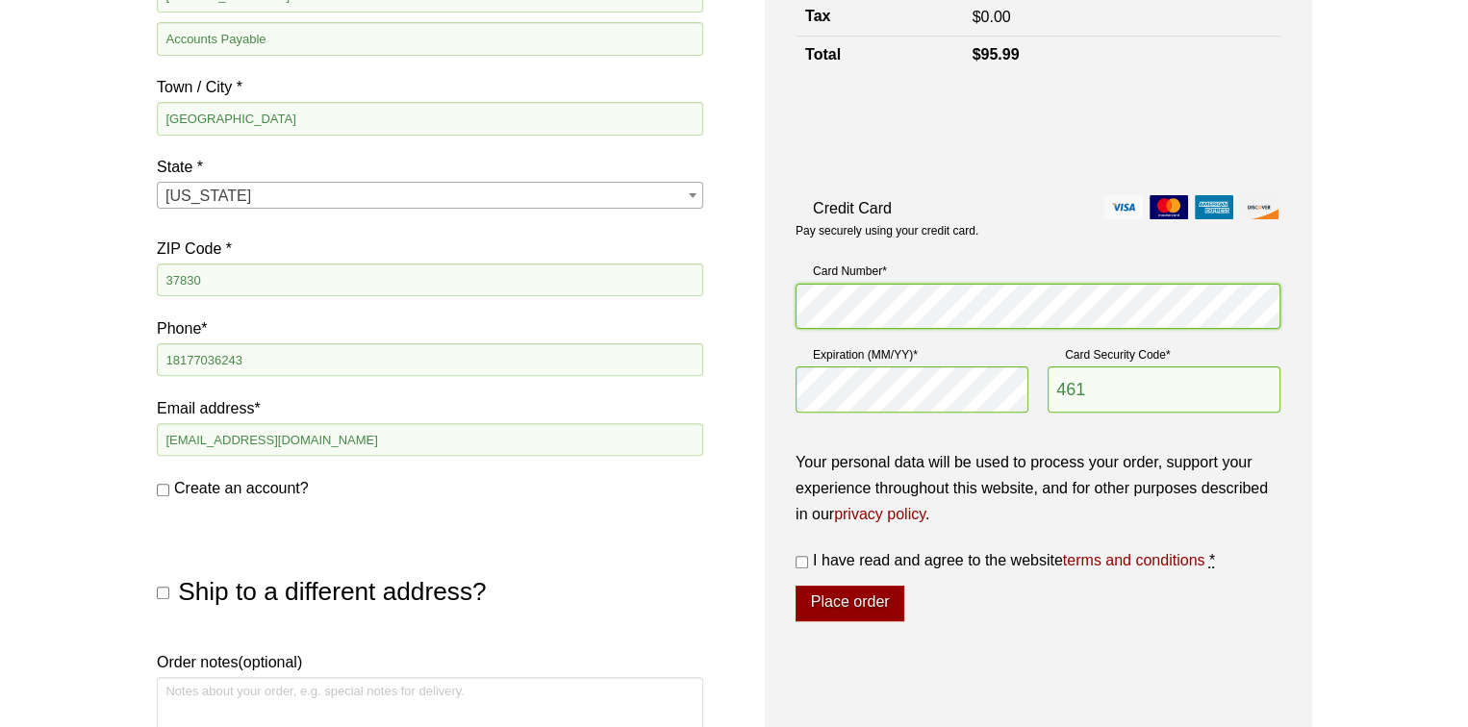
scroll to position [599, 0]
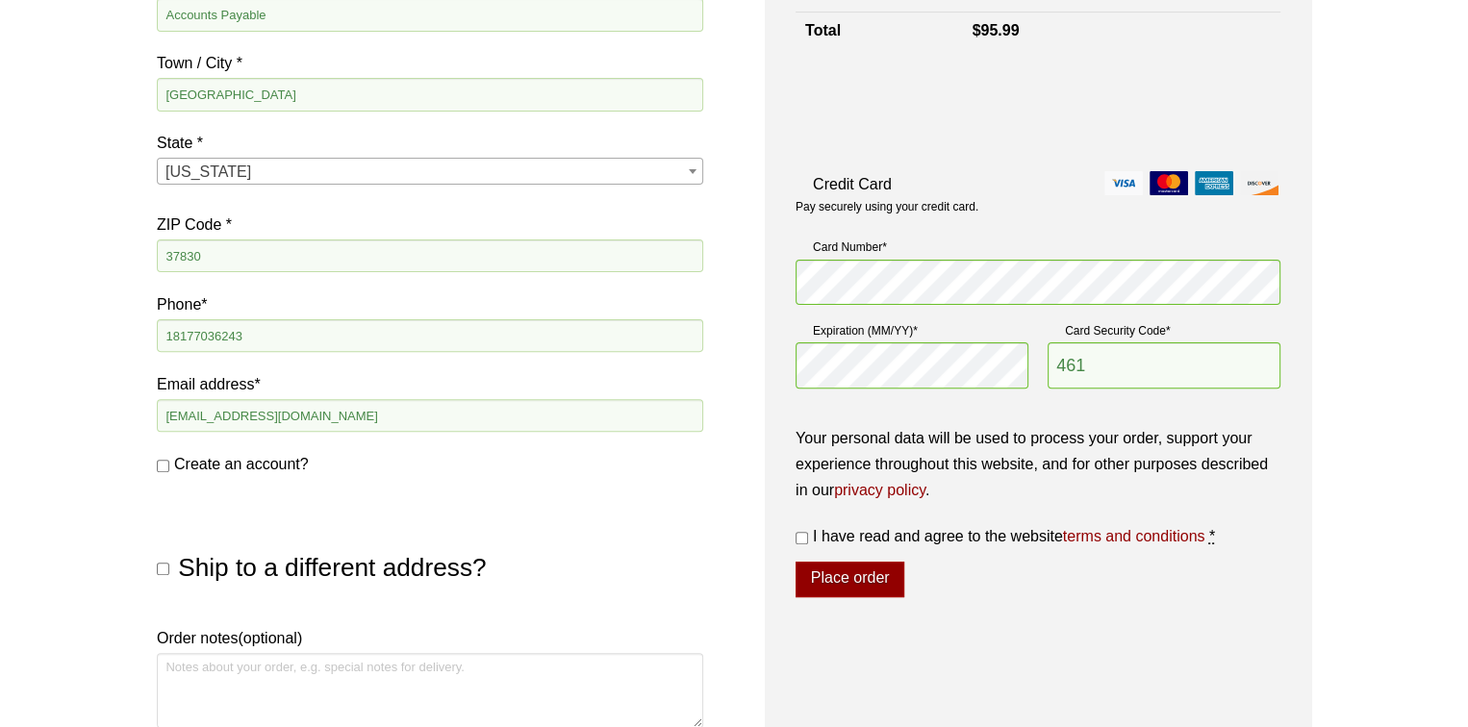
click at [800, 538] on input "I have read and agree to the website terms and conditions *" at bounding box center [801, 538] width 13 height 13
checkbox input "true"
click at [850, 582] on button "Place order" at bounding box center [849, 580] width 109 height 37
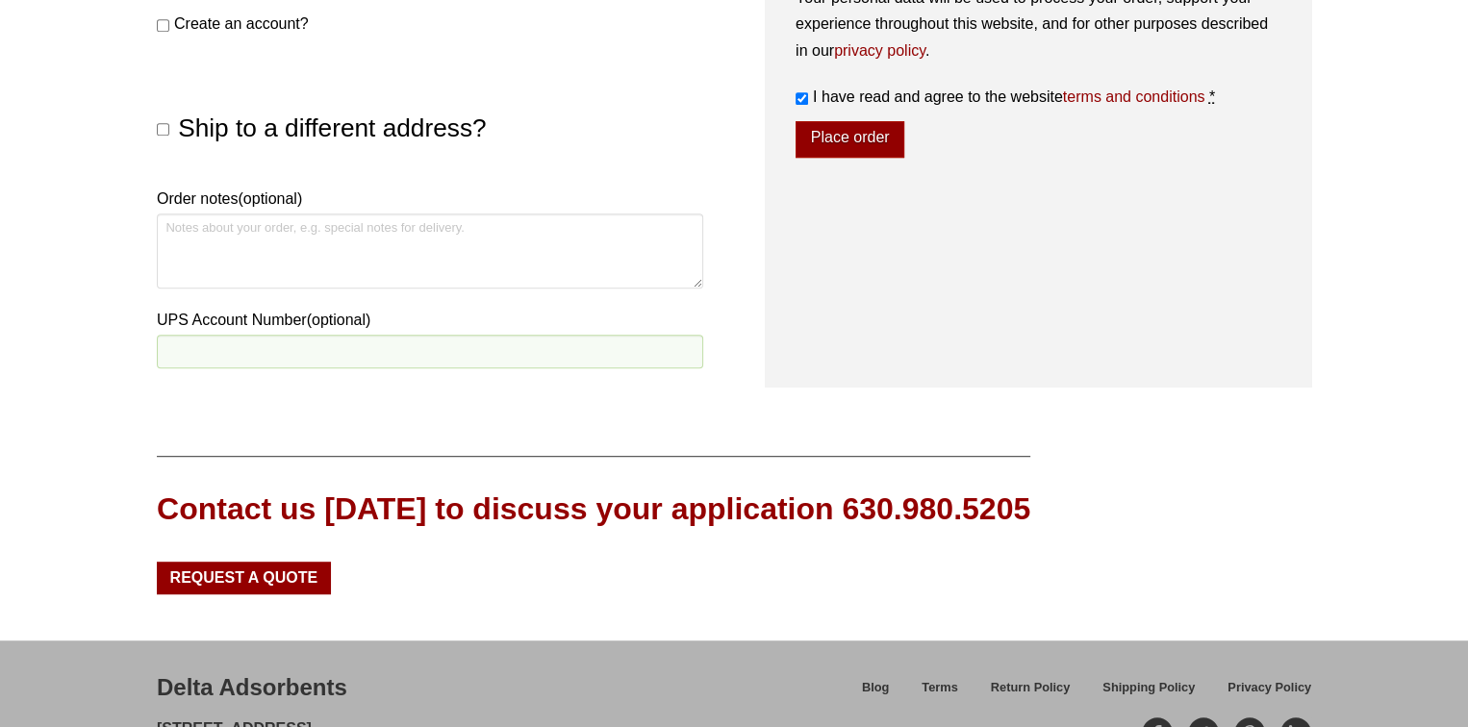
scroll to position [1113, 0]
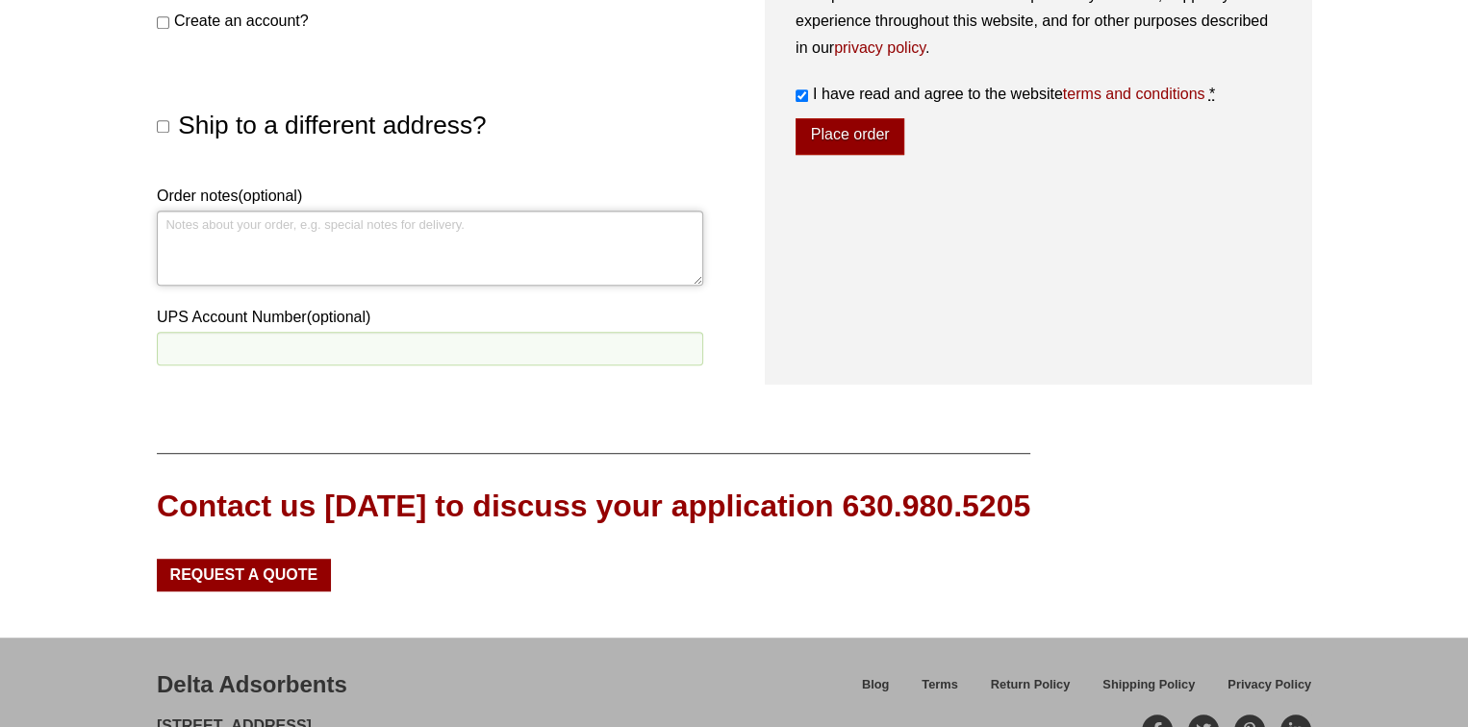
click at [196, 232] on textarea "Order notes (optional)" at bounding box center [430, 248] width 546 height 75
click at [164, 128] on input "Ship to a different address?" at bounding box center [163, 126] width 13 height 13
checkbox input "true"
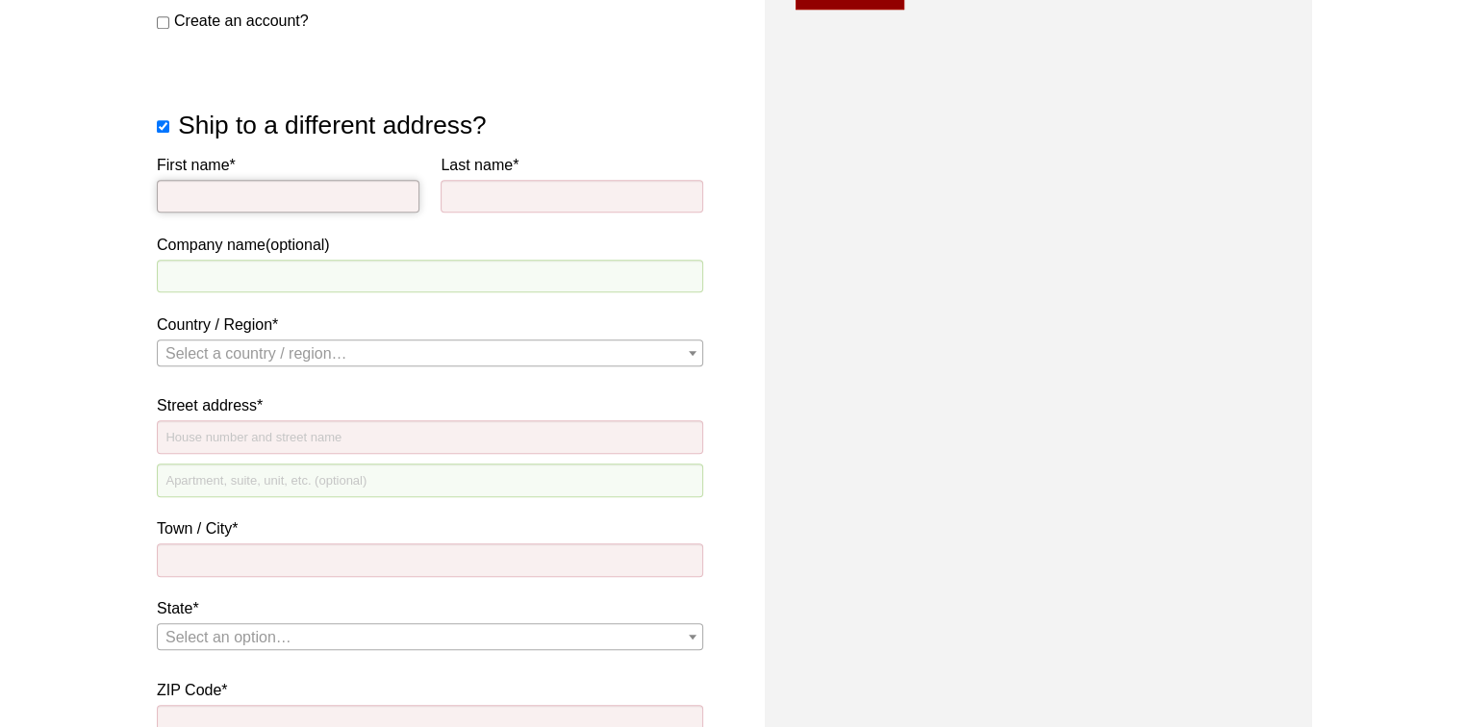
click at [288, 197] on input "First name *" at bounding box center [288, 196] width 263 height 33
type input "Tom"
type input "Daly"
type input "Manufacturing Sciences Corpor"
select select "US"
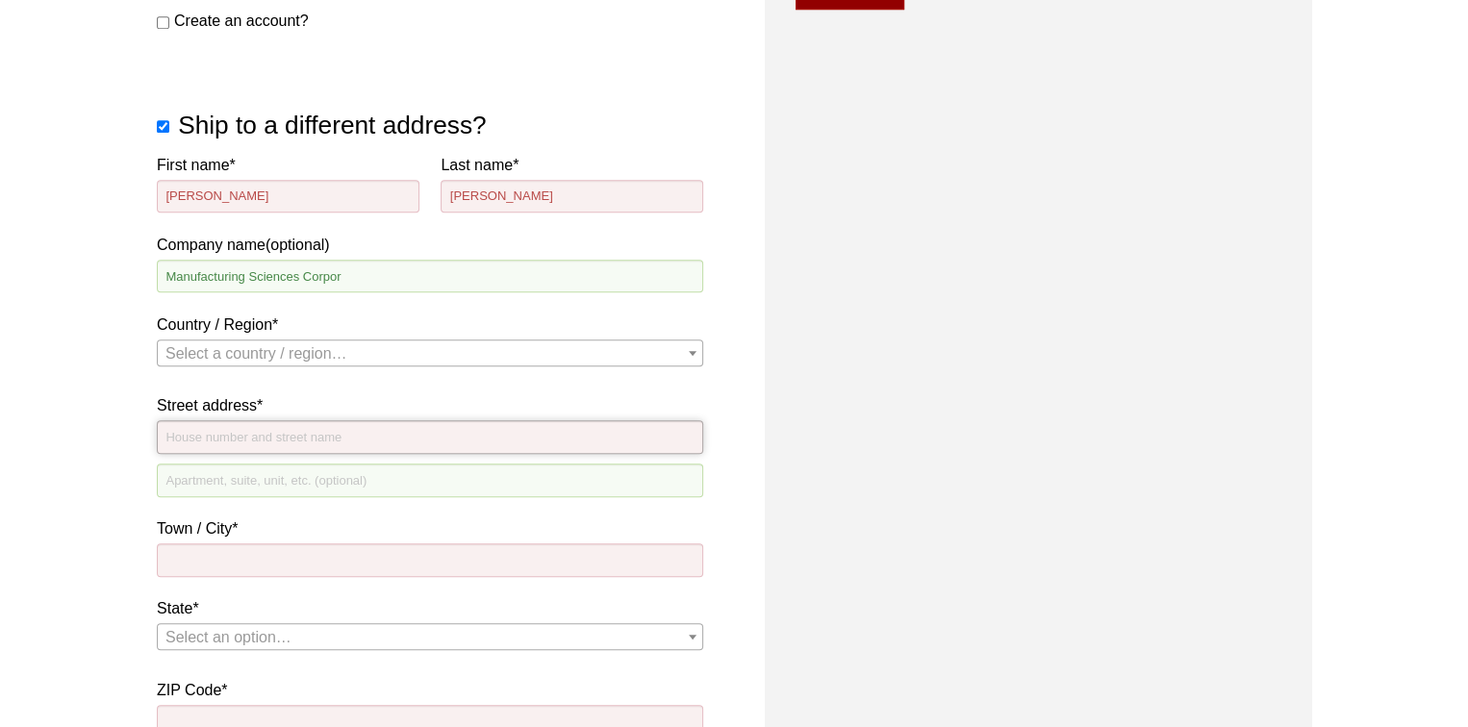
type input "Manufacturing Sciences Corporation"
type input "[STREET_ADDRESS][US_STATE]"
type input "Oak Ridge"
type input "37830"
select select "US"
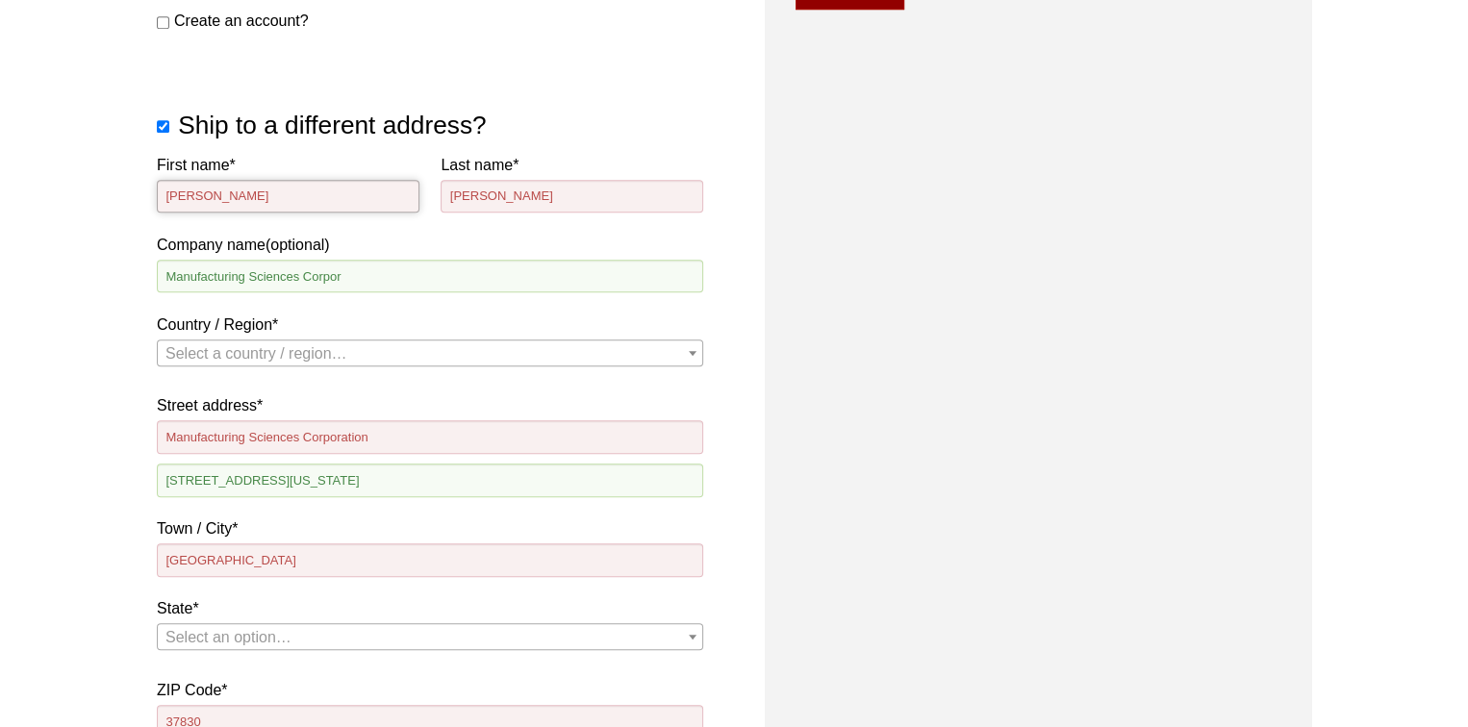
select select "IN"
select select "US"
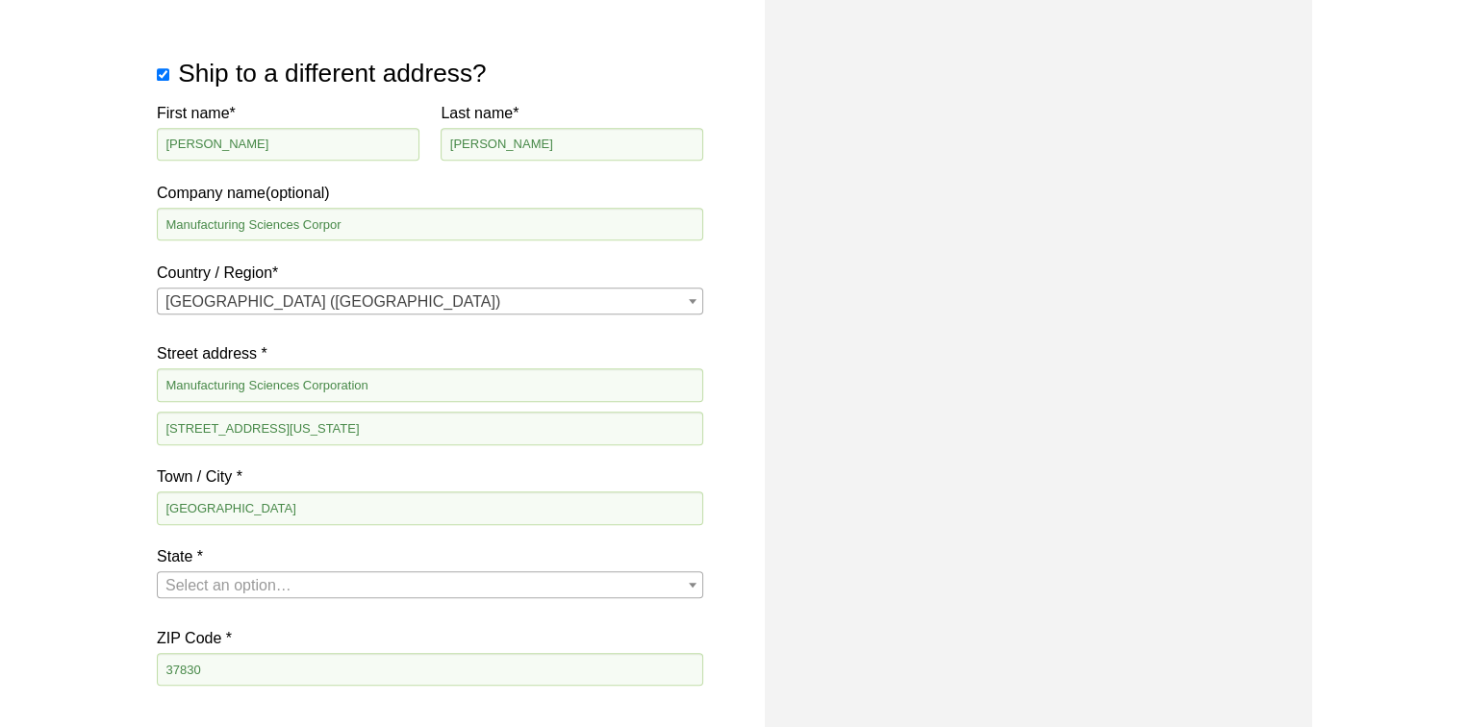
scroll to position [1209, 0]
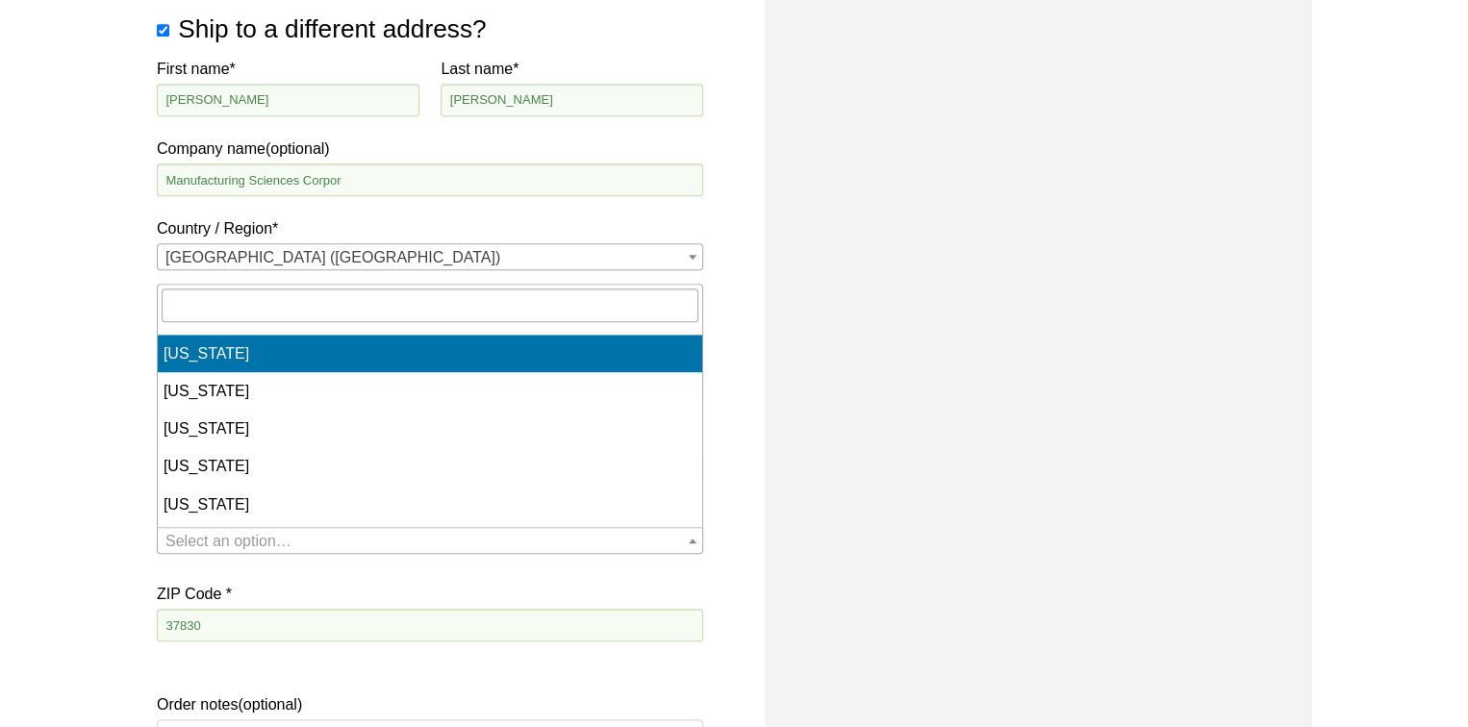
click at [689, 534] on span "State" at bounding box center [692, 540] width 19 height 25
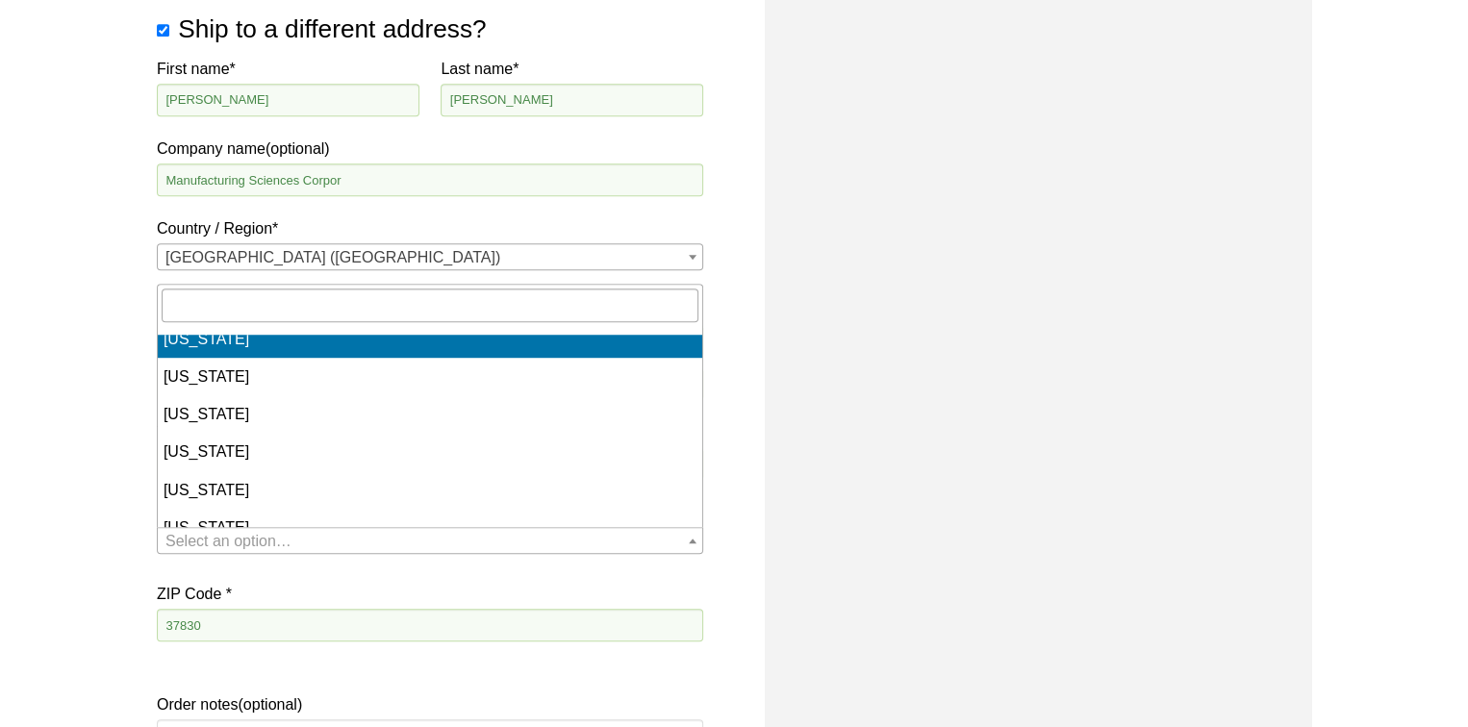
scroll to position [1539, 0]
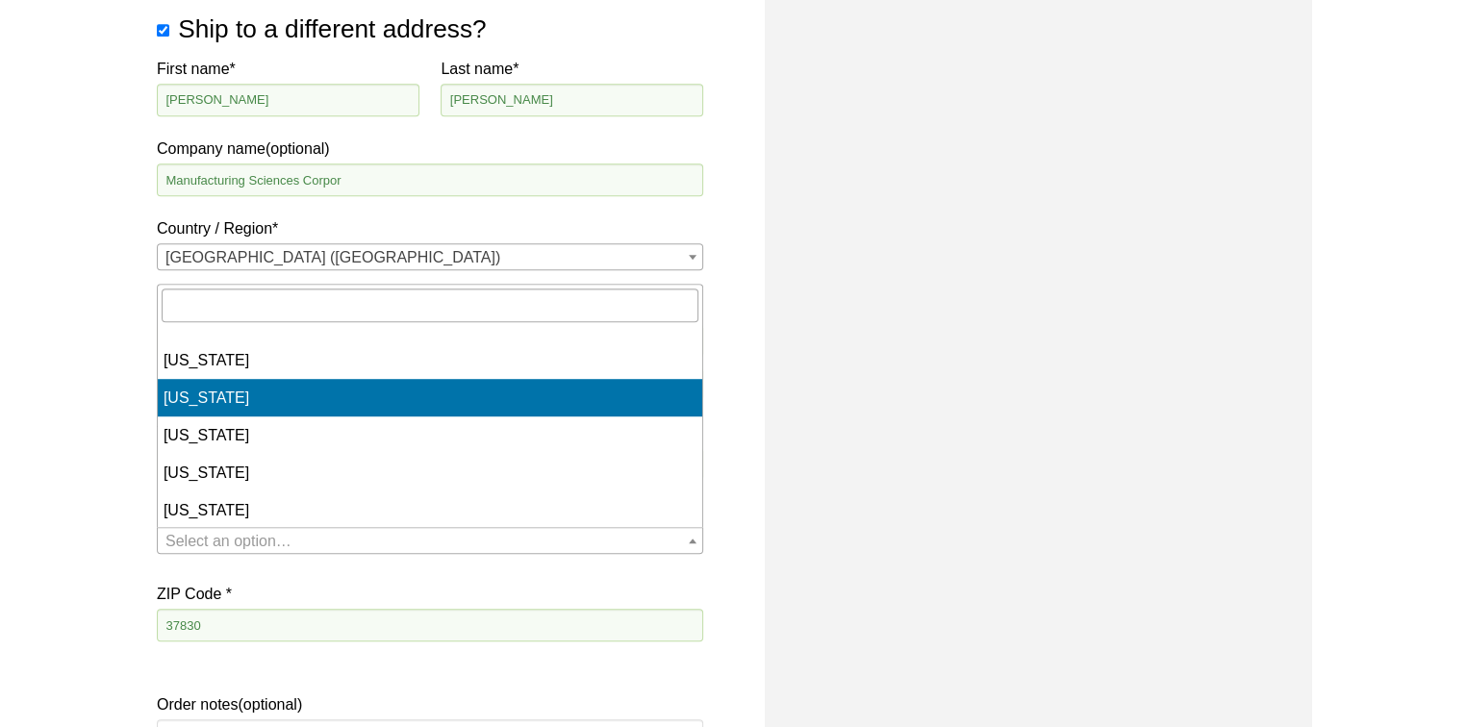
select select "TN"
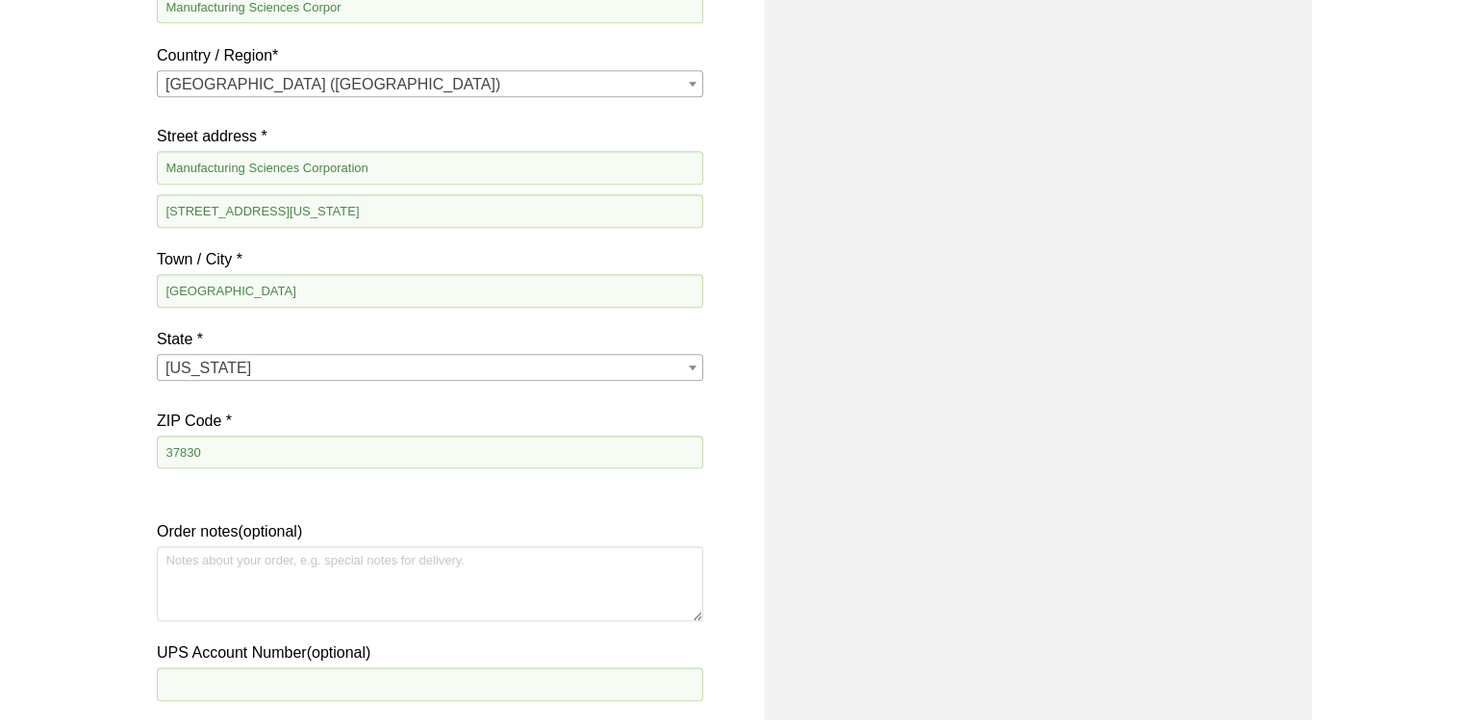
scroll to position [1497, 0]
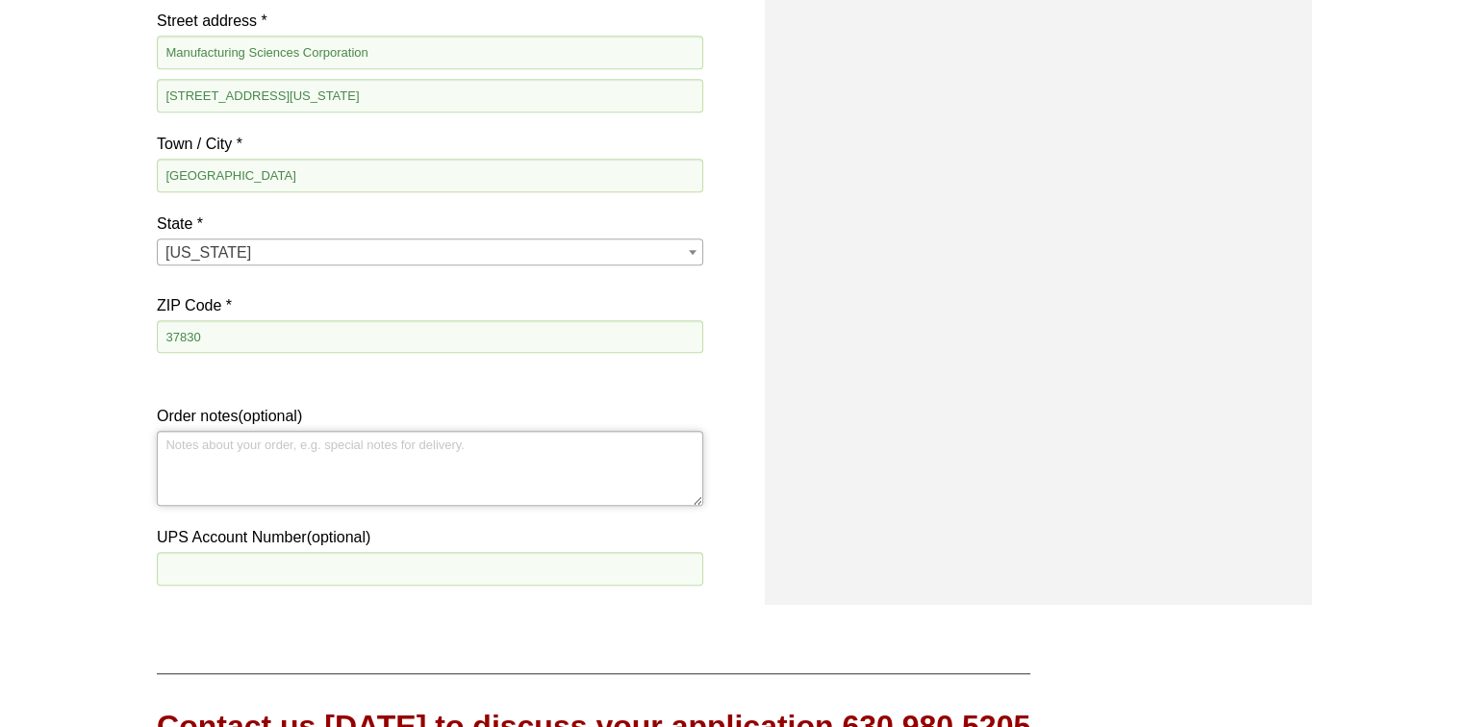
click at [172, 448] on textarea "Order notes (optional)" at bounding box center [430, 468] width 546 height 75
type textarea "R"
click at [330, 463] on textarea "Hours: Monday - Thursday, 7:00 am - 4:00 pm, Union Break 9:00 am - 9:40 am, Lun…" at bounding box center [430, 468] width 546 height 75
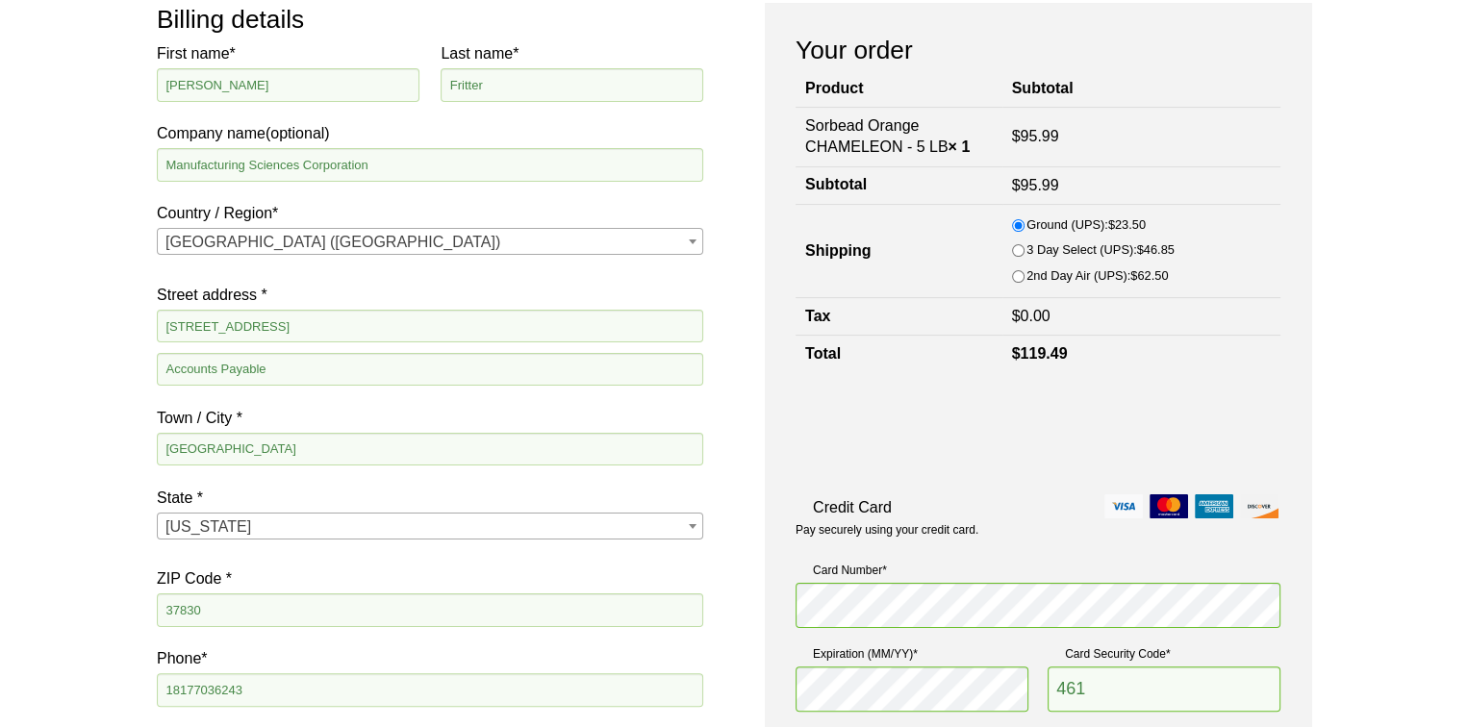
scroll to position [385, 0]
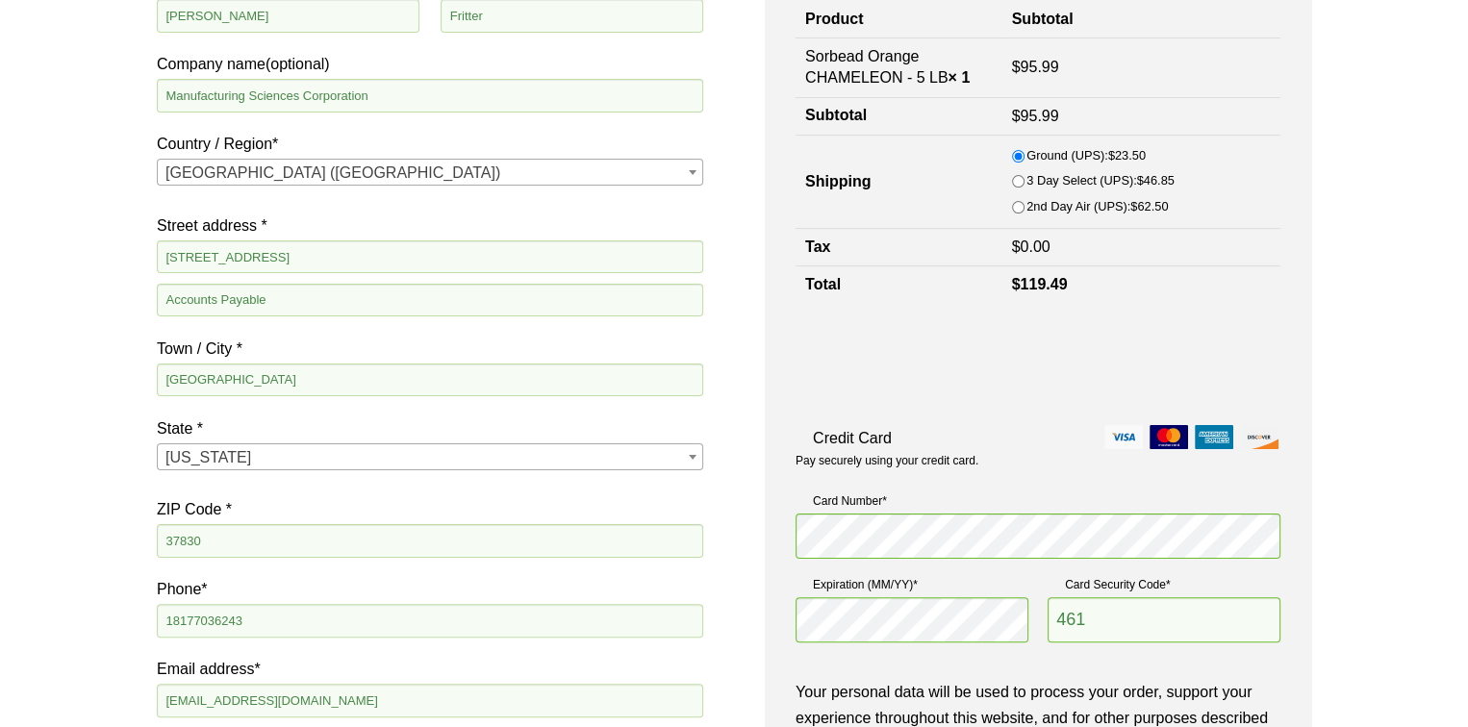
type textarea "Hours: Monday - Thursday, 7:00 am - 4:00 pm, Union Break 9:00 am - 9:40 am, Lun…"
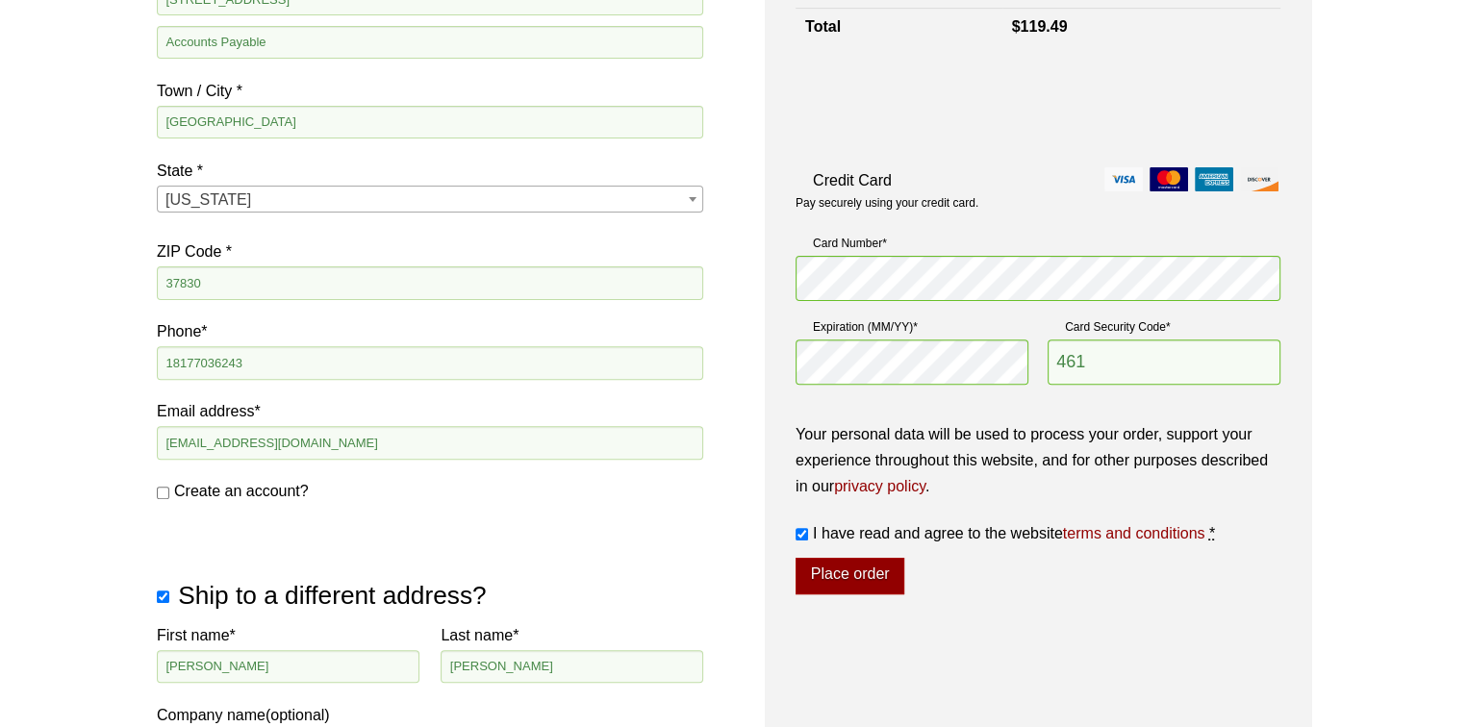
scroll to position [577, 0]
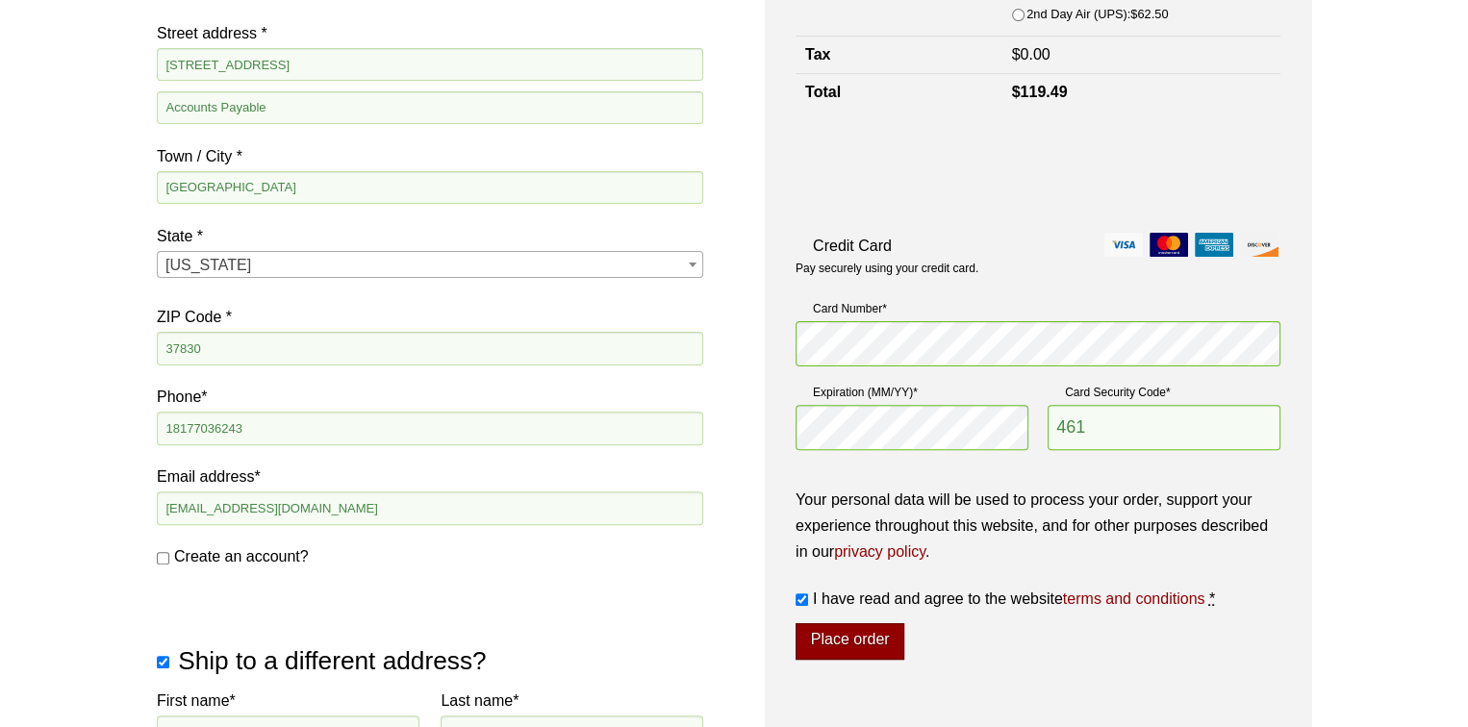
click at [864, 632] on button "Place order" at bounding box center [849, 641] width 109 height 37
